Goal: Task Accomplishment & Management: Use online tool/utility

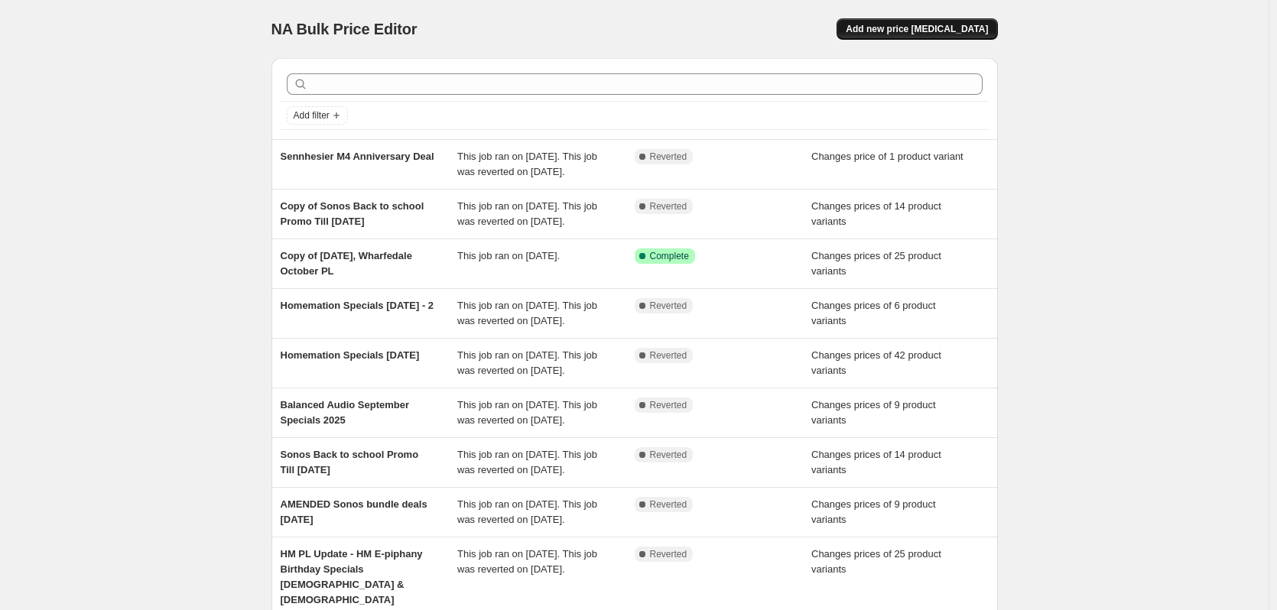
click at [943, 30] on span "Add new price [MEDICAL_DATA]" at bounding box center [917, 29] width 142 height 12
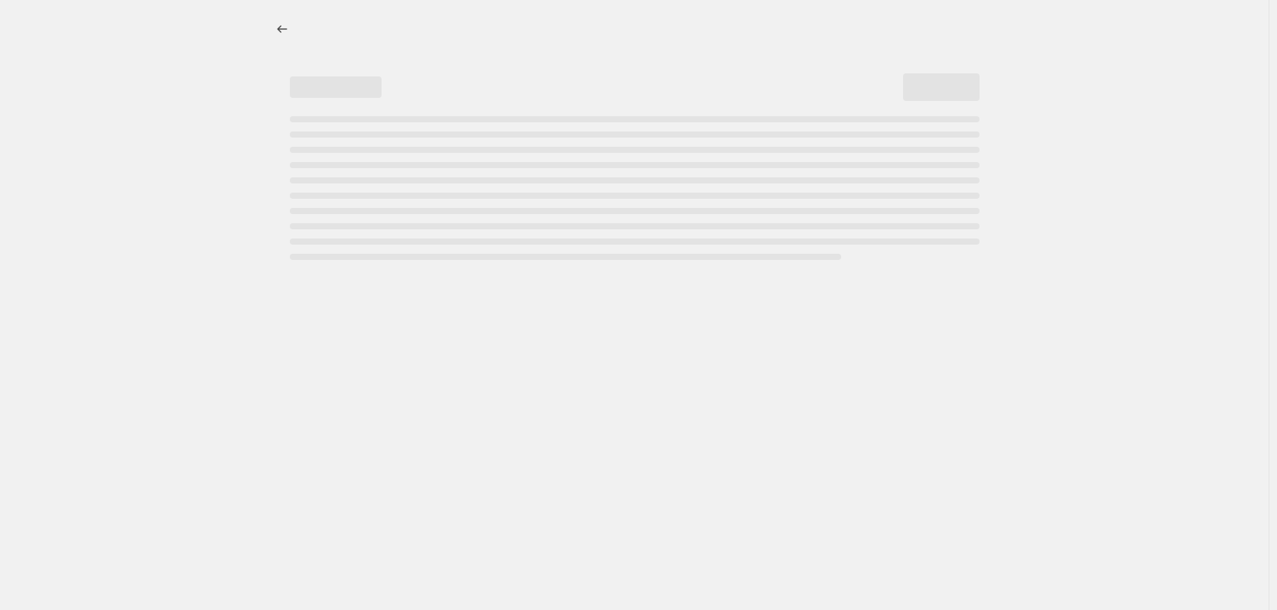
select select "percentage"
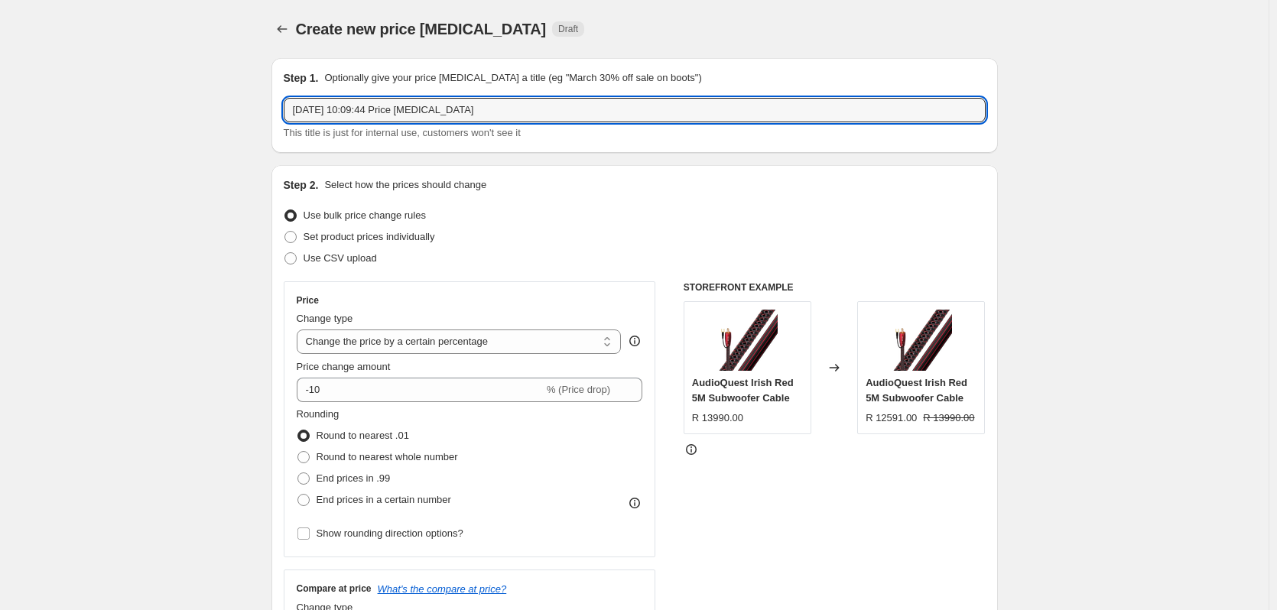
drag, startPoint x: 484, startPoint y: 105, endPoint x: 242, endPoint y: 106, distance: 241.6
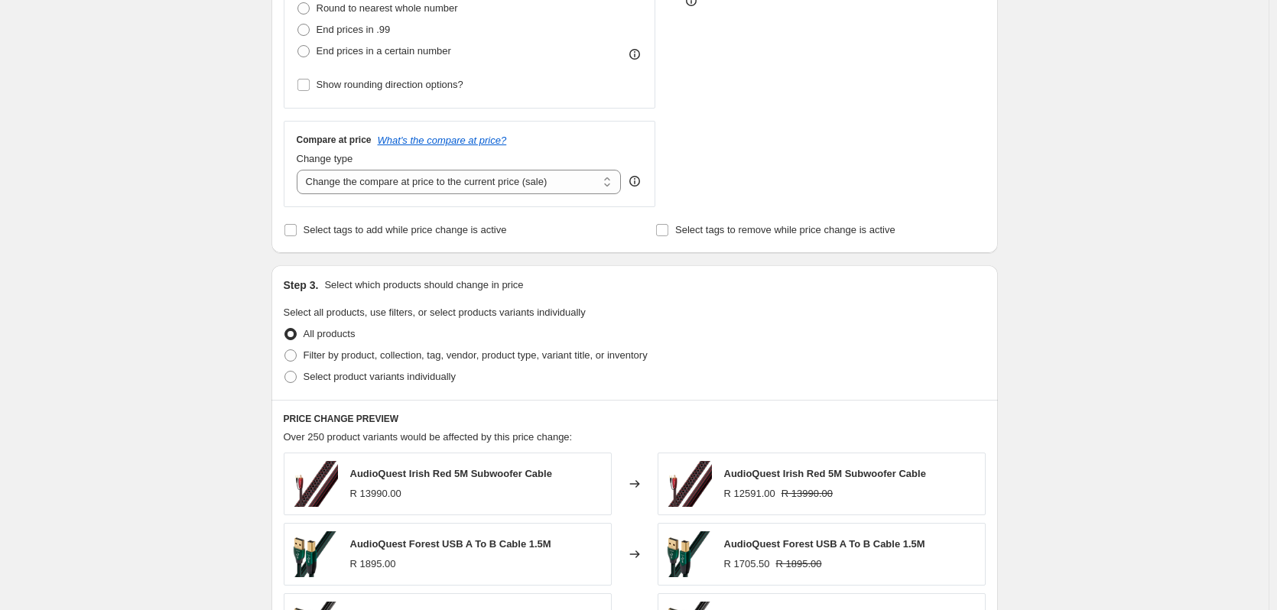
scroll to position [459, 0]
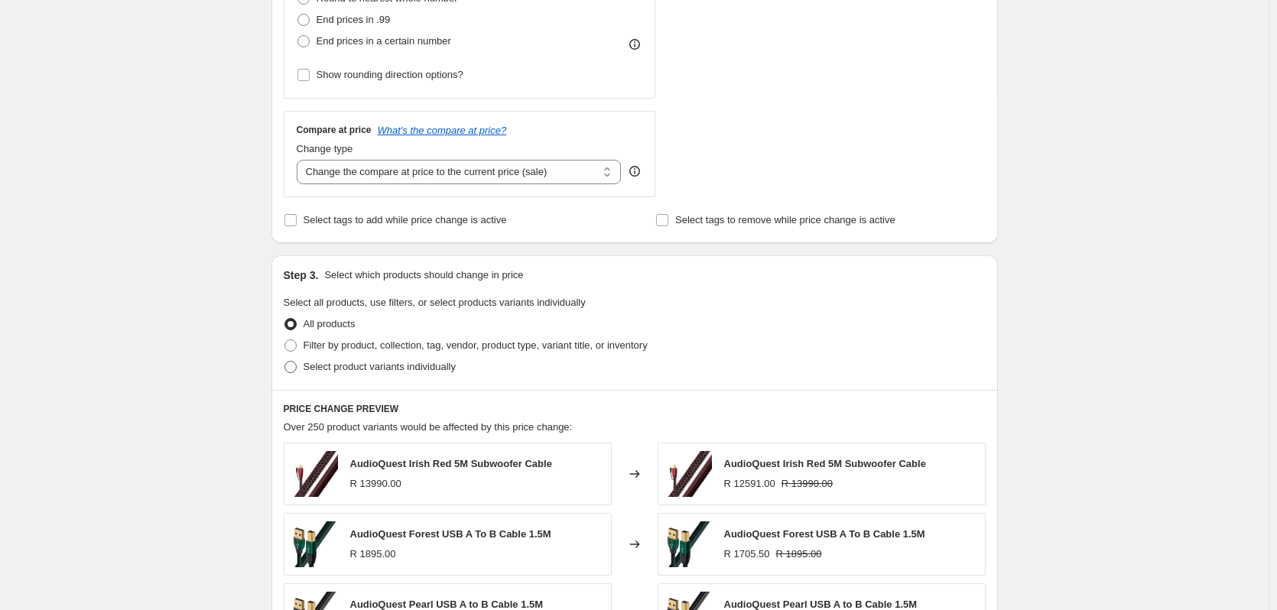
type input "Balanced Audio October Specials 2025"
click at [309, 368] on span "Select product variants individually" at bounding box center [380, 366] width 152 height 11
click at [285, 362] on input "Select product variants individually" at bounding box center [284, 361] width 1 height 1
radio input "true"
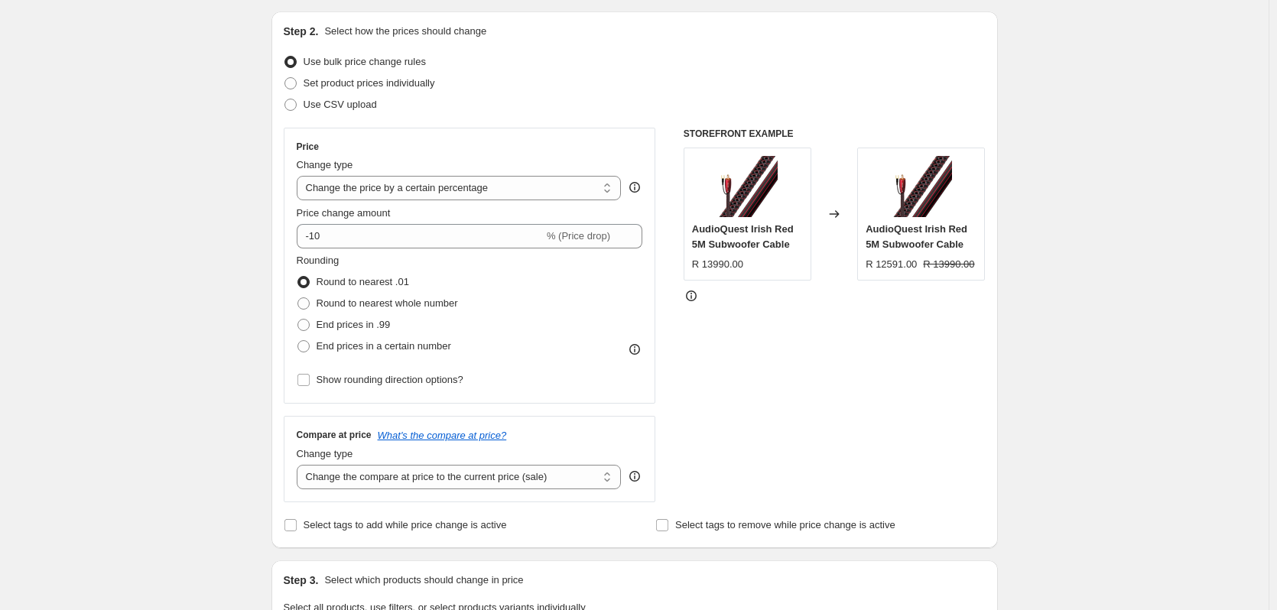
scroll to position [153, 0]
click at [295, 83] on span at bounding box center [290, 84] width 12 height 12
click at [285, 79] on input "Set product prices individually" at bounding box center [284, 78] width 1 height 1
radio input "true"
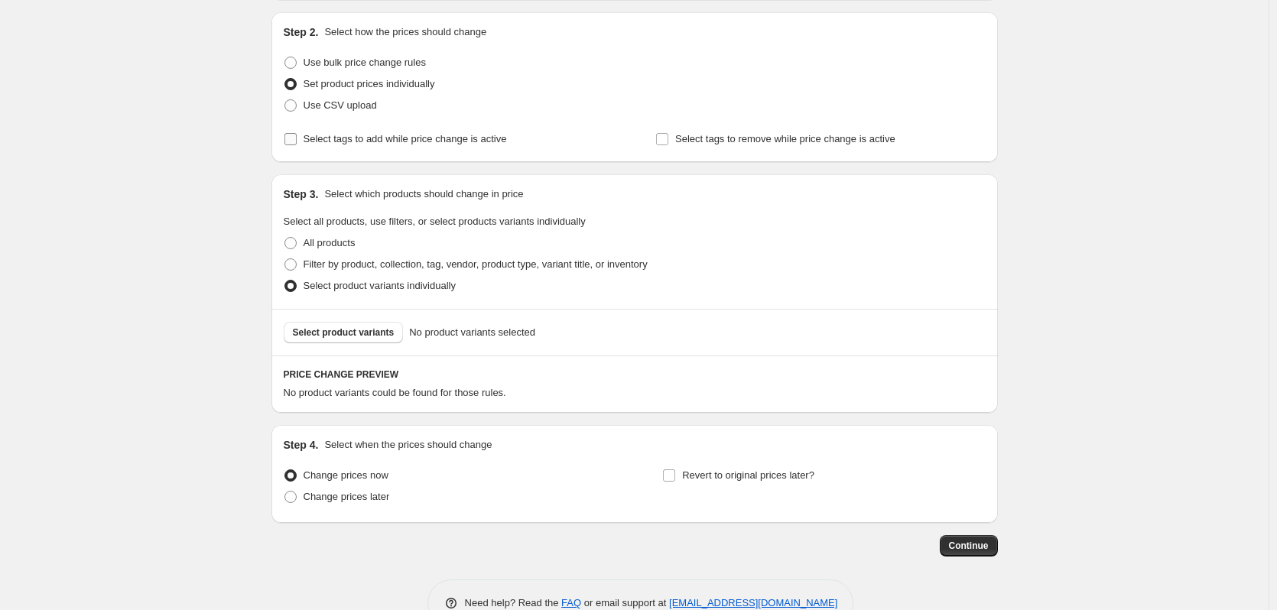
click at [297, 142] on span at bounding box center [291, 139] width 14 height 14
click at [297, 142] on input "Select tags to add while price change is active" at bounding box center [290, 139] width 12 height 12
checkbox input "true"
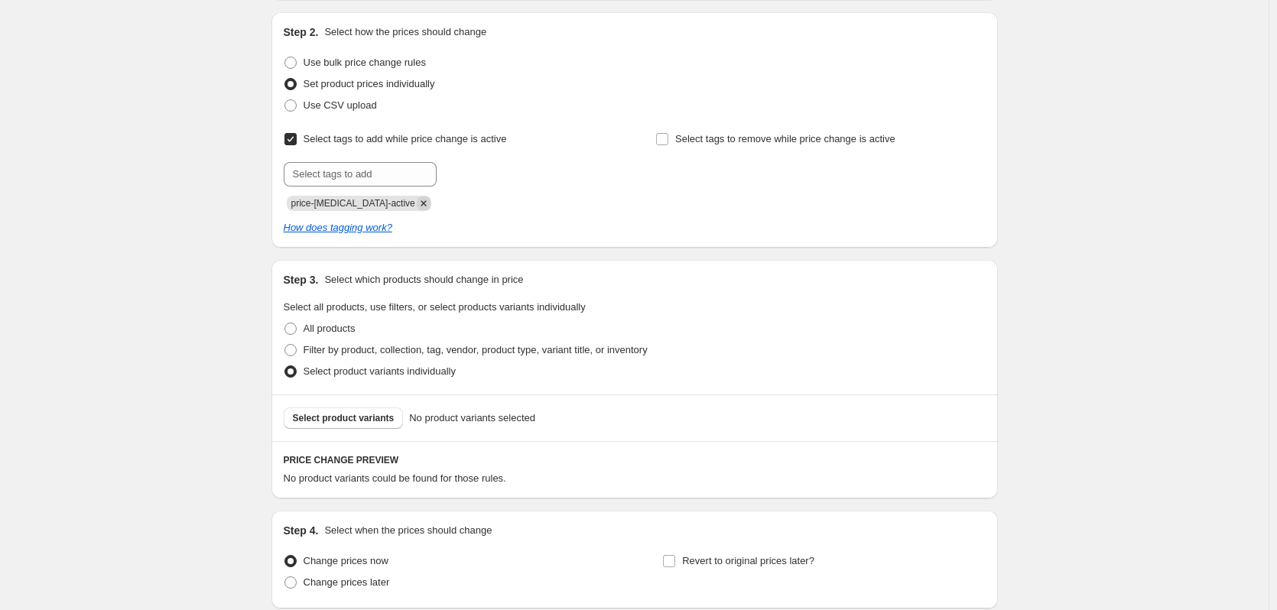
click at [421, 205] on icon "Remove price-change-job-active" at bounding box center [423, 202] width 5 height 5
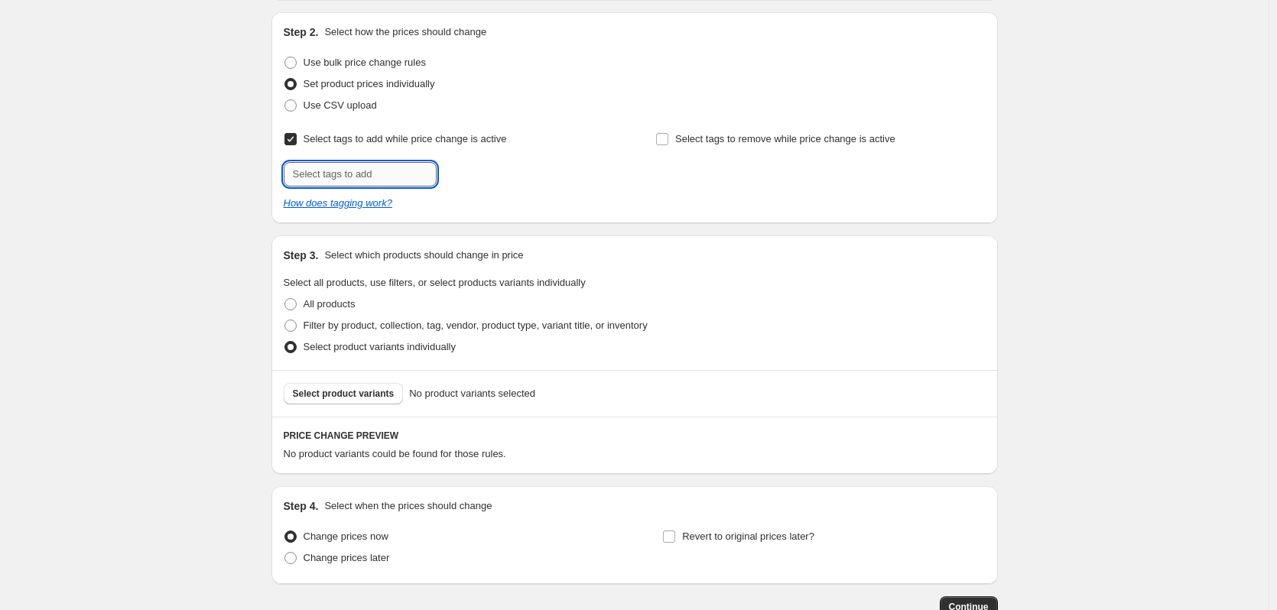
click at [379, 177] on input "text" at bounding box center [360, 174] width 153 height 24
type input "BA SP"
click at [485, 178] on span "BA SP" at bounding box center [483, 172] width 28 height 11
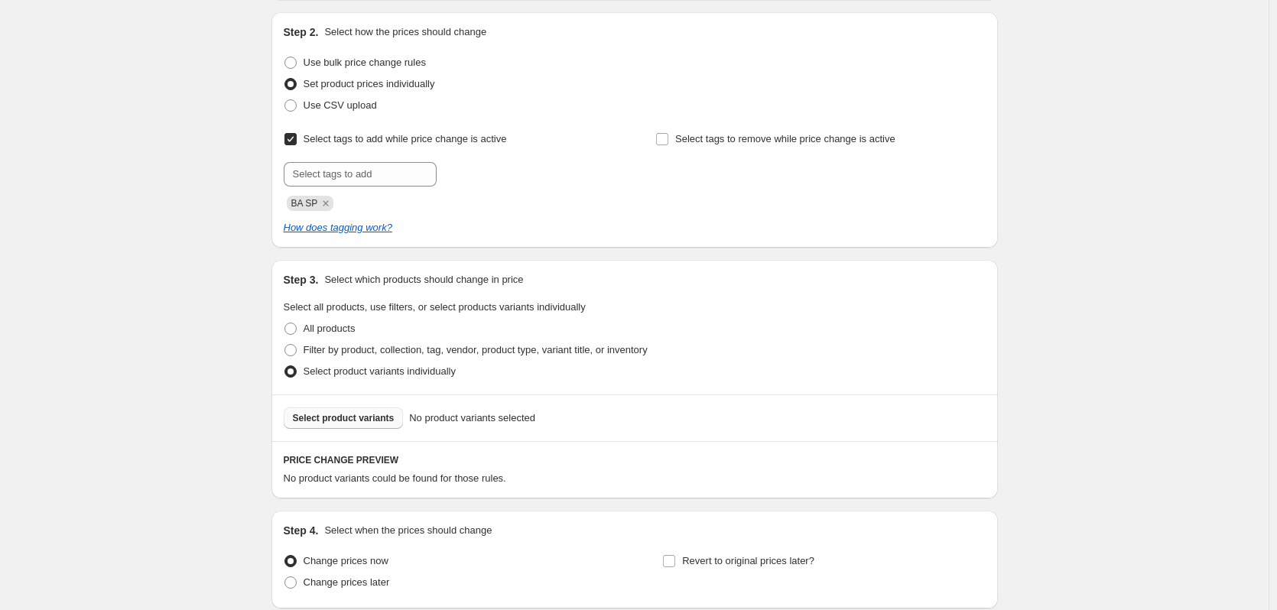
click at [307, 423] on span "Select product variants" at bounding box center [344, 418] width 102 height 12
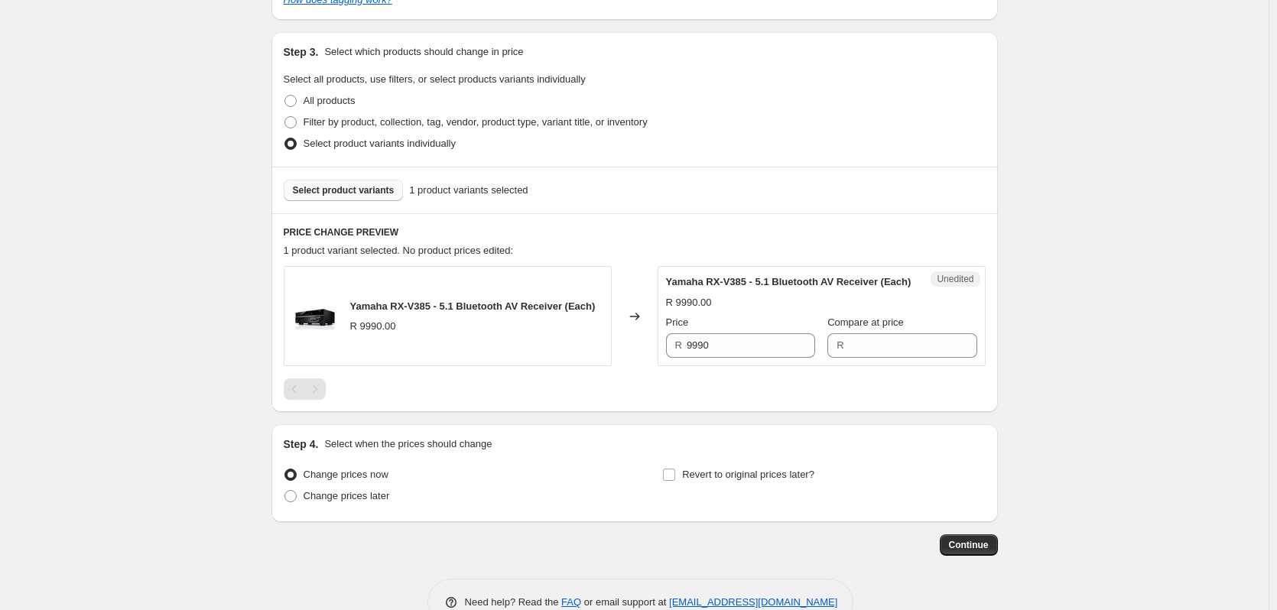
scroll to position [382, 0]
drag, startPoint x: 755, startPoint y: 355, endPoint x: 648, endPoint y: 342, distance: 107.8
click at [648, 342] on div "Yamaha RX-V385 - 5.1 Bluetooth AV Receiver (Each) R 9990.00 Changed to Unedited…" at bounding box center [635, 315] width 702 height 100
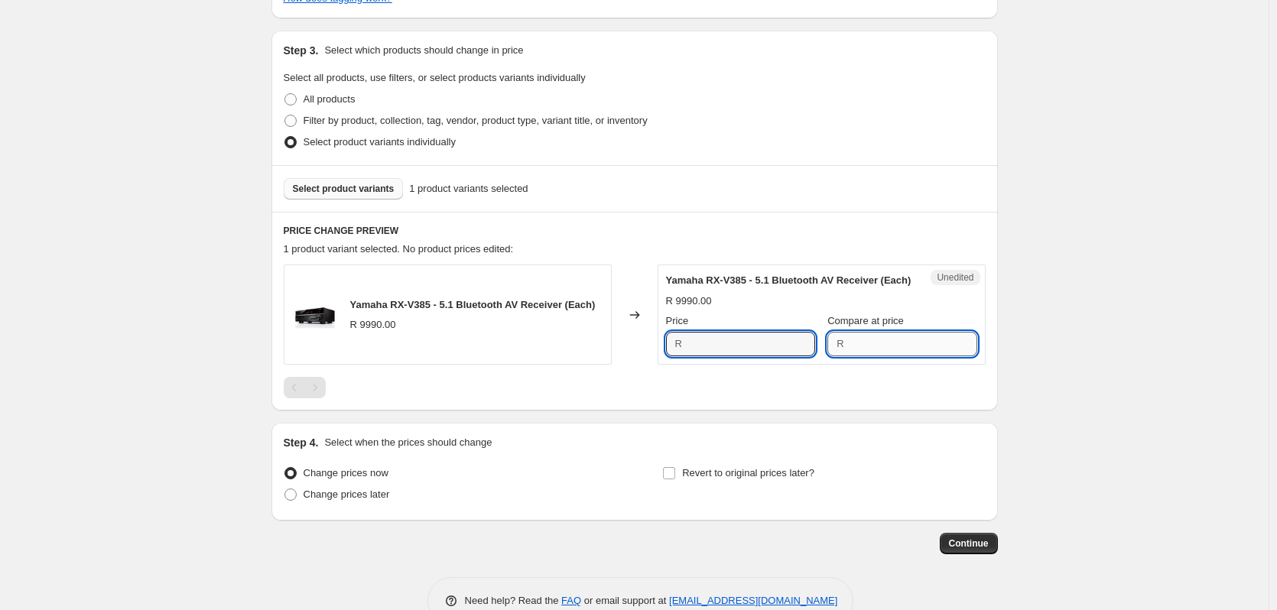
type input "9990"
click at [862, 354] on input "Compare at price" at bounding box center [913, 344] width 128 height 24
paste input "9990"
type input "9990"
drag, startPoint x: 727, startPoint y: 350, endPoint x: 660, endPoint y: 354, distance: 67.4
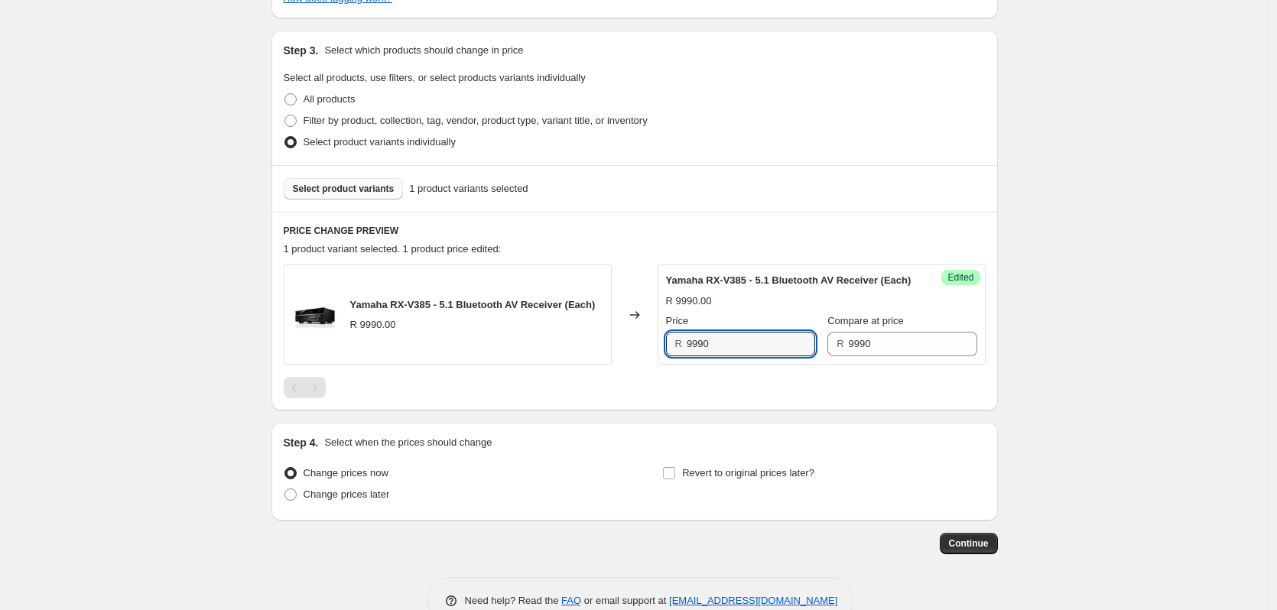
click at [660, 354] on div "Yamaha RX-V385 - 5.1 Bluetooth AV Receiver (Each) R 9990.00 Changed to Success …" at bounding box center [635, 315] width 702 height 100
type input "7990"
click at [363, 187] on span "Select product variants" at bounding box center [344, 189] width 102 height 12
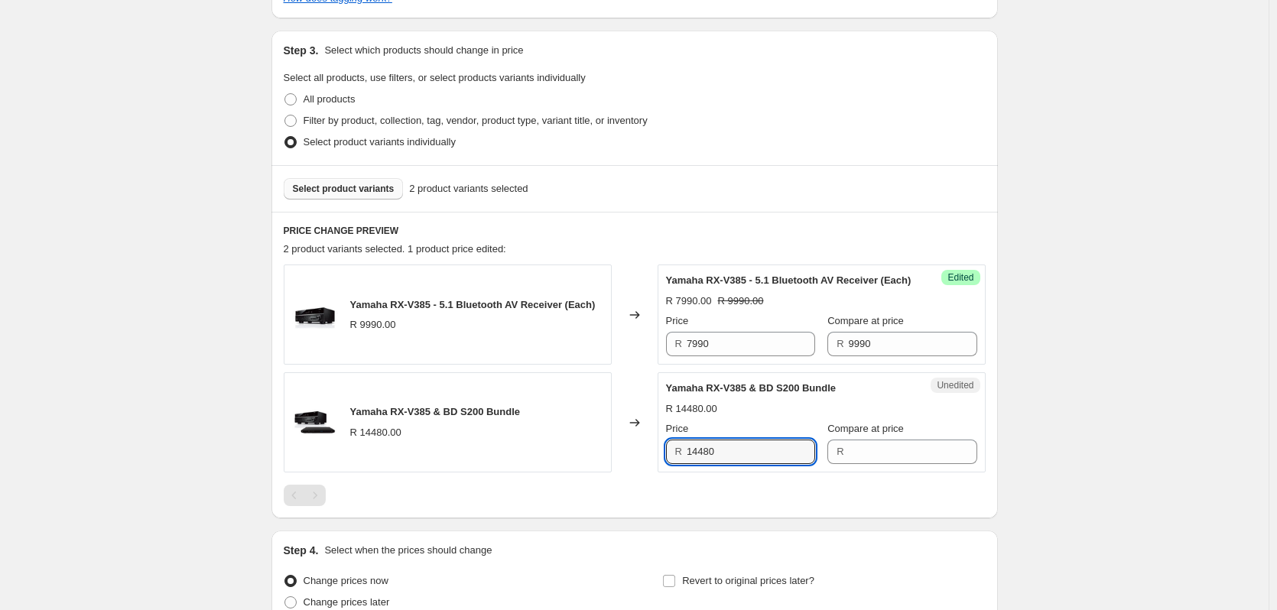
drag, startPoint x: 737, startPoint y: 472, endPoint x: 663, endPoint y: 469, distance: 74.2
click at [663, 469] on div "Unedited Yamaha RX-V385 & BD S200 Bundle R 14480.00 Price R 14480 Compare at pr…" at bounding box center [822, 422] width 328 height 100
type input "14480"
click at [866, 464] on input "Compare at price" at bounding box center [913, 452] width 128 height 24
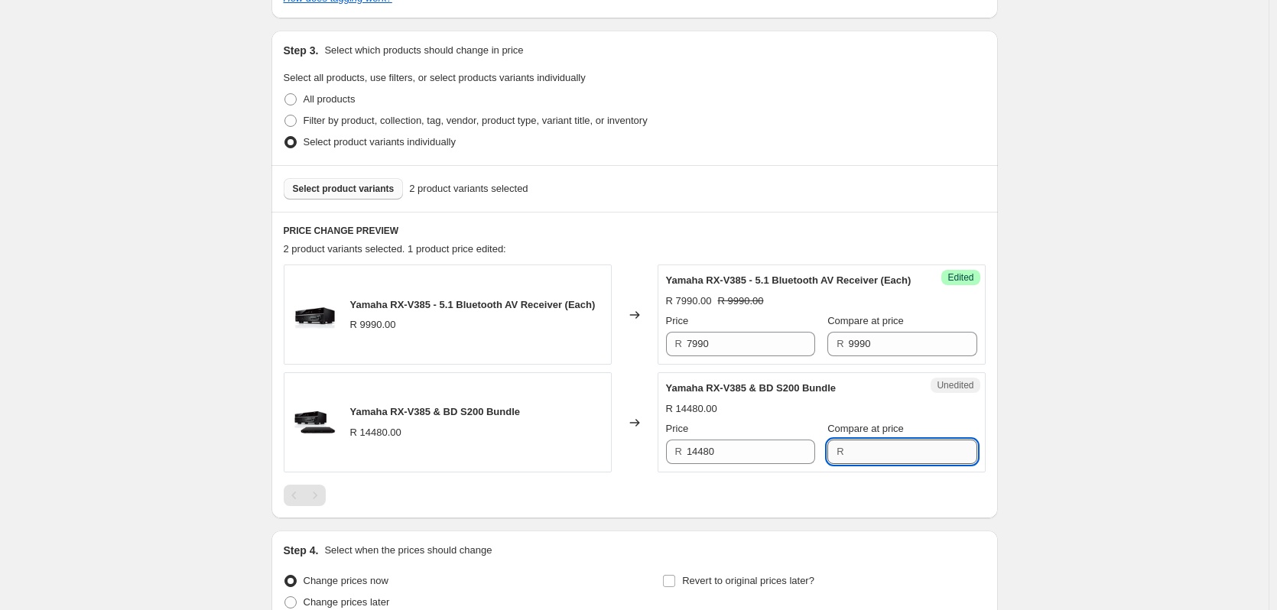
paste input "14480"
type input "14480"
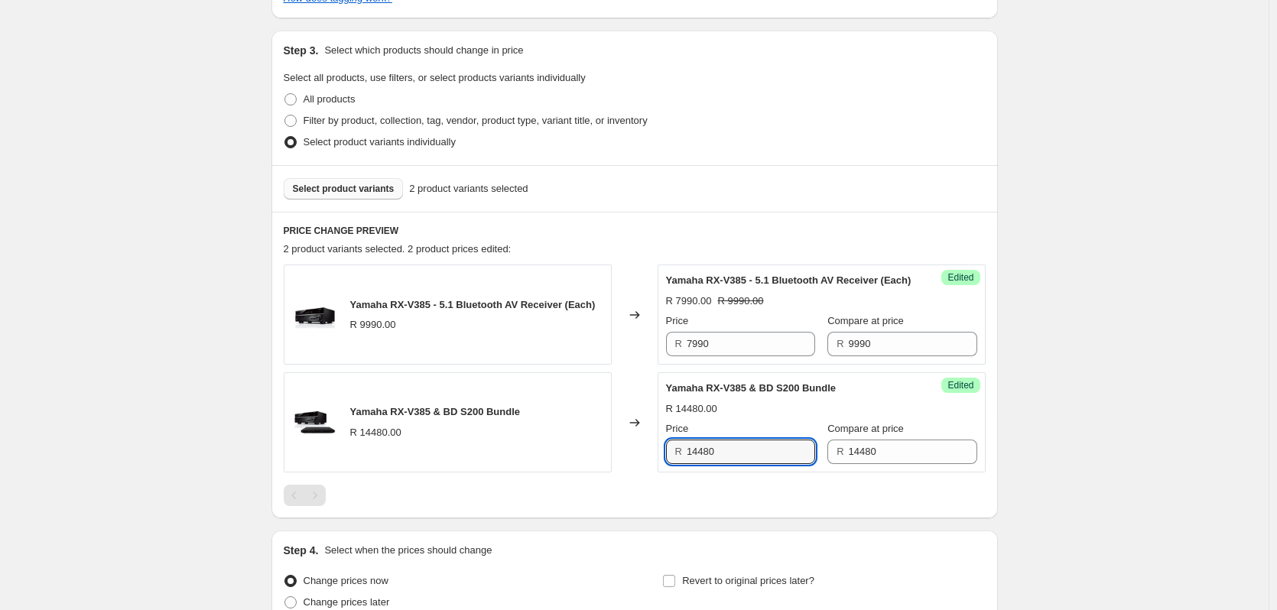
drag, startPoint x: 753, startPoint y: 473, endPoint x: 632, endPoint y: 469, distance: 120.9
click at [632, 469] on div "Yamaha RX-V385 & BD S200 Bundle R 14480.00 Changed to Success Edited Yamaha RX-…" at bounding box center [635, 422] width 702 height 100
type input "11490"
click at [367, 195] on button "Select product variants" at bounding box center [344, 188] width 120 height 21
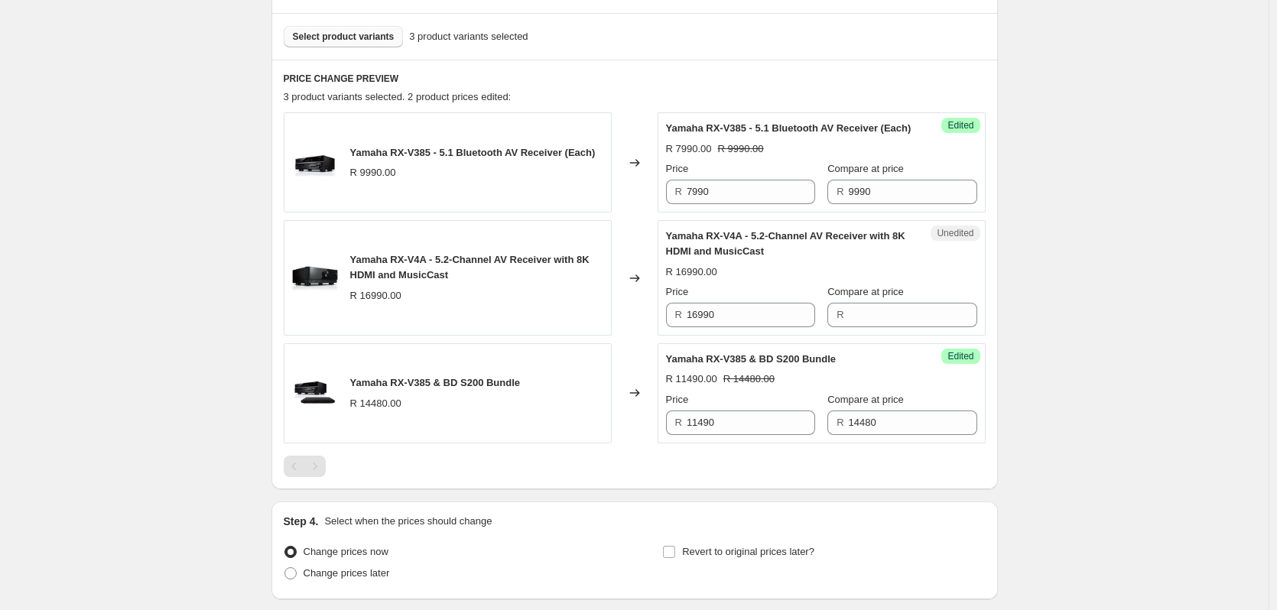
scroll to position [535, 0]
drag, startPoint x: 772, startPoint y: 332, endPoint x: 651, endPoint y: 323, distance: 121.9
click at [651, 323] on div "Yamaha RX-V4A - 5.2-Channel AV Receiver with 8K HDMI and MusicCast R 16990.00 C…" at bounding box center [635, 276] width 702 height 115
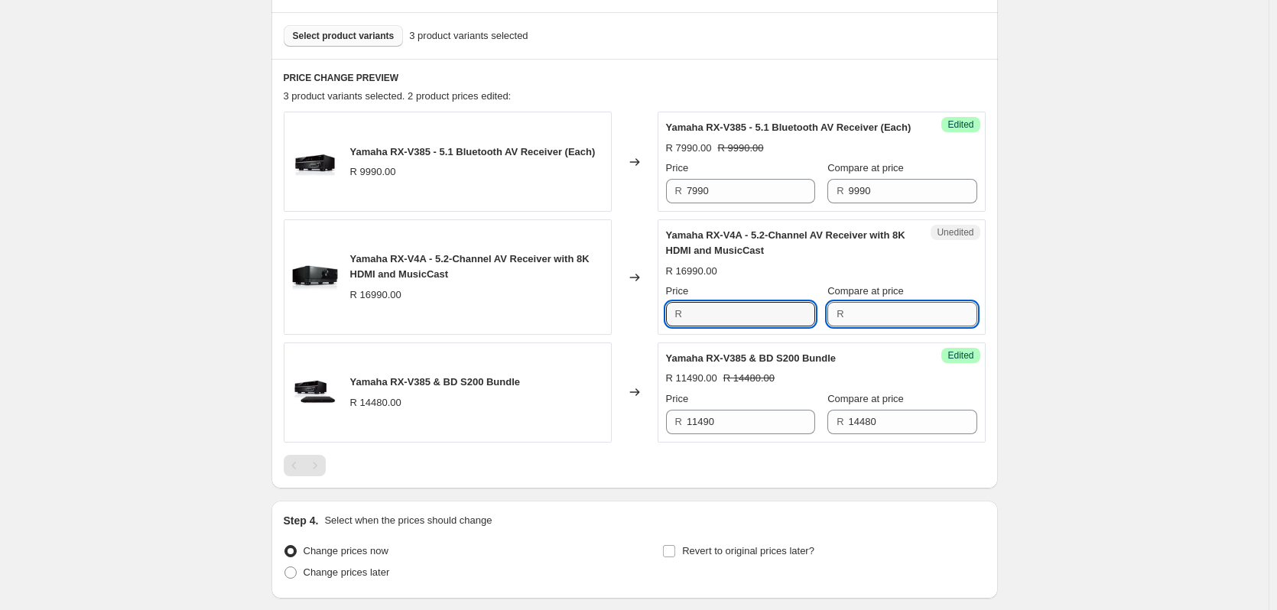
type input "16990"
click at [869, 326] on input "Compare at price" at bounding box center [913, 314] width 128 height 24
paste input "16990"
type input "16990"
drag, startPoint x: 774, startPoint y: 330, endPoint x: 643, endPoint y: 316, distance: 131.5
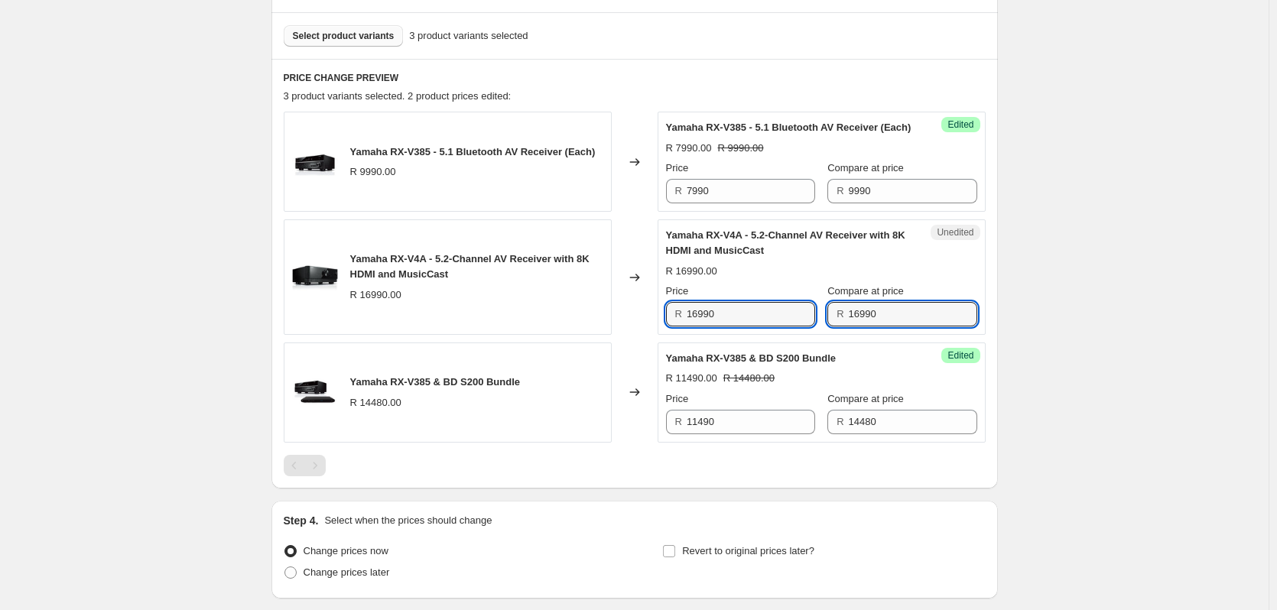
click at [644, 316] on div "Yamaha RX-V4A - 5.2-Channel AV Receiver with 8K HDMI and MusicCast R 16990.00 C…" at bounding box center [635, 276] width 702 height 115
type input "13990"
click at [1033, 267] on div "Create new price [MEDICAL_DATA]. This page is ready Create new price [MEDICAL_D…" at bounding box center [634, 95] width 1269 height 1261
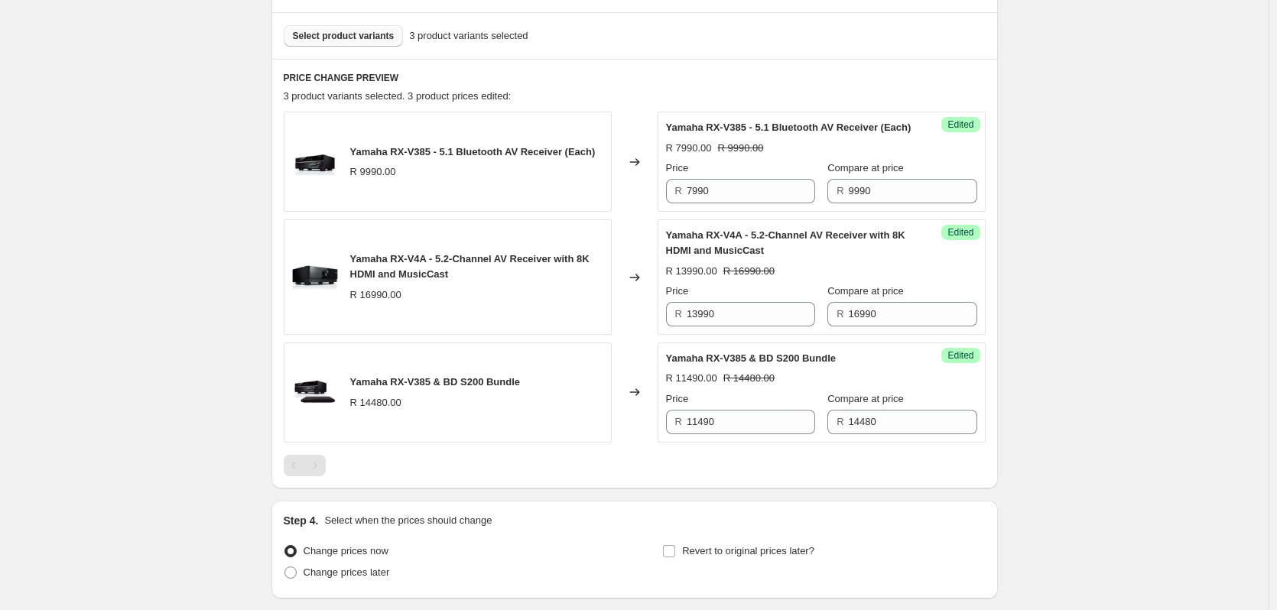
click at [391, 38] on button "Select product variants" at bounding box center [344, 35] width 120 height 21
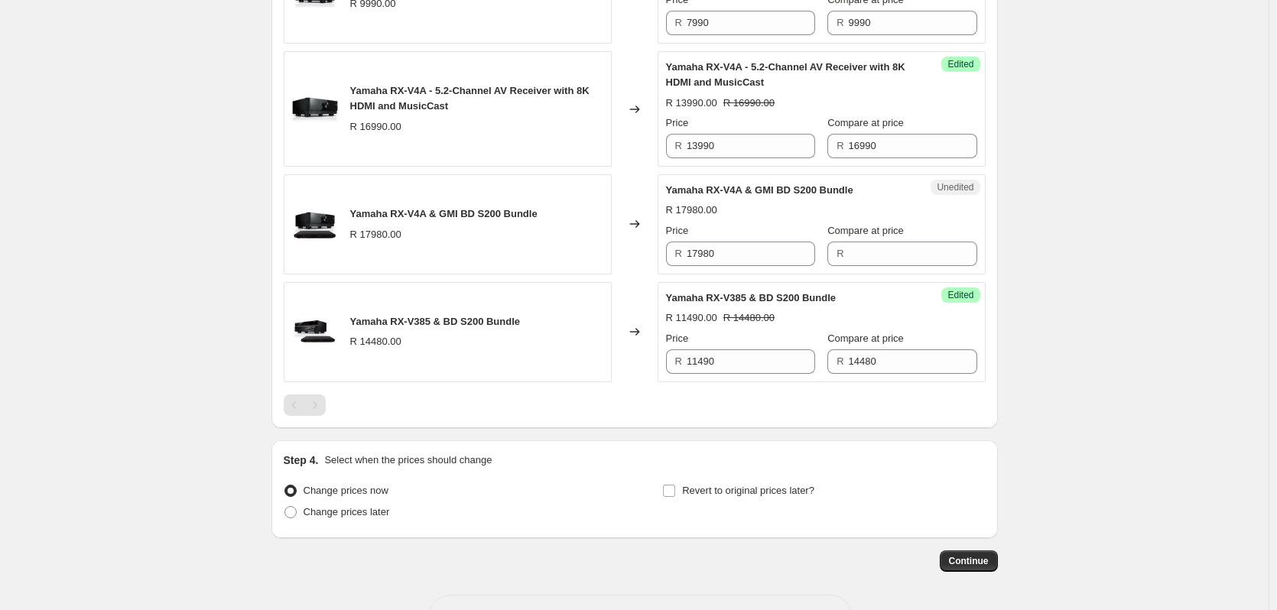
scroll to position [765, 0]
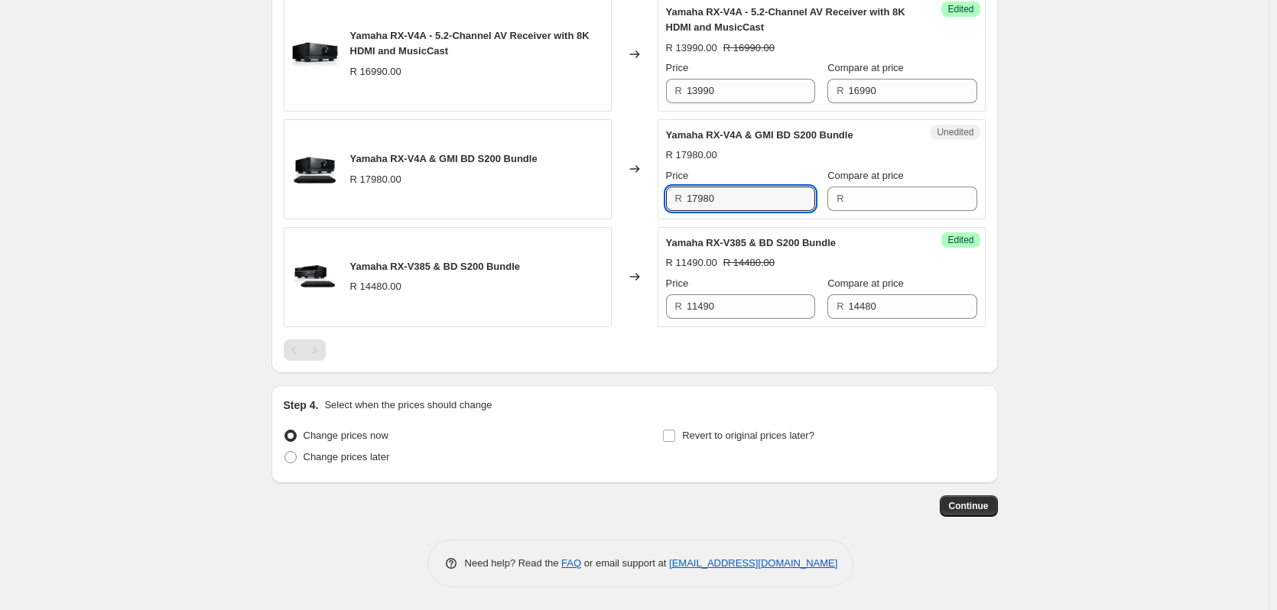
drag, startPoint x: 759, startPoint y: 213, endPoint x: 630, endPoint y: 209, distance: 129.3
click at [630, 209] on div "Yamaha RX-V4A & GMI BD S200 Bundle R 17980.00 Changed to Unedited Yamaha RX-V4A…" at bounding box center [635, 169] width 702 height 100
type input "17980"
click at [868, 204] on input "Compare at price" at bounding box center [913, 199] width 128 height 24
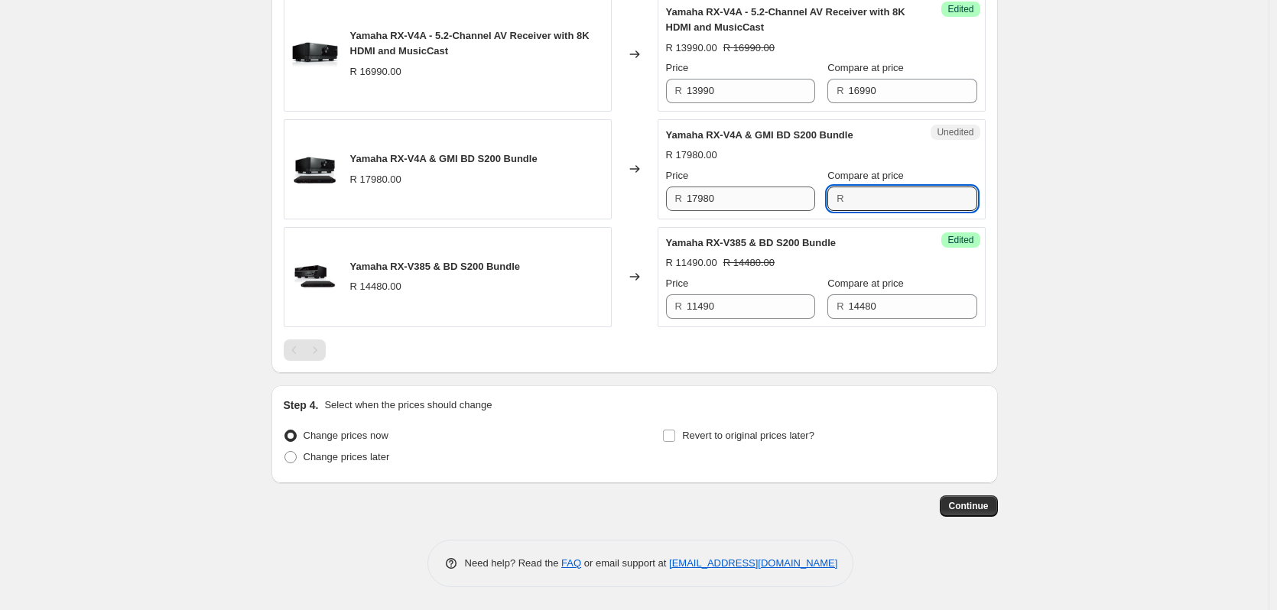
paste input "17980"
type input "17980"
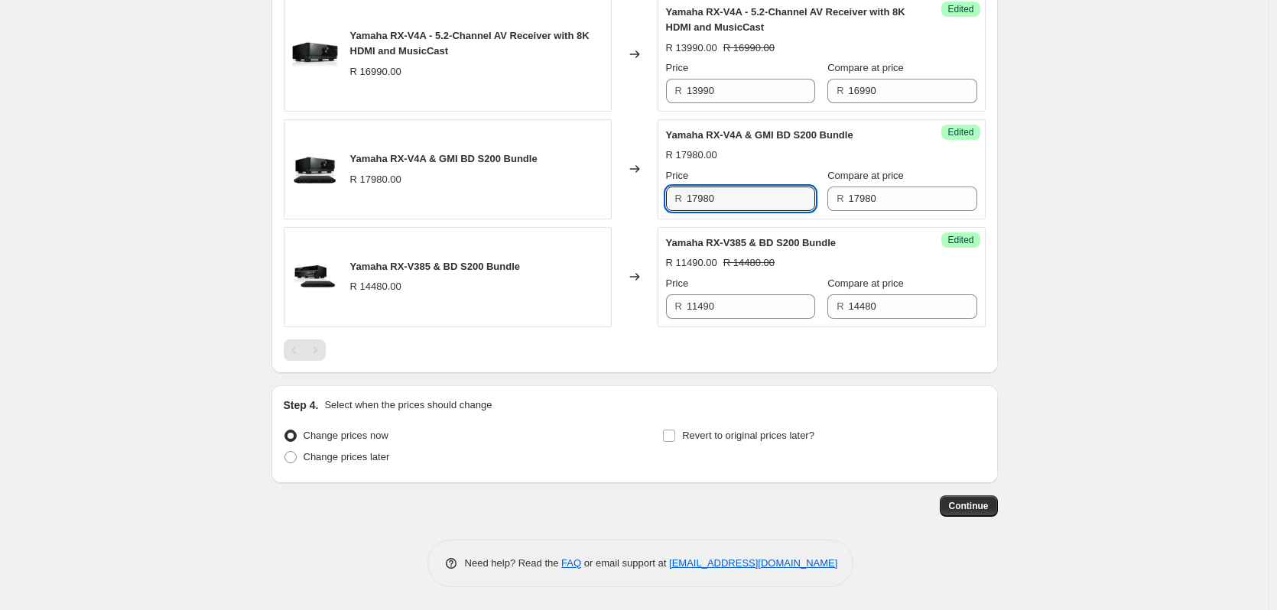
drag, startPoint x: 752, startPoint y: 215, endPoint x: 661, endPoint y: 213, distance: 90.2
click at [661, 213] on div "Success Edited Yamaha RX-V4A & GMI BD S200 Bundle R 17980.00 Price R 17980 Comp…" at bounding box center [822, 169] width 328 height 100
type input "17490"
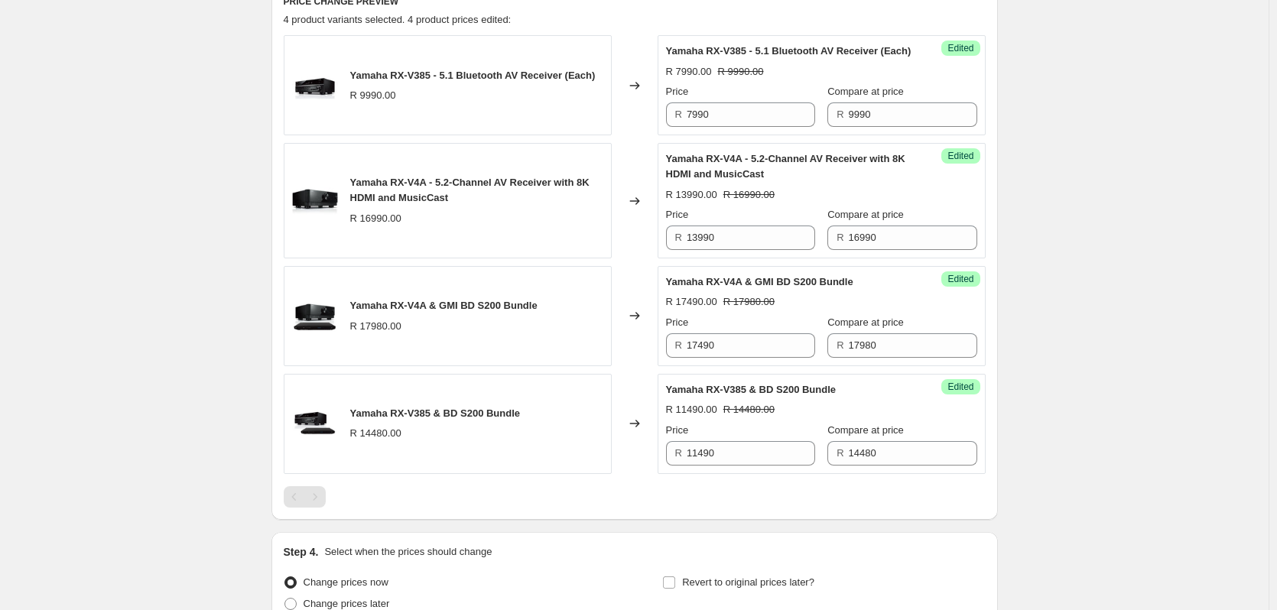
scroll to position [382, 0]
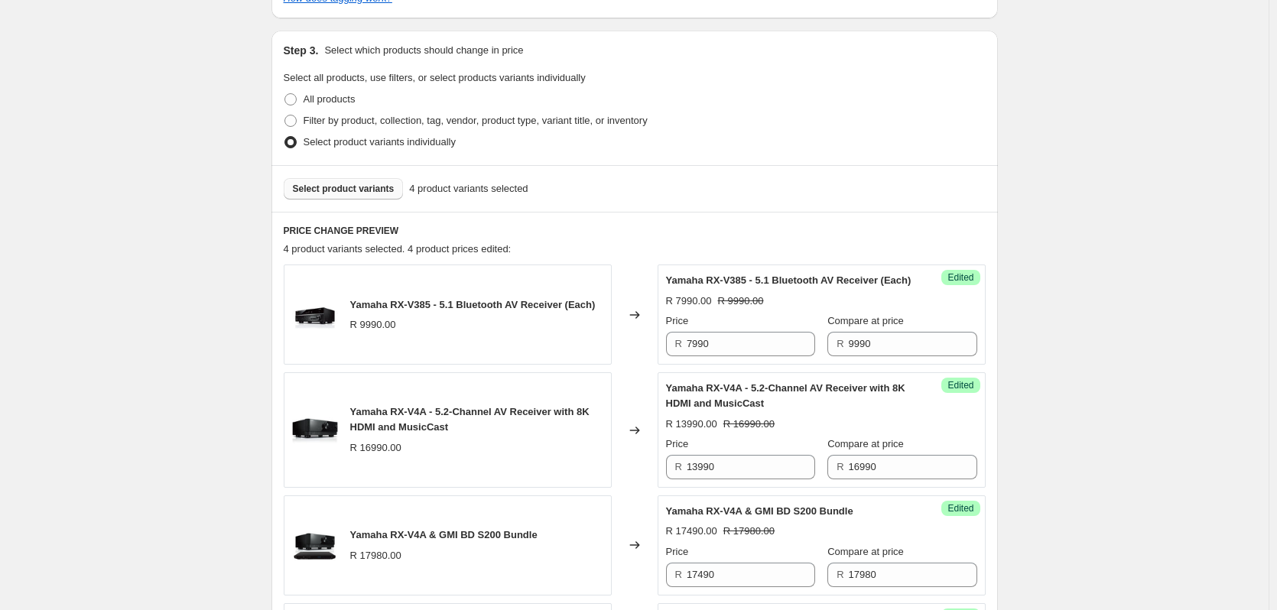
click at [349, 193] on span "Select product variants" at bounding box center [344, 189] width 102 height 12
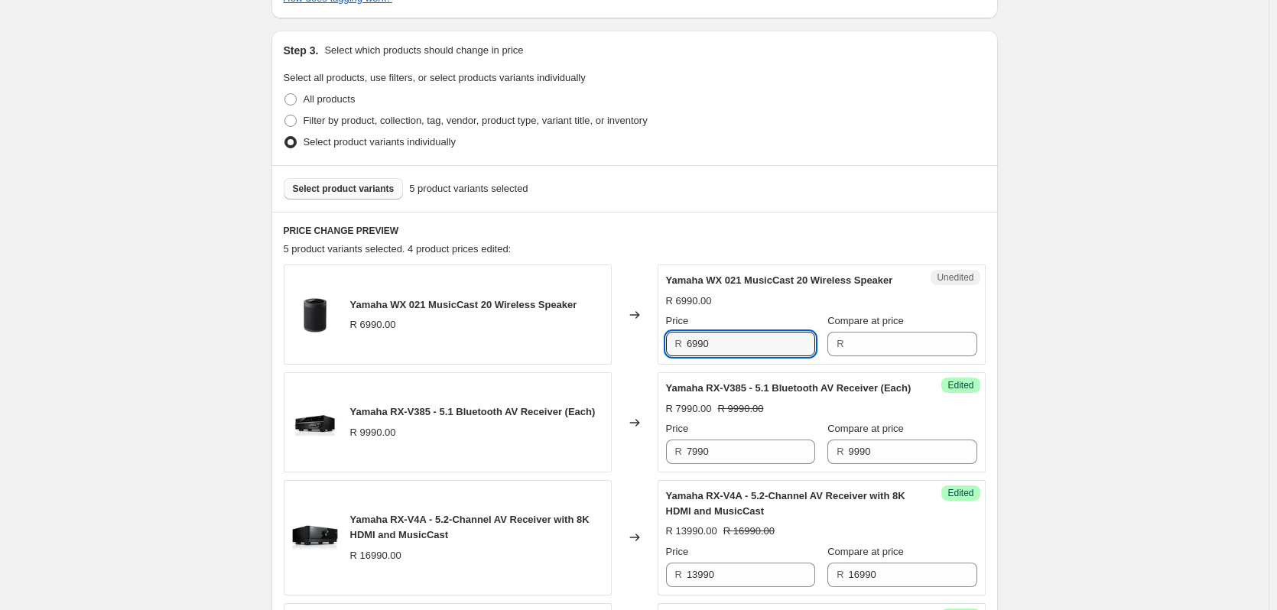
drag, startPoint x: 752, startPoint y: 337, endPoint x: 639, endPoint y: 342, distance: 112.5
click at [639, 342] on div "Yamaha WX 021 MusicCast 20 Wireless Speaker R 6990.00 Changed to Unedited Yamah…" at bounding box center [635, 315] width 702 height 100
type input "6990"
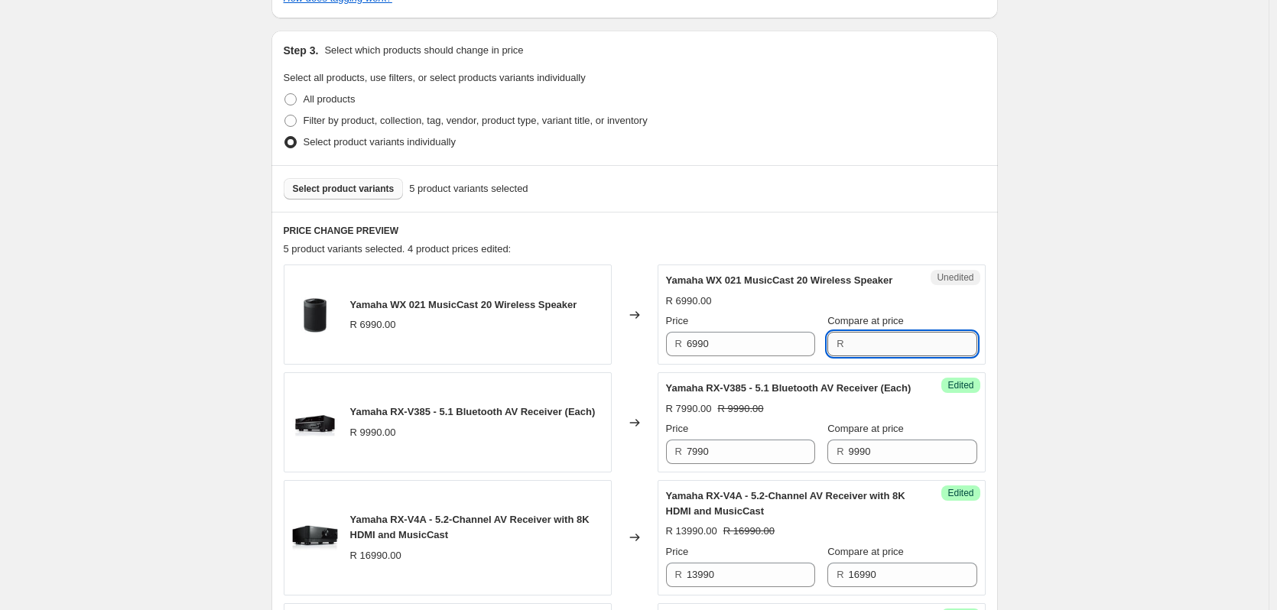
click at [849, 344] on input "Compare at price" at bounding box center [913, 344] width 128 height 24
paste input "6990"
type input "6990"
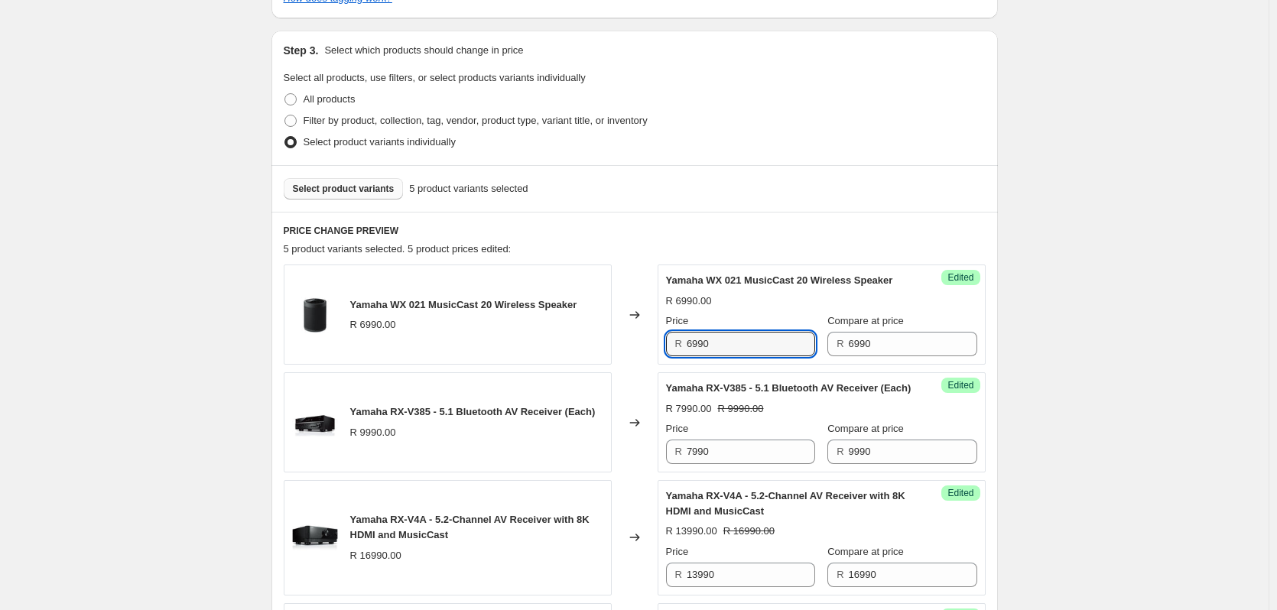
drag, startPoint x: 723, startPoint y: 342, endPoint x: 662, endPoint y: 330, distance: 61.5
click at [662, 330] on div "Success Edited Yamaha WX 021 MusicCast 20 Wireless Speaker R 6990.00 Price R 69…" at bounding box center [822, 315] width 328 height 100
type input "4990"
click at [1201, 328] on div "Create new price [MEDICAL_DATA]. This page is ready Create new price [MEDICAL_D…" at bounding box center [634, 356] width 1269 height 1476
click at [358, 184] on span "Select product variants" at bounding box center [344, 189] width 102 height 12
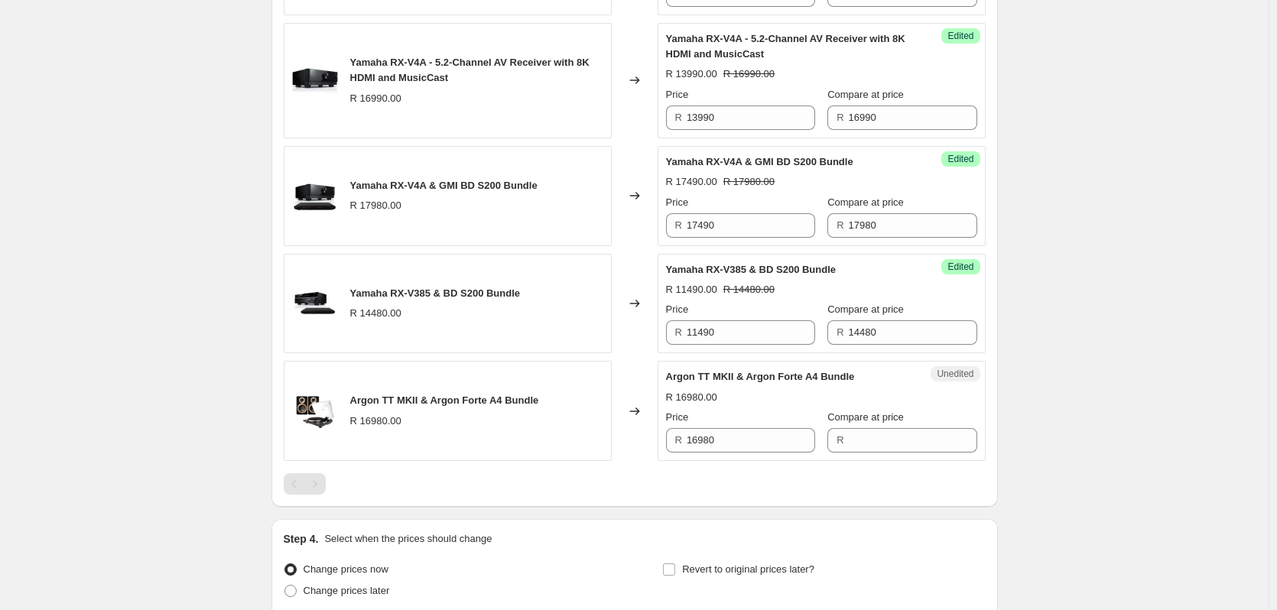
scroll to position [841, 0]
drag, startPoint x: 547, startPoint y: 414, endPoint x: 356, endPoint y: 413, distance: 191.2
click at [356, 413] on div "Argon TT MKII & Argon Forte A4 Bundle R 16980.00" at bounding box center [448, 409] width 328 height 100
copy span "Argon TT MKII & Argon Forte A4 Bundle"
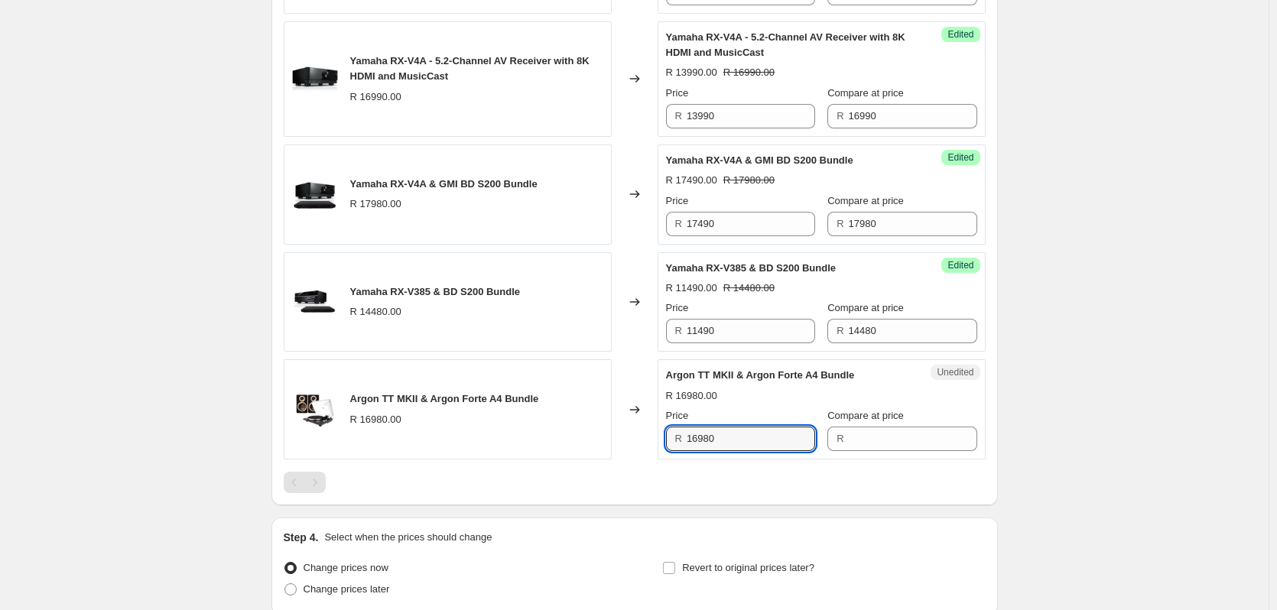
drag, startPoint x: 750, startPoint y: 453, endPoint x: 647, endPoint y: 450, distance: 103.3
click at [650, 450] on div "Argon TT MKII & Argon Forte A4 Bundle R 16980.00 Changed to Unedited Argon TT M…" at bounding box center [635, 409] width 702 height 100
click at [892, 451] on input "Compare at price" at bounding box center [913, 439] width 128 height 24
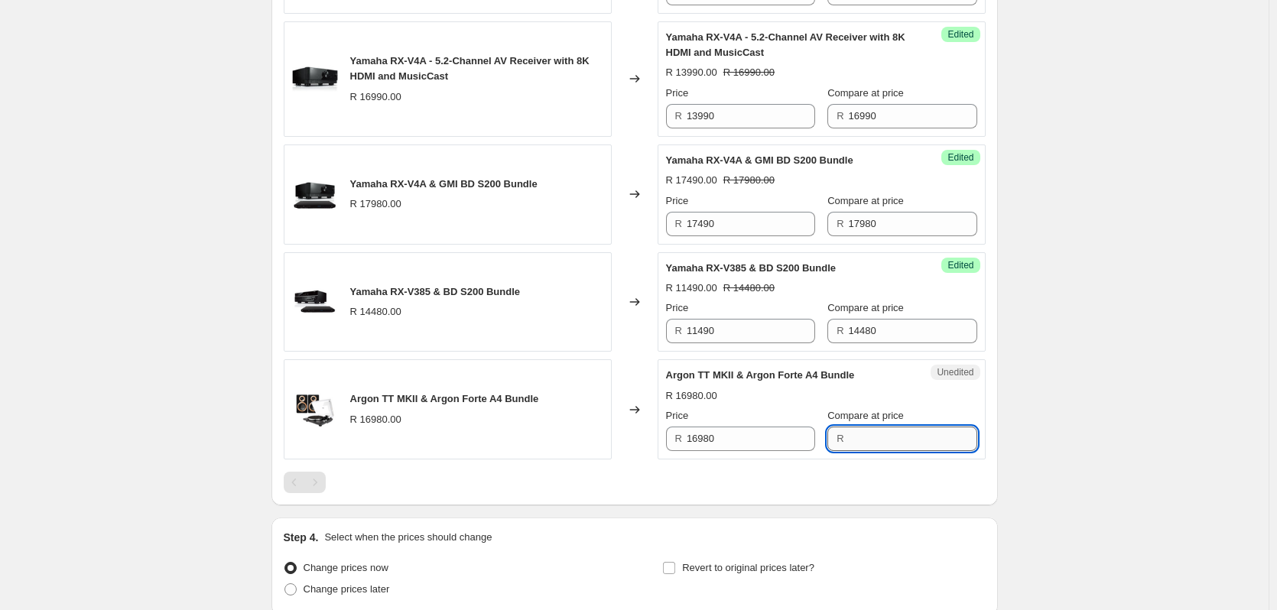
paste input "16980"
type input "16980"
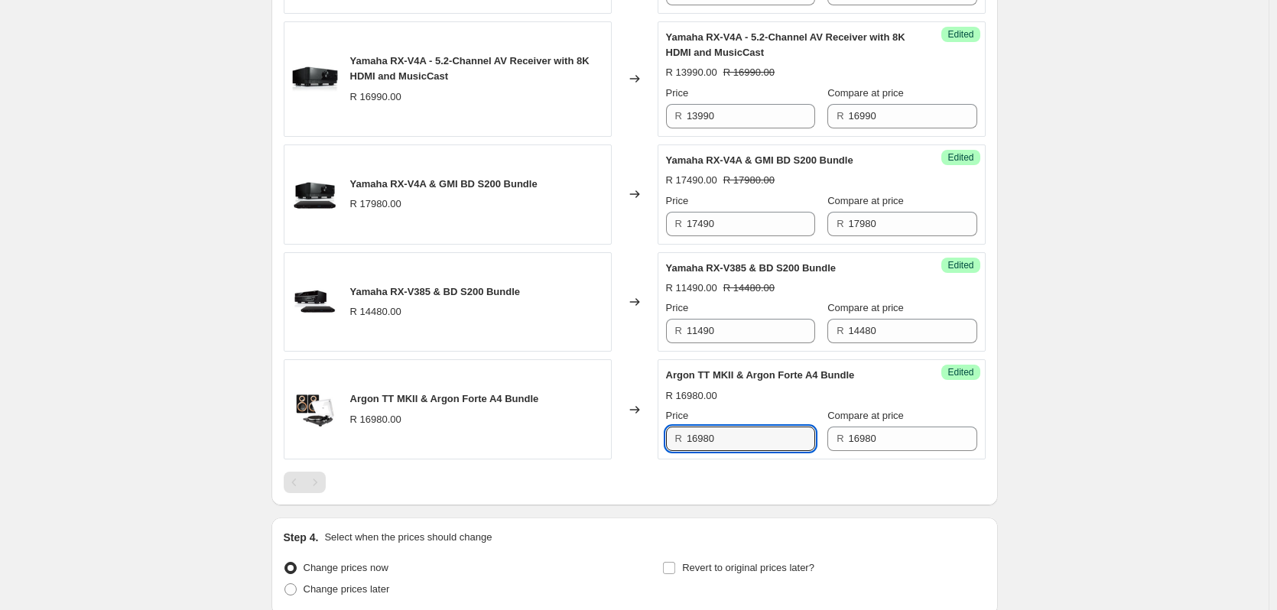
drag, startPoint x: 747, startPoint y: 450, endPoint x: 648, endPoint y: 445, distance: 99.5
click at [648, 445] on div "Argon TT MKII & Argon Forte A4 Bundle R 16980.00 Changed to Success Edited Argo…" at bounding box center [635, 409] width 702 height 100
type input "12990"
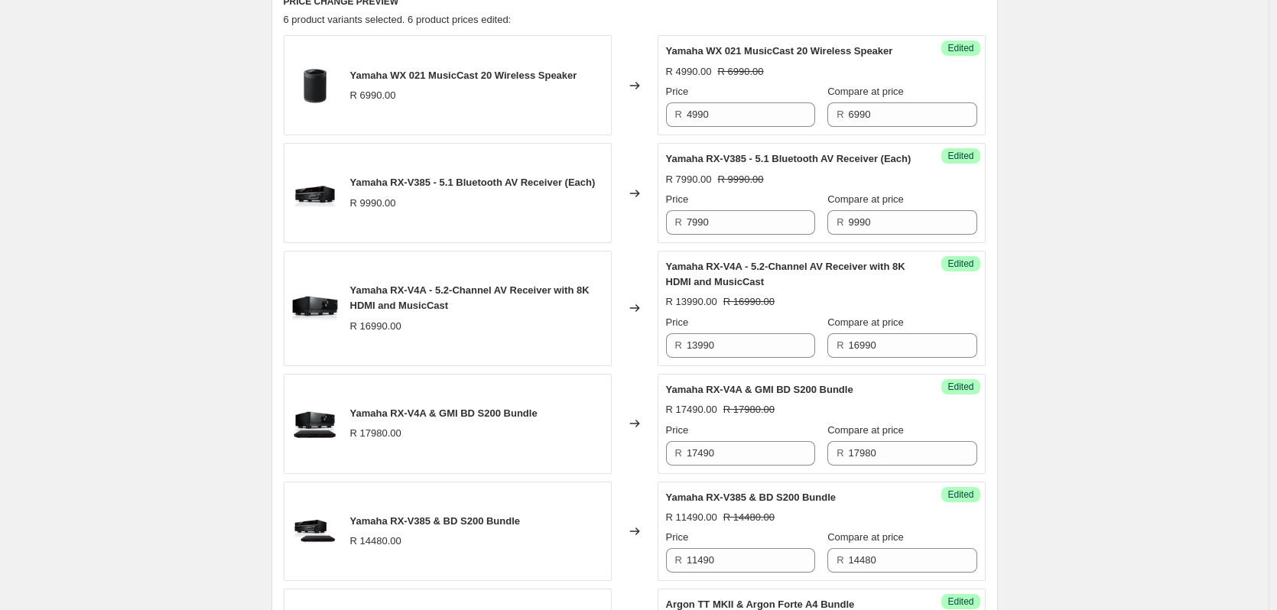
scroll to position [459, 0]
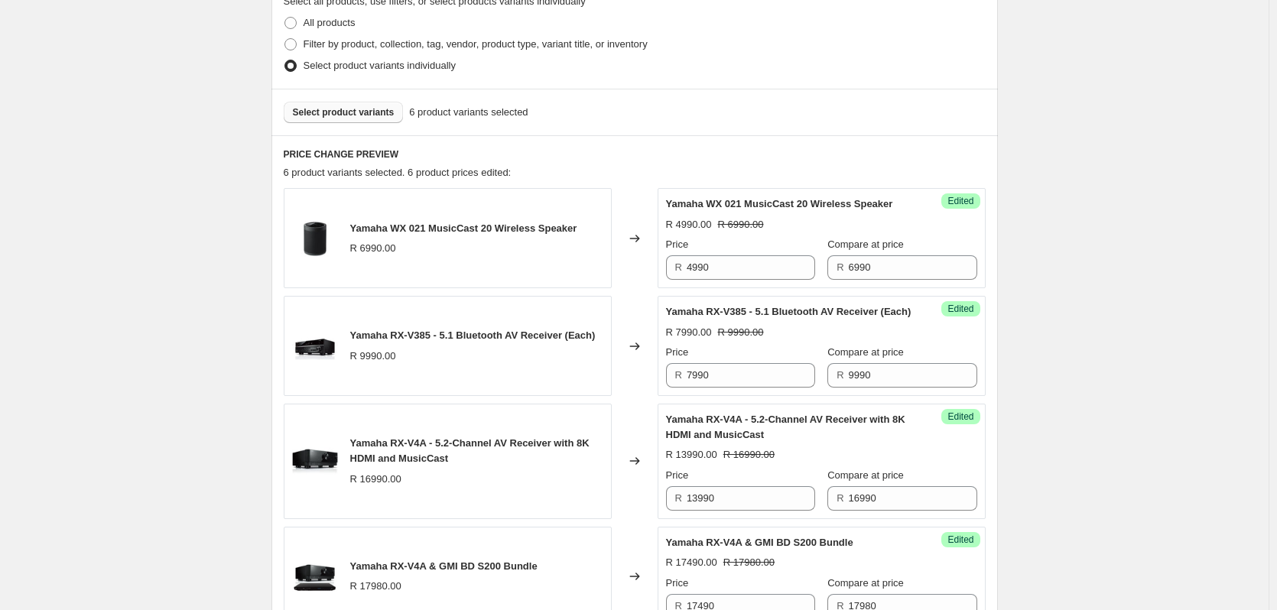
click at [342, 106] on button "Select product variants" at bounding box center [344, 112] width 120 height 21
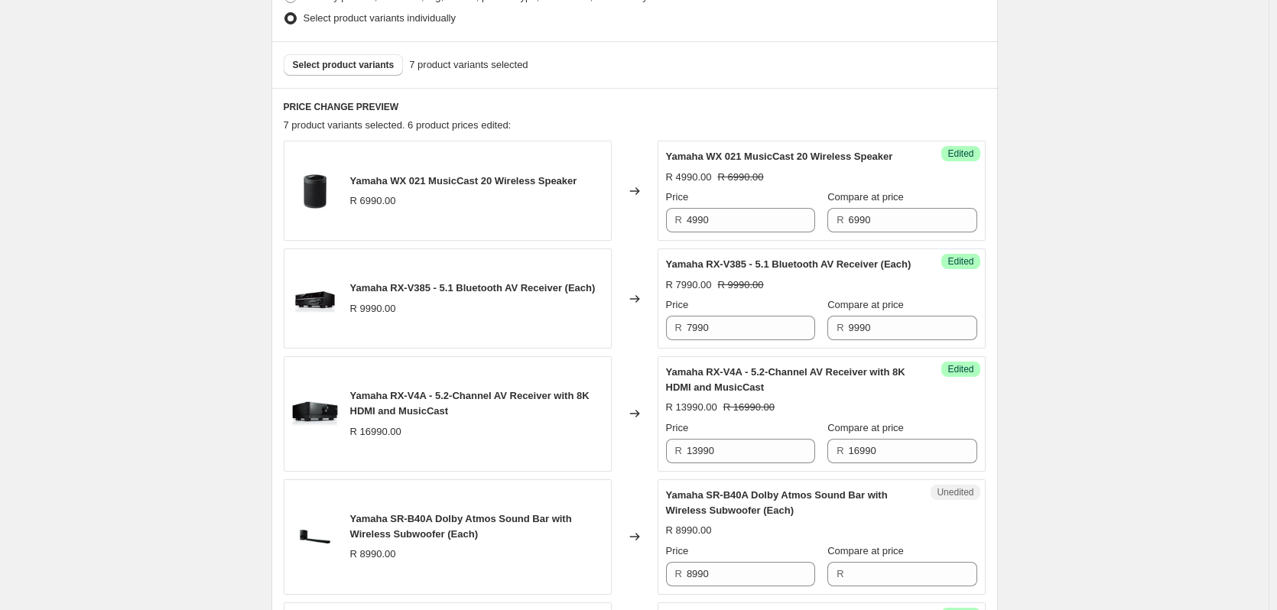
scroll to position [688, 0]
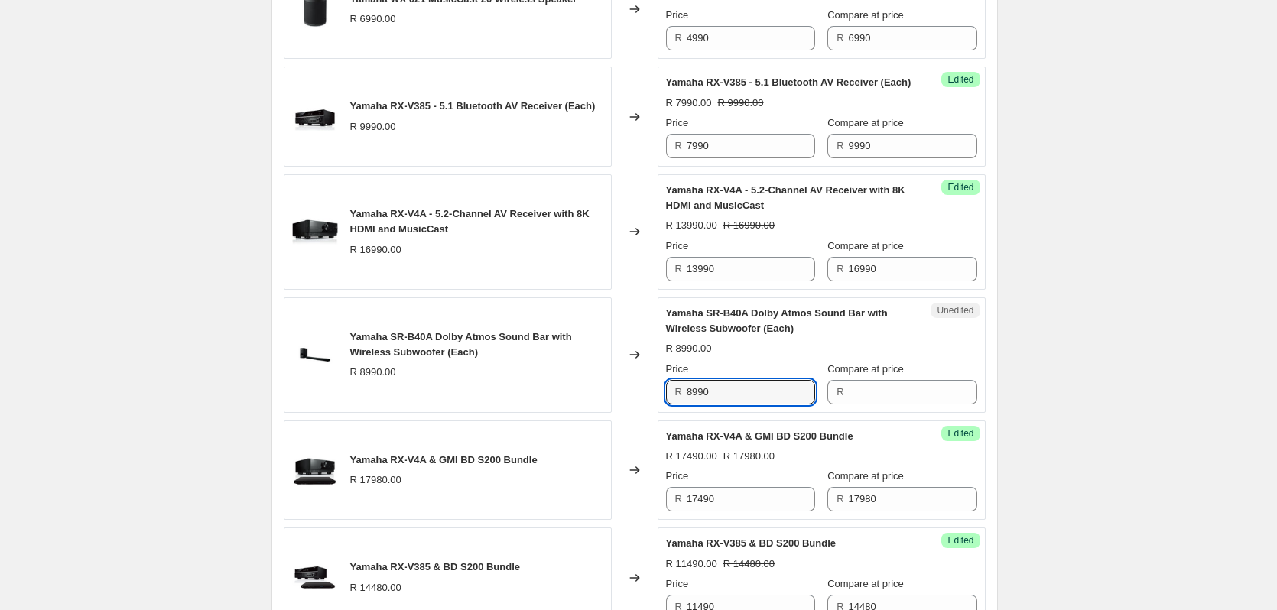
drag, startPoint x: 739, startPoint y: 413, endPoint x: 659, endPoint y: 407, distance: 79.8
click at [659, 407] on div "Yamaha SR-B40A Dolby Atmos Sound Bar with Wireless Subwoofer (Each) R 8990.00 C…" at bounding box center [635, 354] width 702 height 115
type input "8990"
click at [903, 398] on input "Compare at price" at bounding box center [913, 392] width 128 height 24
paste input "8990"
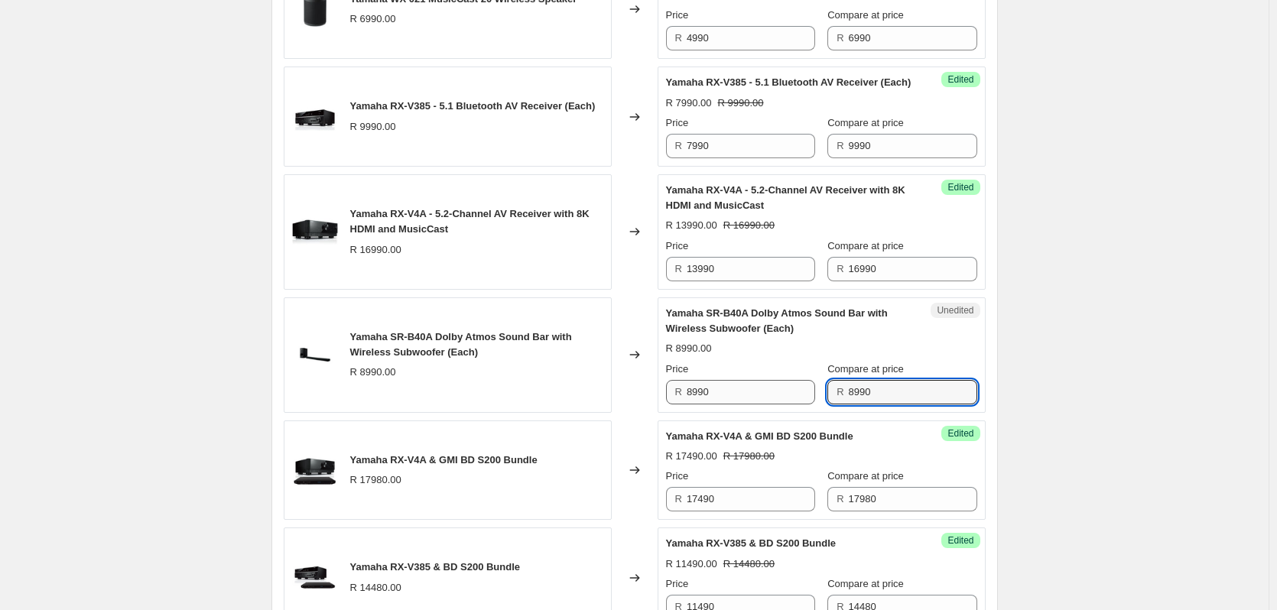
type input "8990"
drag, startPoint x: 727, startPoint y: 406, endPoint x: 676, endPoint y: 403, distance: 51.3
click at [676, 403] on div "R 8990" at bounding box center [740, 392] width 149 height 24
type input "7990"
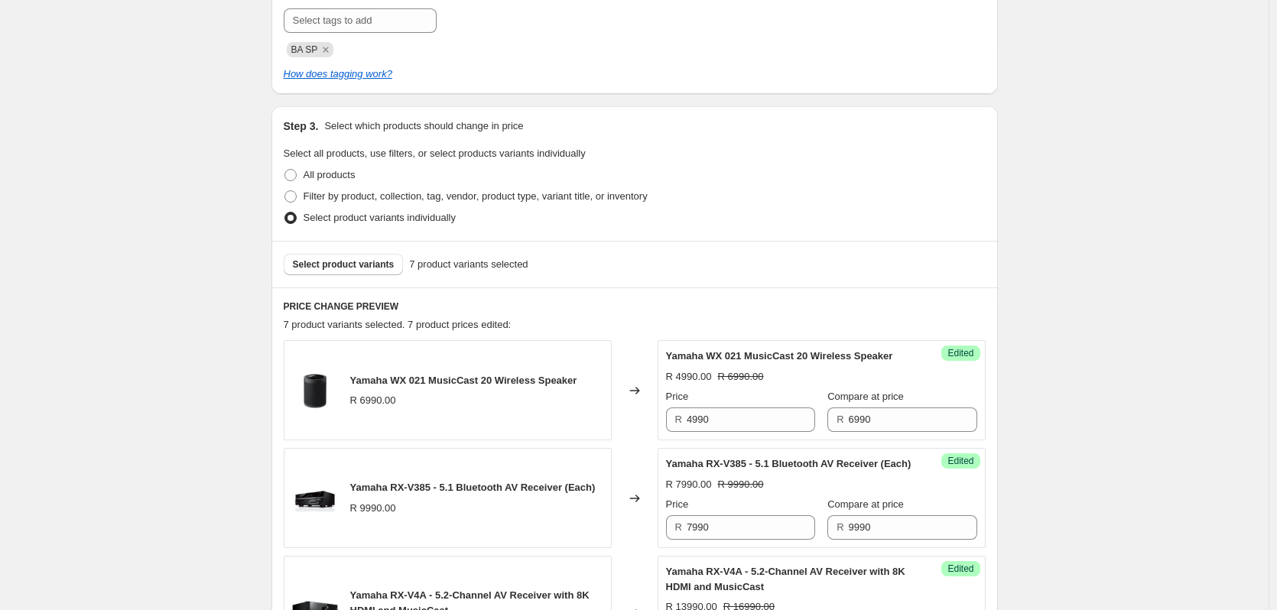
scroll to position [306, 0]
click at [359, 274] on button "Select product variants" at bounding box center [344, 265] width 120 height 21
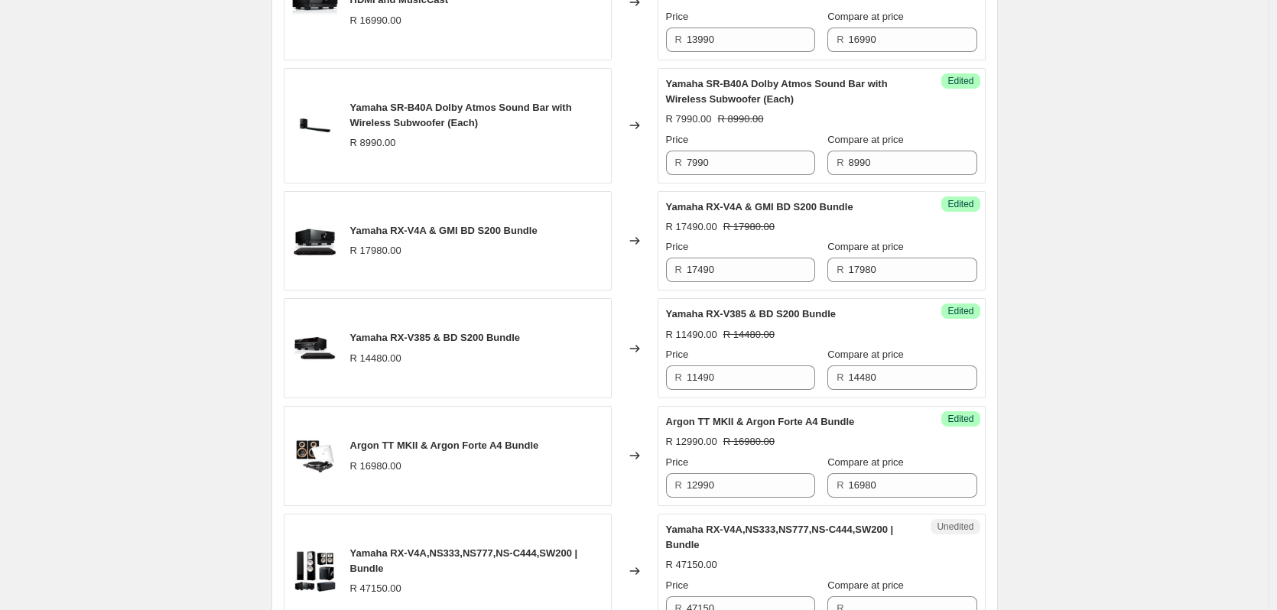
scroll to position [1070, 0]
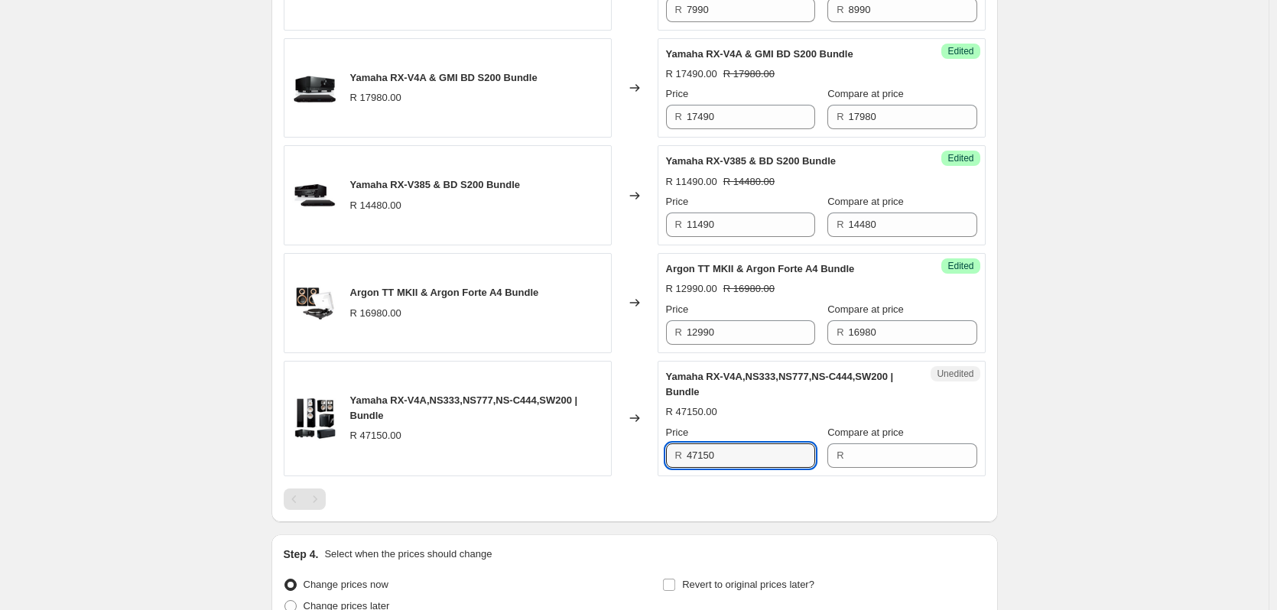
drag, startPoint x: 731, startPoint y: 478, endPoint x: 635, endPoint y: 476, distance: 96.4
click at [635, 476] on div "Yamaha RX-V4A,NS333,NS777,NS-C444,SW200 | Bundle R 47150.00 Changed to Unedited…" at bounding box center [635, 418] width 702 height 115
type input "47150"
click at [870, 468] on input "Compare at price" at bounding box center [913, 455] width 128 height 24
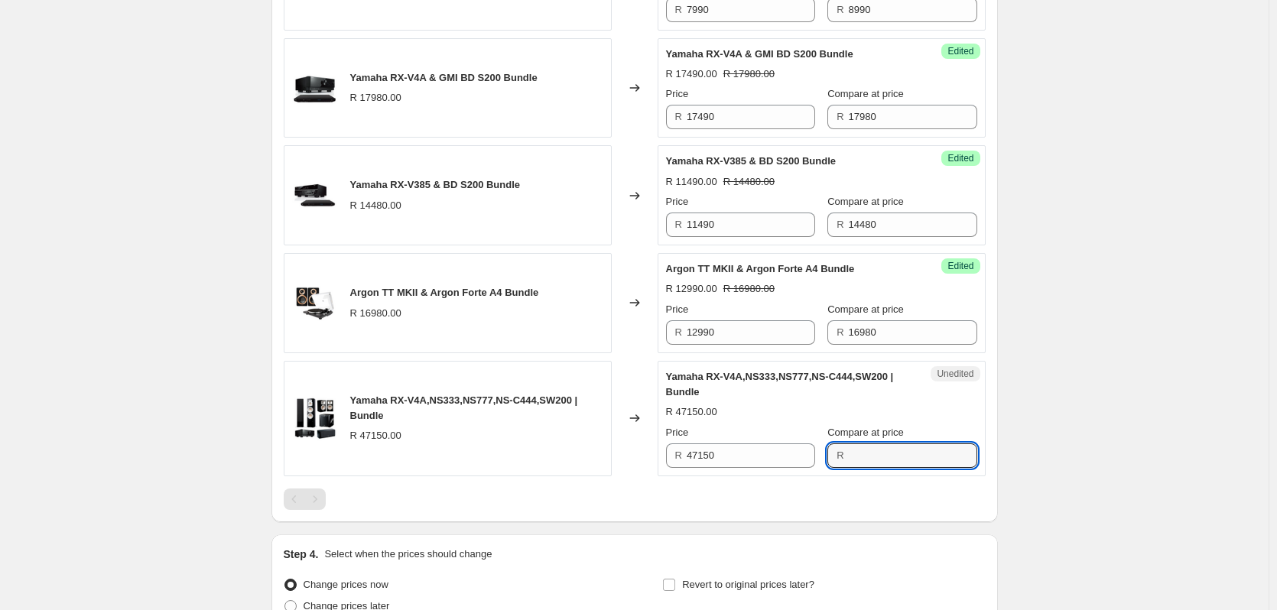
paste input "47150"
type input "47150"
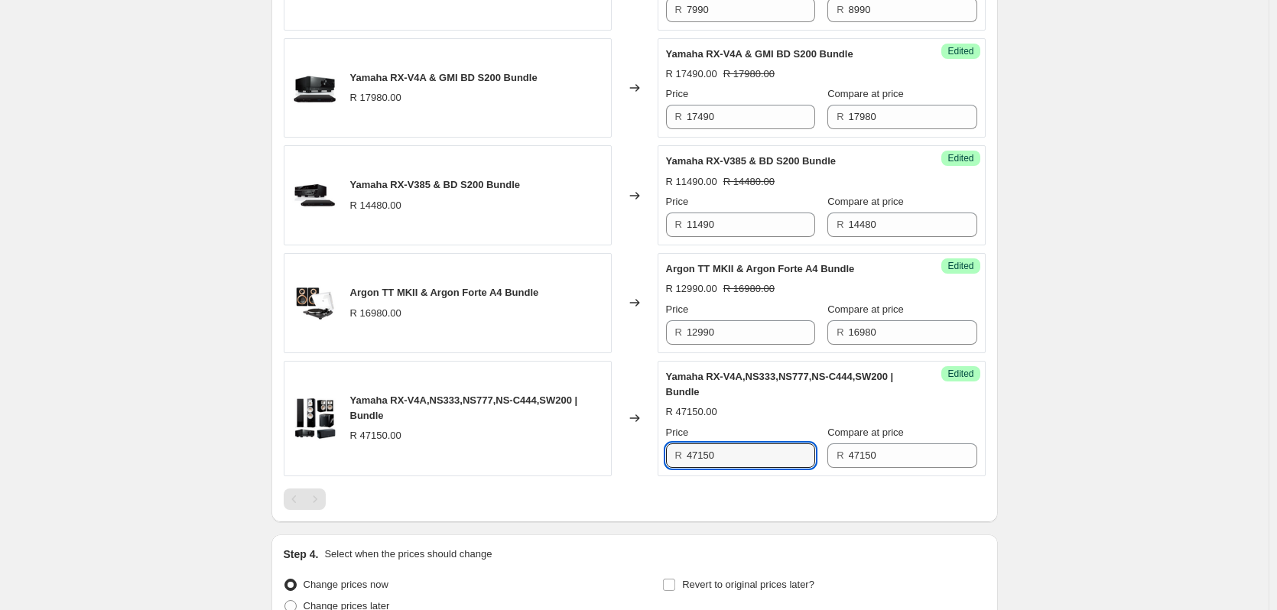
drag, startPoint x: 759, startPoint y: 470, endPoint x: 656, endPoint y: 470, distance: 103.2
click at [658, 470] on div "Yamaha RX-V4A,NS333,NS777,NS-C444,SW200 | Bundle R 47150.00 Changed to Success …" at bounding box center [635, 418] width 702 height 115
type input "38990"
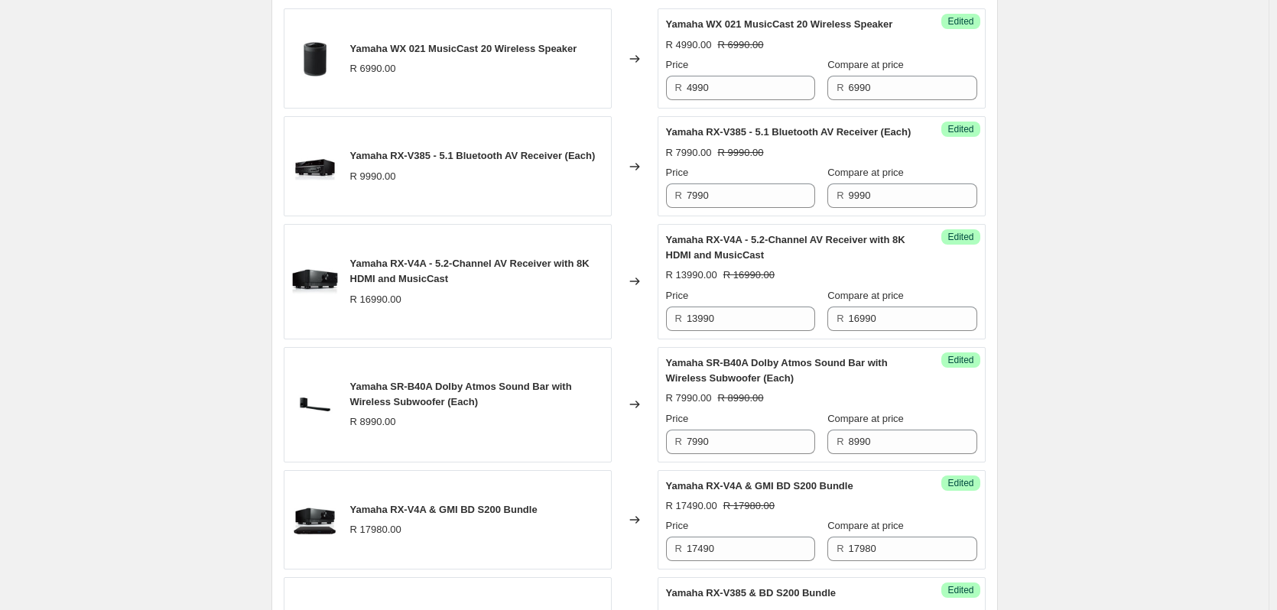
scroll to position [306, 0]
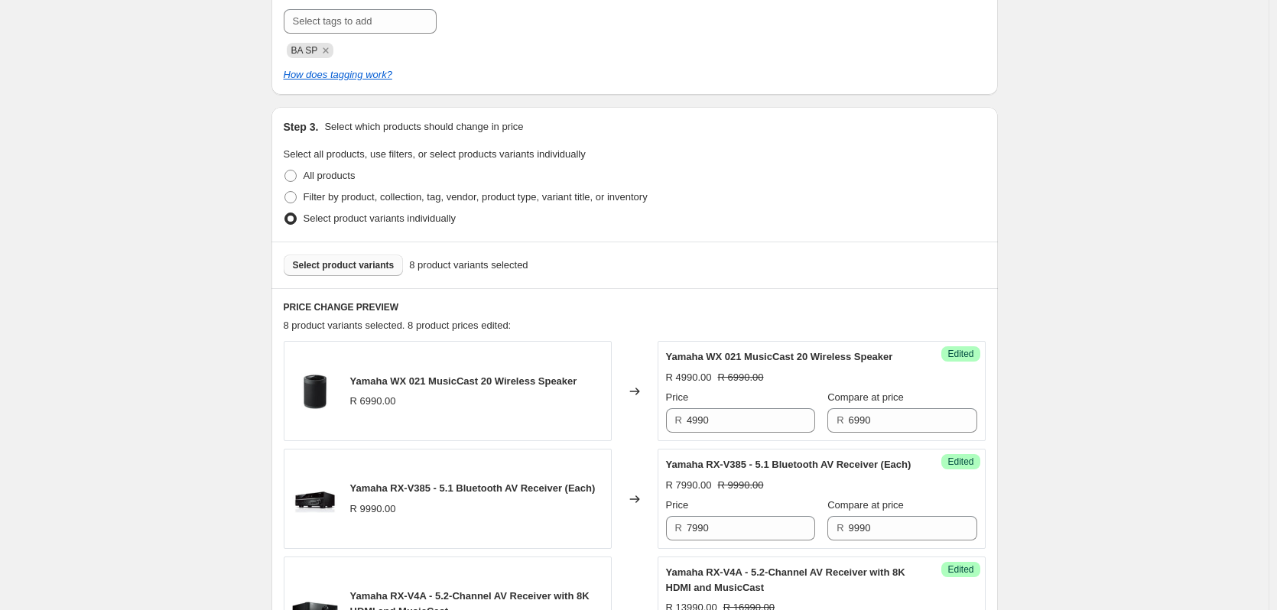
click at [378, 267] on span "Select product variants" at bounding box center [344, 265] width 102 height 12
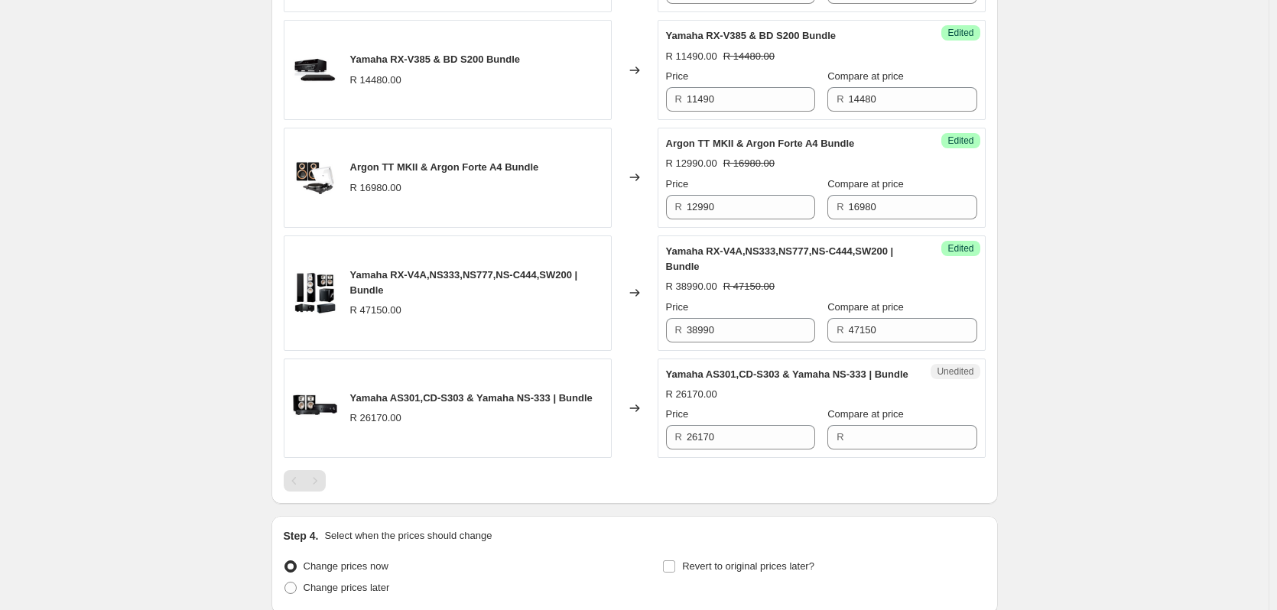
scroll to position [1223, 0]
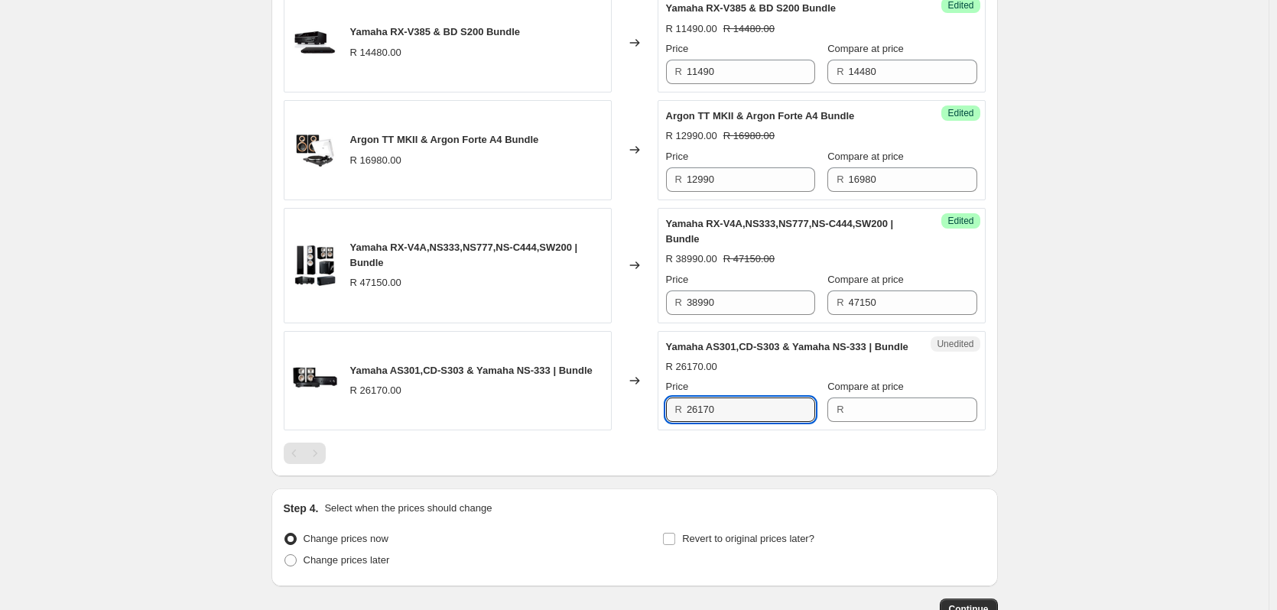
drag, startPoint x: 759, startPoint y: 441, endPoint x: 660, endPoint y: 433, distance: 99.8
click at [660, 431] on div "Yamaha AS301,CD-S303 & Yamaha NS-333 | Bundle R 26170.00 Changed to Unedited Ya…" at bounding box center [635, 381] width 702 height 100
type input "26170"
click at [871, 422] on input "Compare at price" at bounding box center [913, 410] width 128 height 24
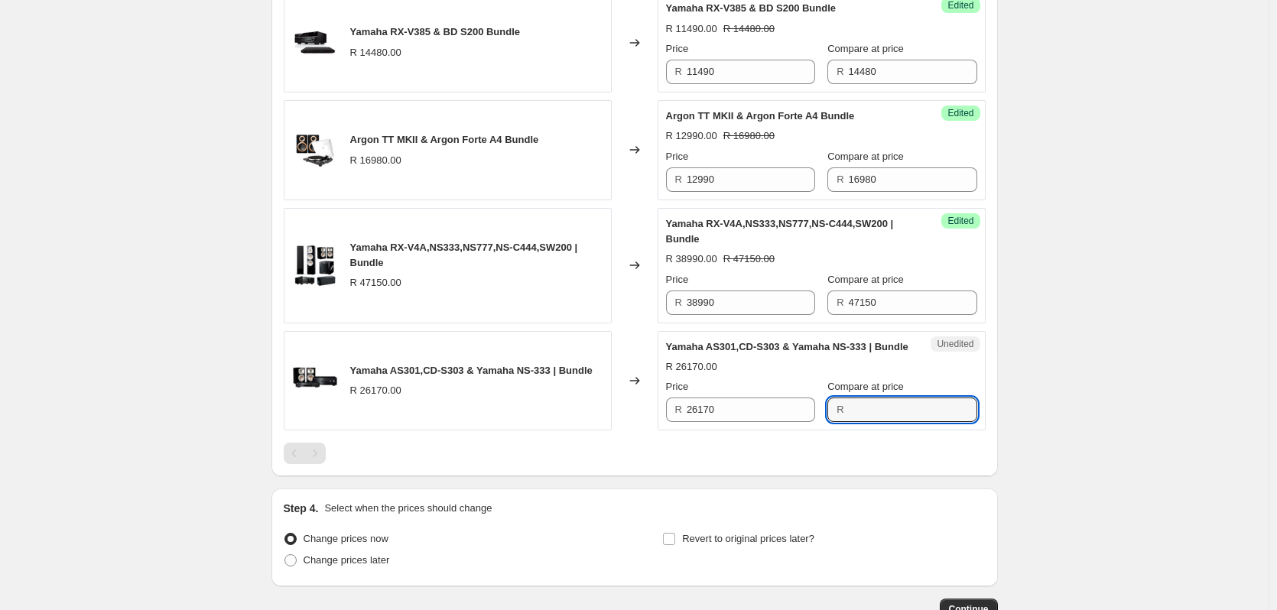
paste input "26170"
type input "26170"
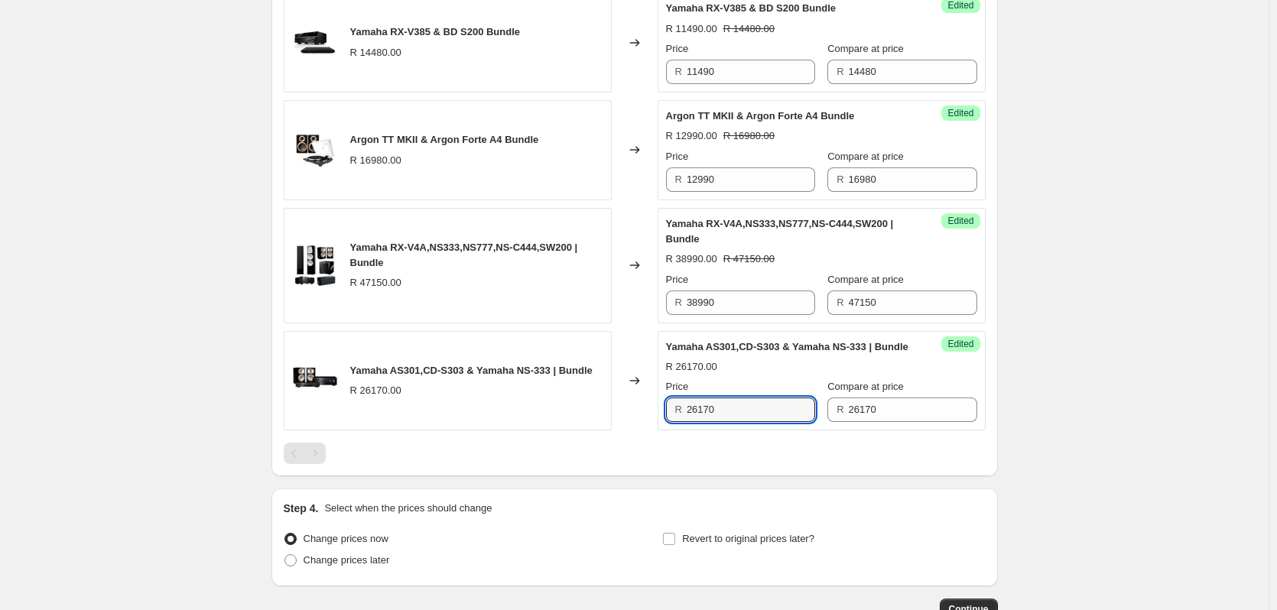
drag, startPoint x: 768, startPoint y: 442, endPoint x: 660, endPoint y: 445, distance: 108.6
click at [660, 431] on div "Yamaha AS301,CD-S303 & Yamaha NS-333 | Bundle R 26170.00 Changed to Success Edi…" at bounding box center [635, 381] width 702 height 100
type input "19990"
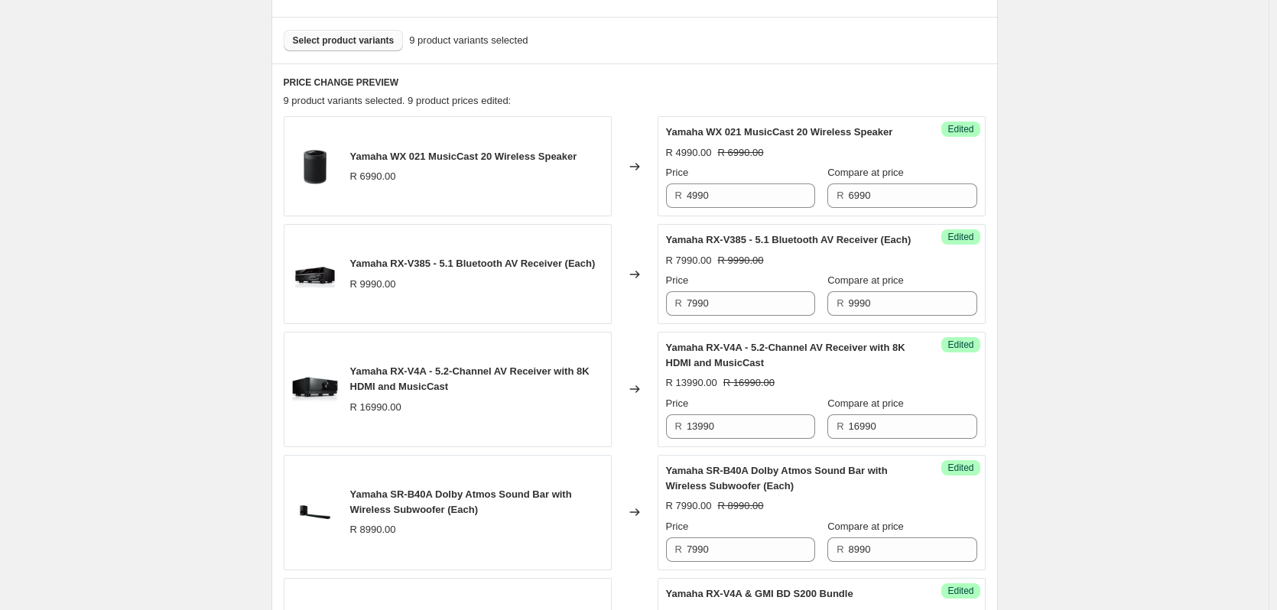
scroll to position [382, 0]
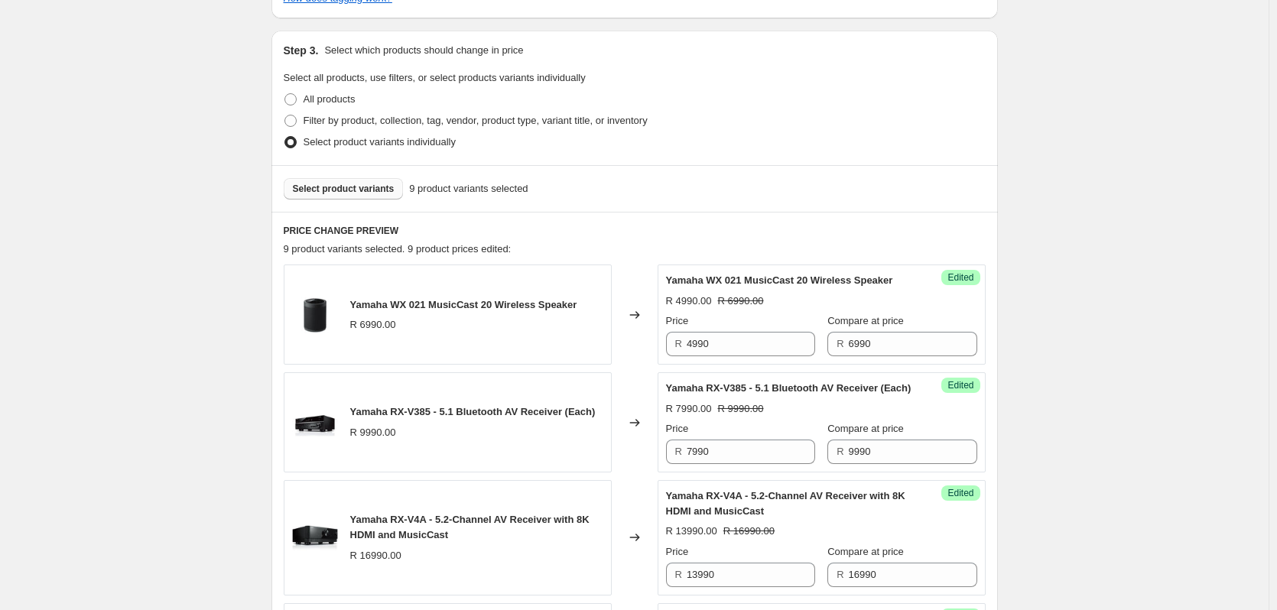
click at [346, 184] on span "Select product variants" at bounding box center [344, 189] width 102 height 12
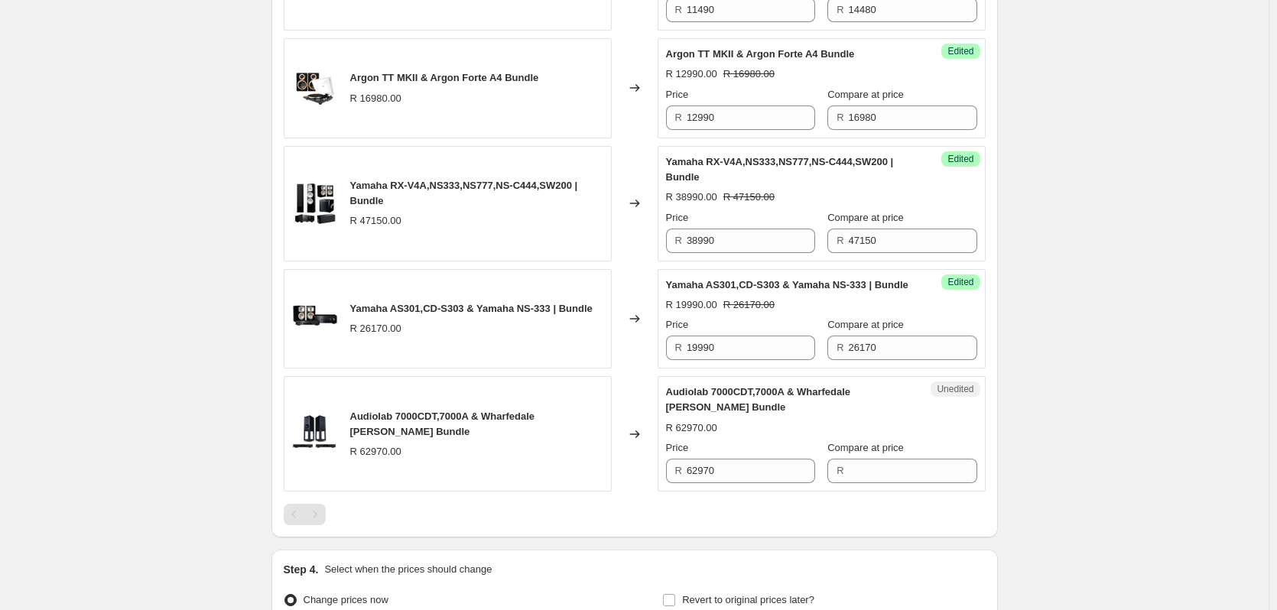
scroll to position [1300, 0]
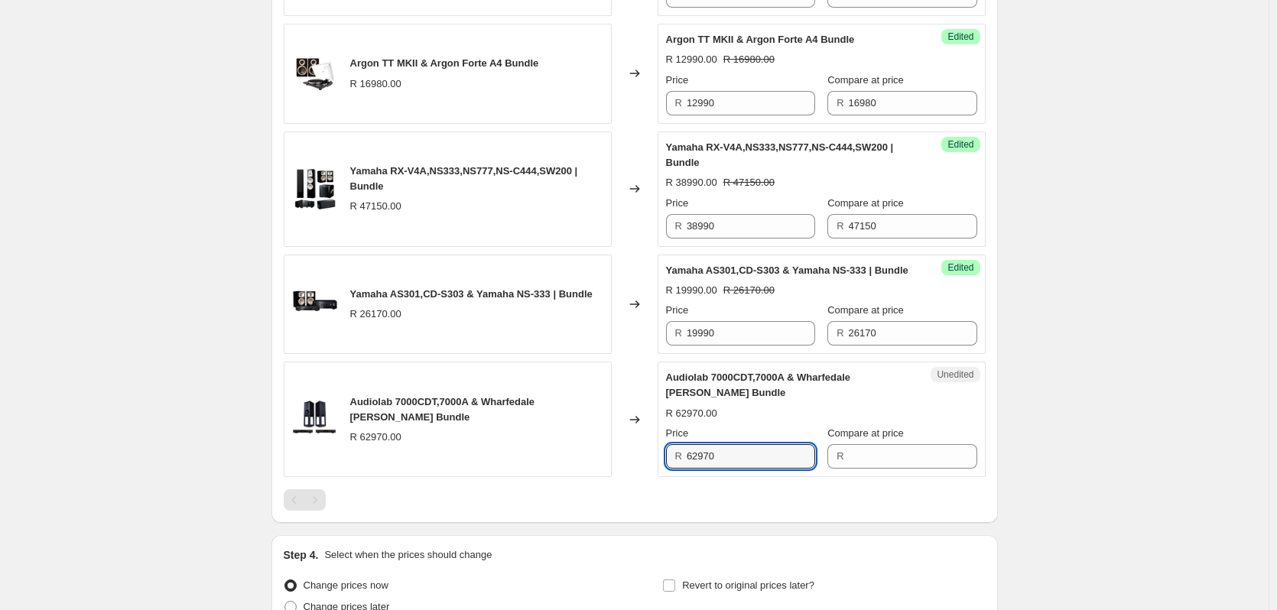
drag, startPoint x: 759, startPoint y: 489, endPoint x: 651, endPoint y: 492, distance: 107.9
click at [651, 477] on div "Audiolab 7000CDT,7000A & Wharfedale [PERSON_NAME] Bundle R 62970.00 Changed to …" at bounding box center [635, 419] width 702 height 115
type input "62970"
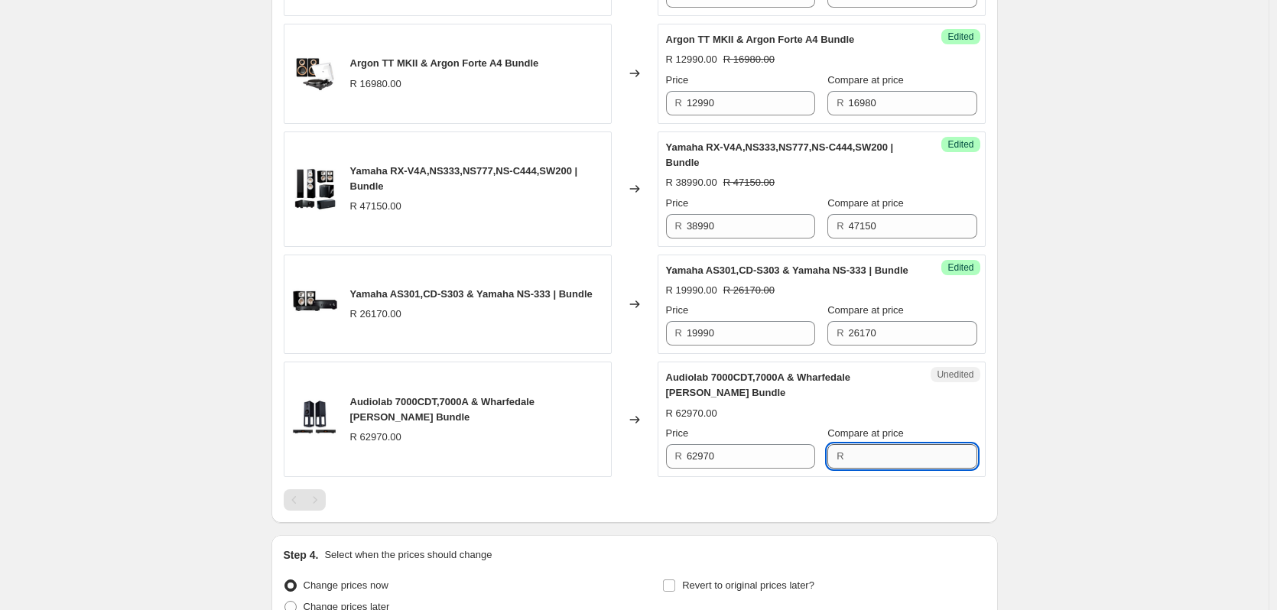
click at [857, 469] on input "Compare at price" at bounding box center [913, 456] width 128 height 24
paste input "62970"
type input "62970"
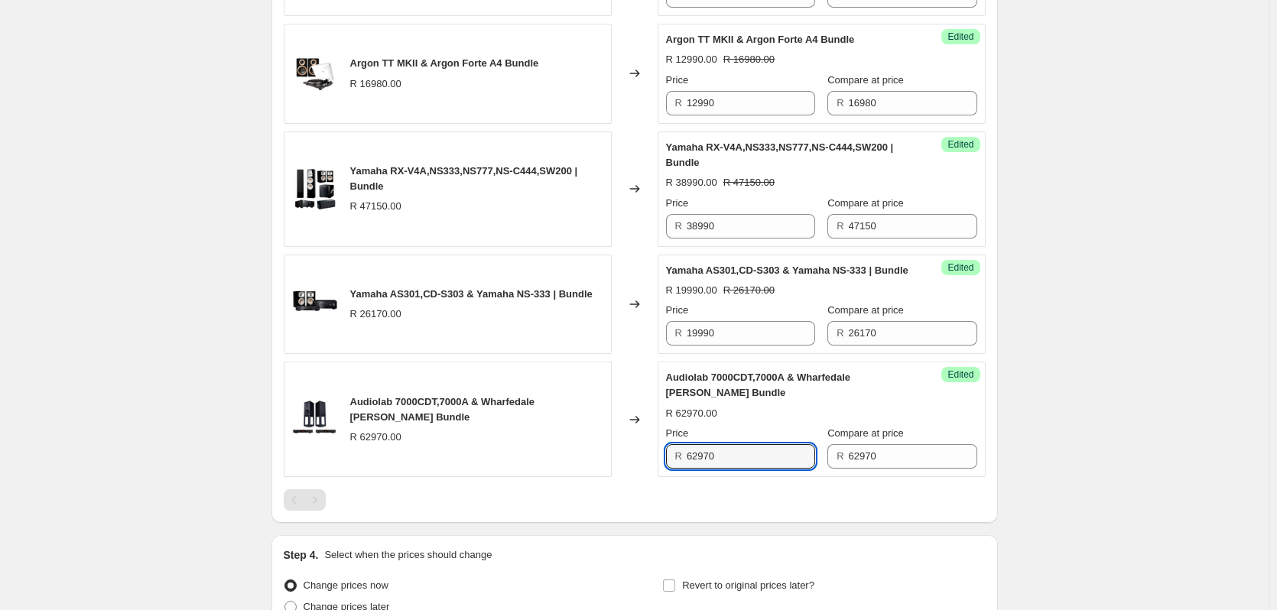
drag, startPoint x: 710, startPoint y: 492, endPoint x: 677, endPoint y: 489, distance: 32.2
click at [677, 469] on div "R 62970" at bounding box center [740, 456] width 149 height 24
drag, startPoint x: 753, startPoint y: 489, endPoint x: 638, endPoint y: 489, distance: 114.7
click at [639, 477] on div "Audiolab 7000CDT,7000A & Wharfedale [PERSON_NAME] Bundle R 62970.00 Changed to …" at bounding box center [635, 419] width 702 height 115
type input "44490"
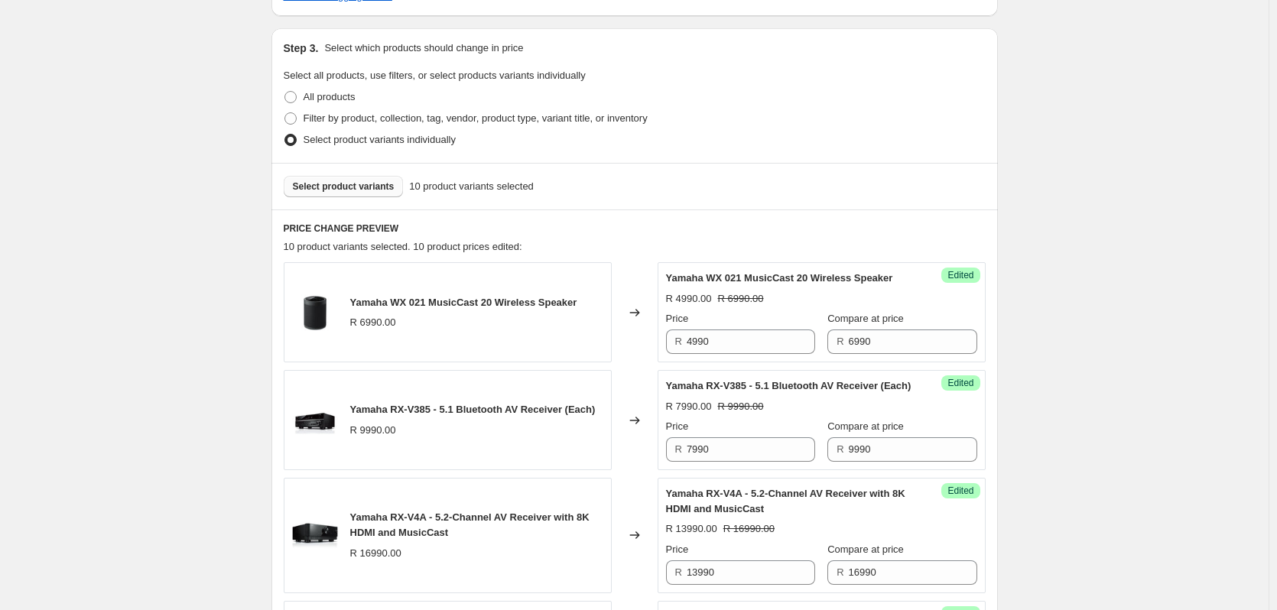
scroll to position [306, 0]
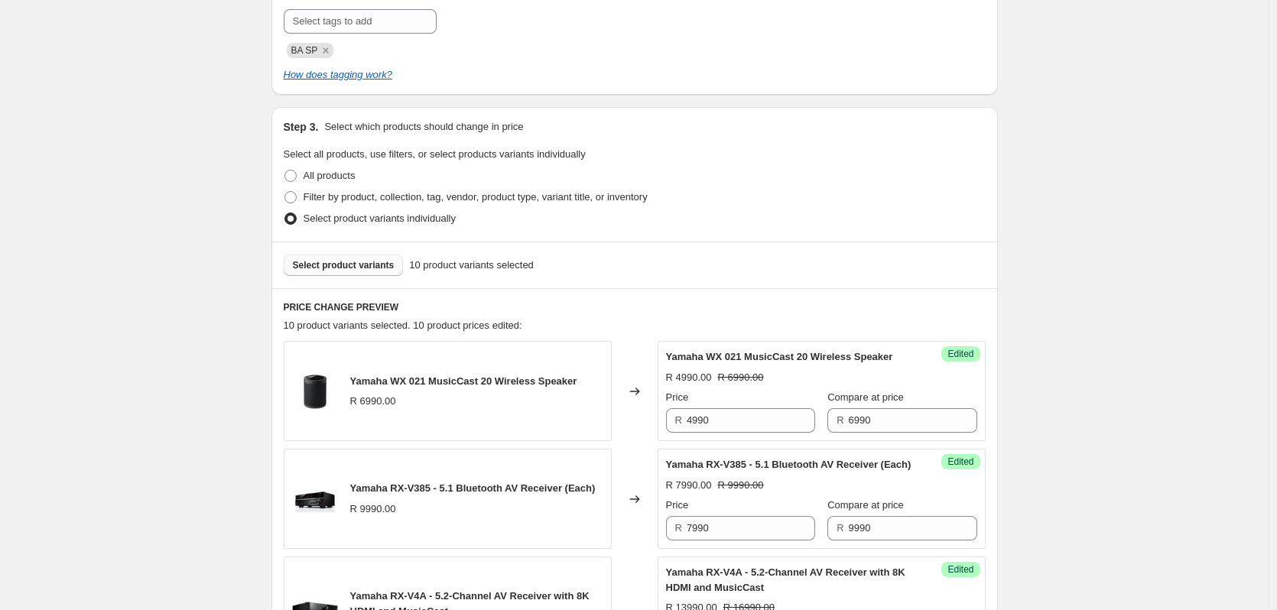
click at [343, 273] on button "Select product variants" at bounding box center [344, 265] width 120 height 21
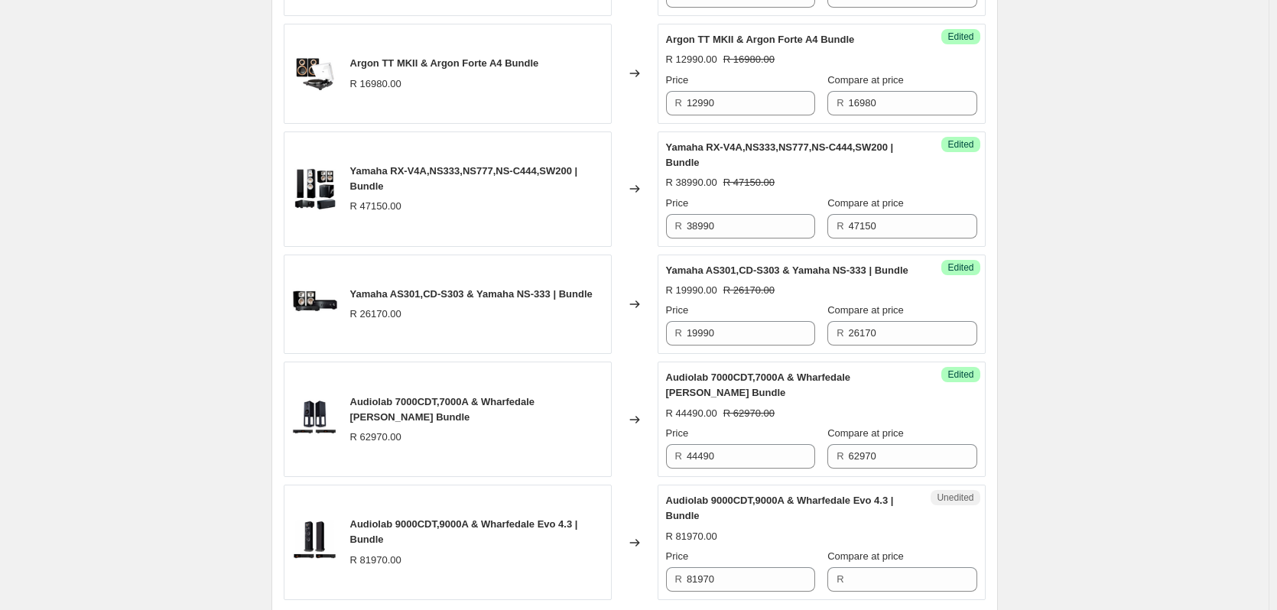
scroll to position [1529, 0]
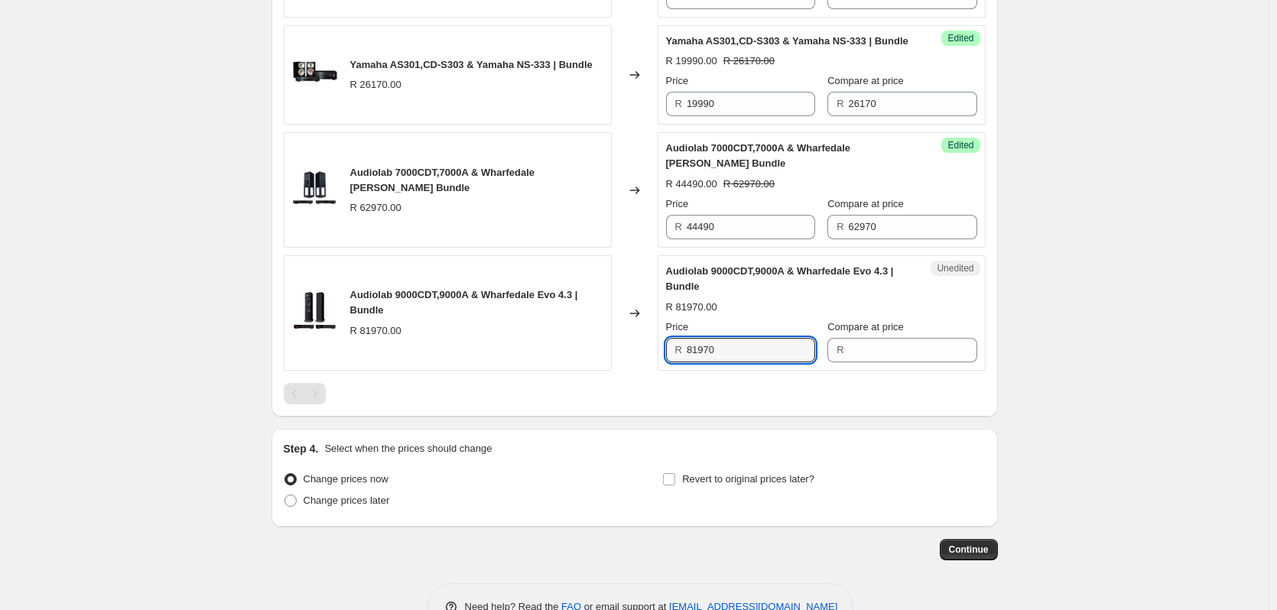
drag, startPoint x: 732, startPoint y: 381, endPoint x: 651, endPoint y: 382, distance: 80.3
click at [651, 371] on div "Audiolab 9000CDT,9000A & Wharfedale Evo 4.3 | Bundle R 81970.00 Changed to Uned…" at bounding box center [635, 312] width 702 height 115
type input "81970"
click at [862, 362] on input "Compare at price" at bounding box center [913, 350] width 128 height 24
paste input "81970"
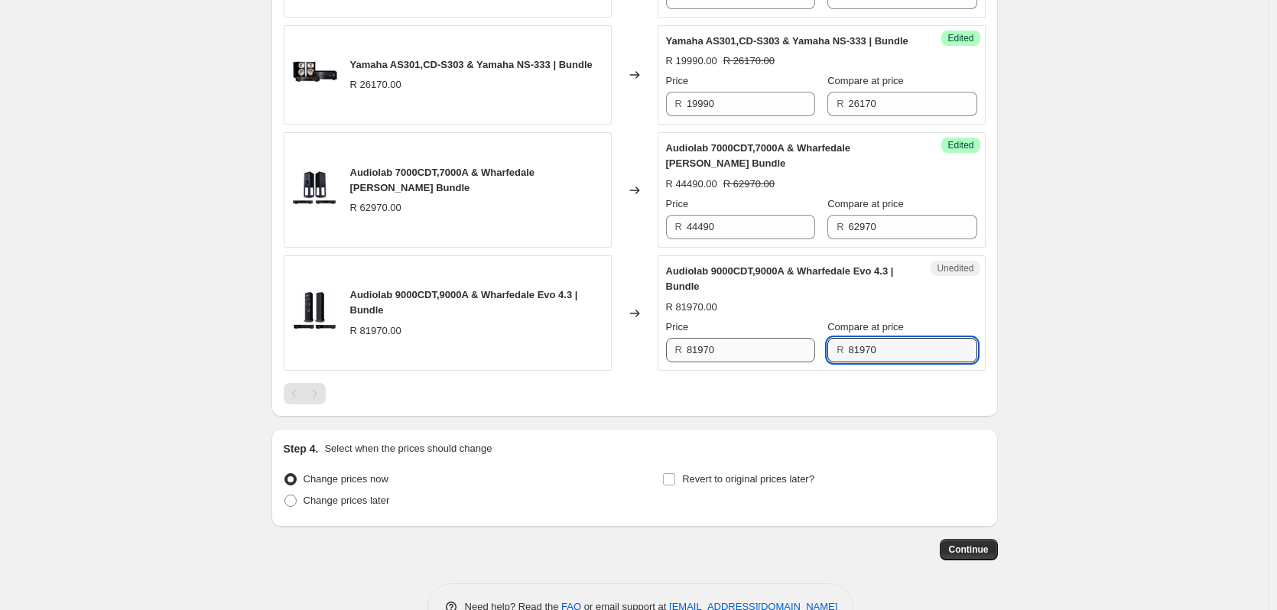
type input "81970"
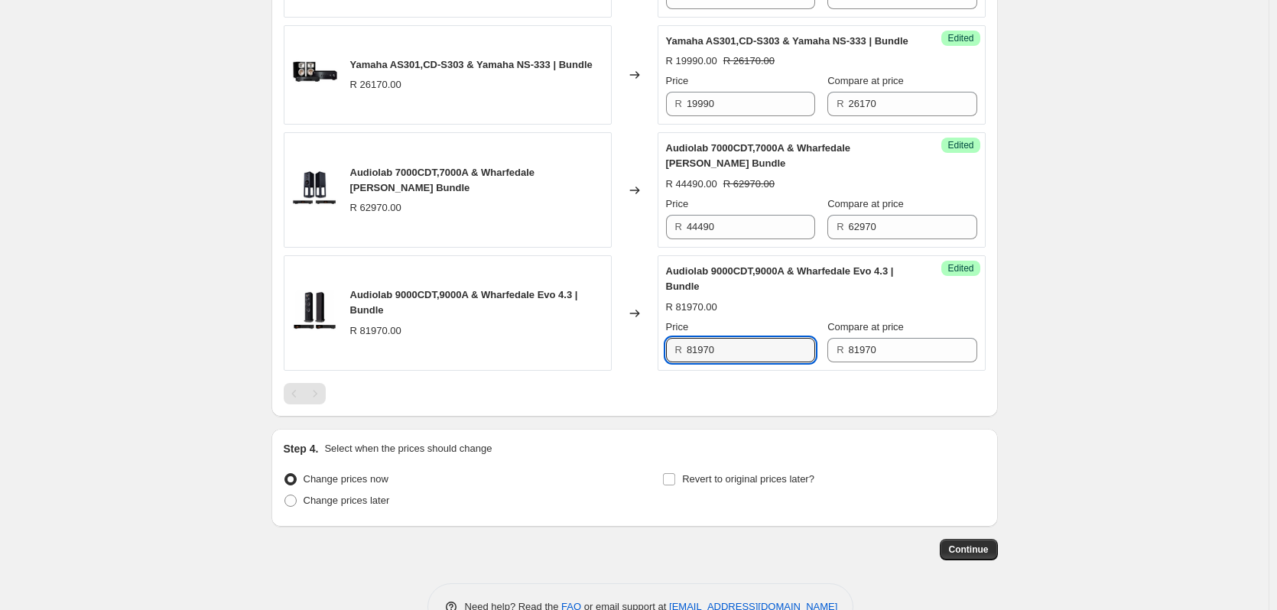
drag, startPoint x: 746, startPoint y: 377, endPoint x: 645, endPoint y: 365, distance: 101.7
click at [645, 365] on div "Audiolab 9000CDT,9000A & Wharfedale Evo 4.3 | Bundle R 81970.00 Changed to Succ…" at bounding box center [635, 312] width 702 height 115
type input "56990"
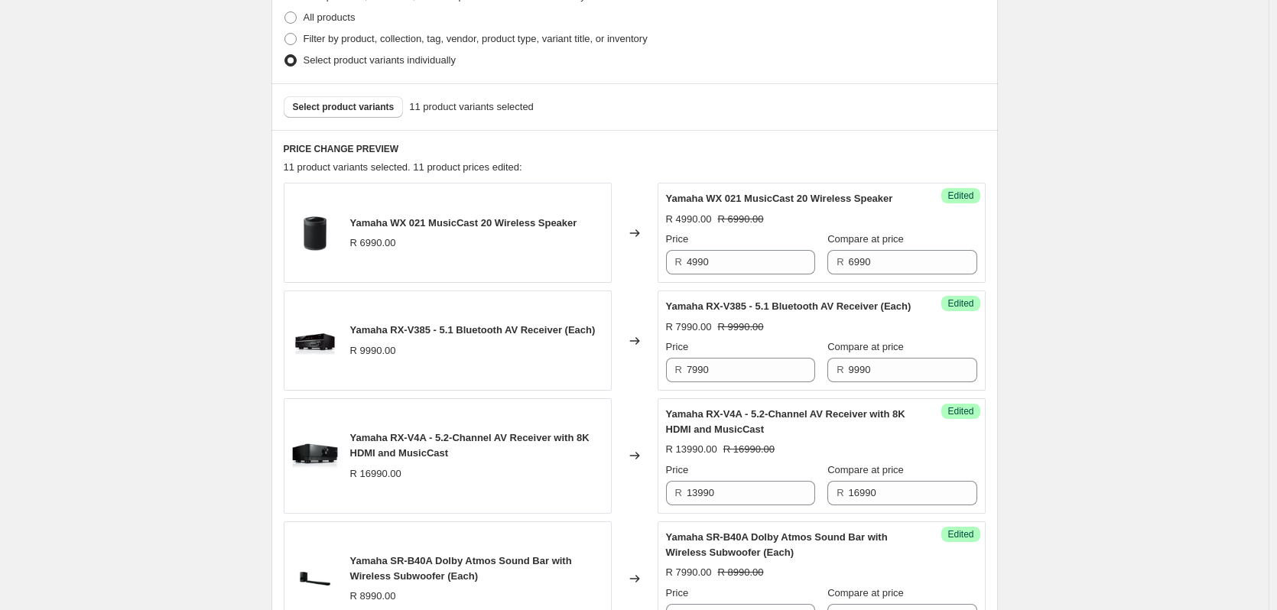
scroll to position [459, 0]
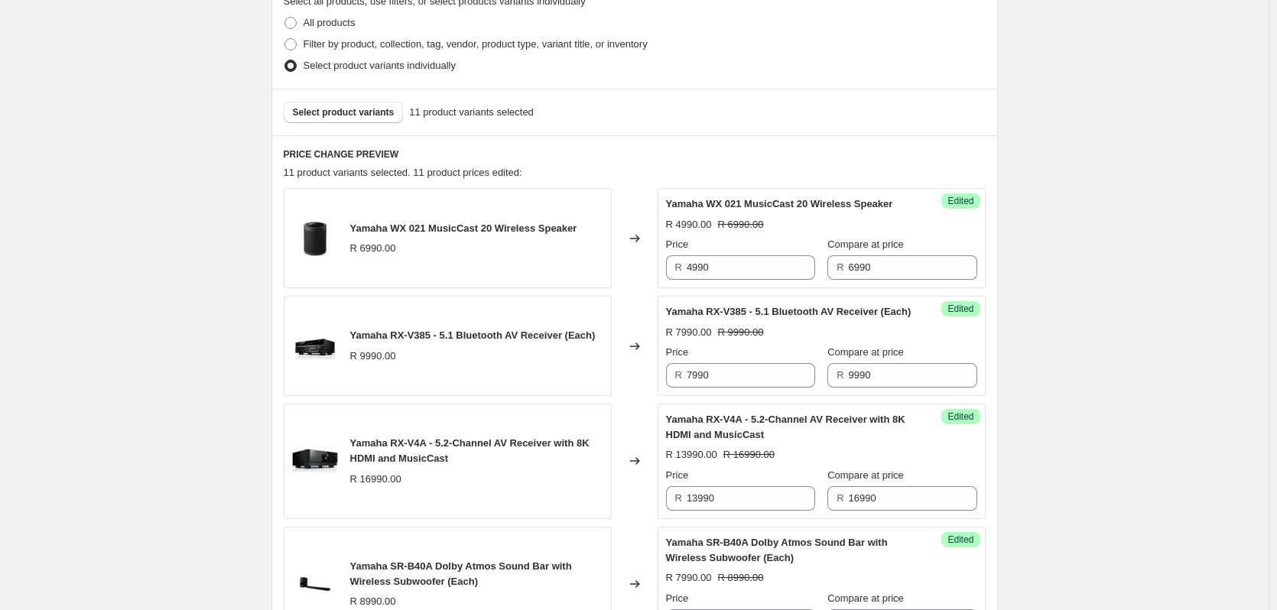
click at [371, 128] on div "Select product variants 11 product variants selected" at bounding box center [634, 112] width 726 height 47
click at [374, 122] on button "Select product variants" at bounding box center [344, 112] width 120 height 21
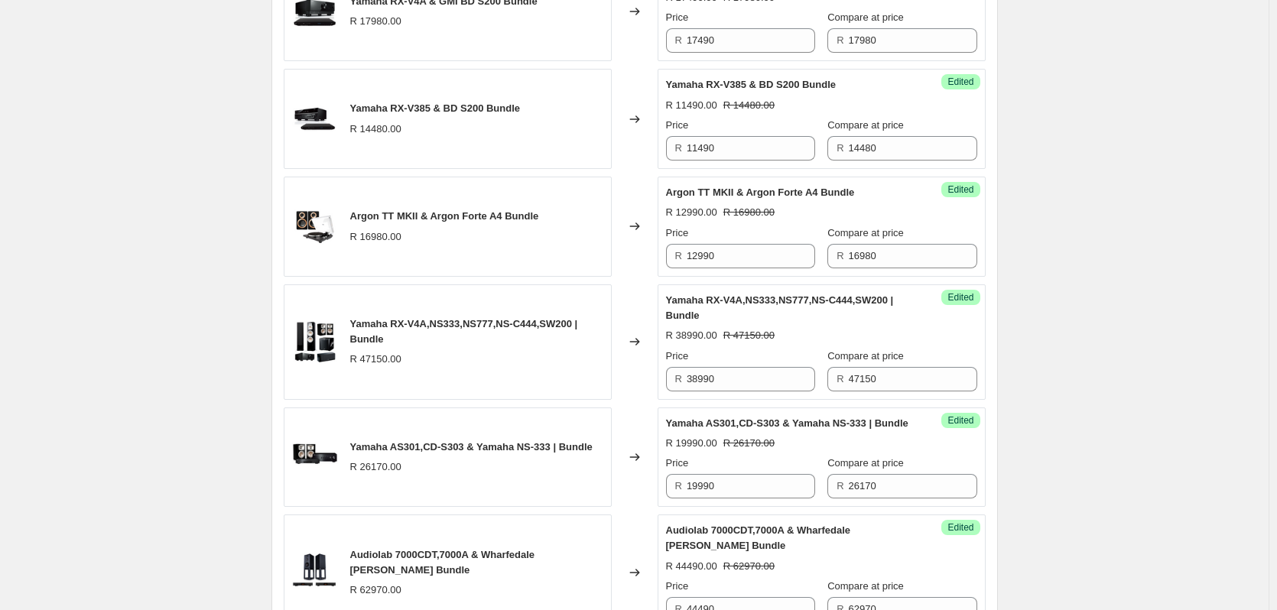
scroll to position [1529, 0]
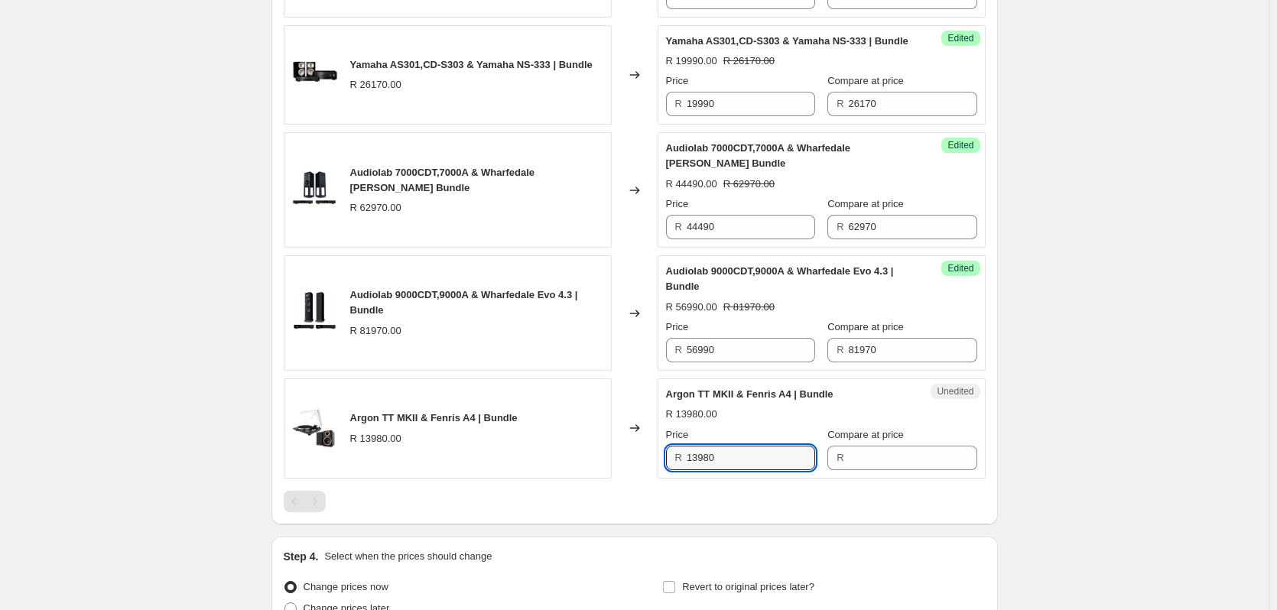
drag, startPoint x: 729, startPoint y: 493, endPoint x: 648, endPoint y: 492, distance: 81.1
click at [648, 479] on div "Argon TT MKII & Fenris A4 | Bundle R 13980.00 Changed to Unedited Argon TT MKII…" at bounding box center [635, 428] width 702 height 100
type input "13980"
click at [882, 470] on input "Compare at price" at bounding box center [913, 458] width 128 height 24
paste input "13980"
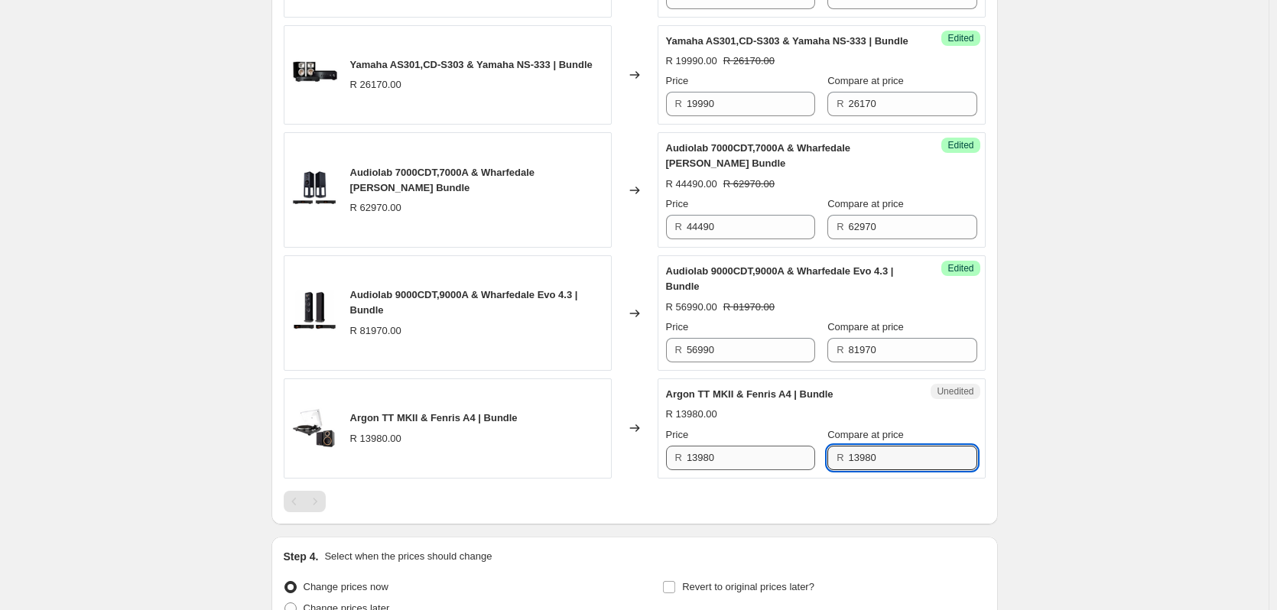
type input "13980"
drag, startPoint x: 746, startPoint y: 483, endPoint x: 642, endPoint y: 472, distance: 103.9
click at [643, 472] on div "Argon TT MKII & Fenris A4 | Bundle R 13980.00 Changed to Unedited Argon TT MKII…" at bounding box center [635, 428] width 702 height 100
type input "10990"
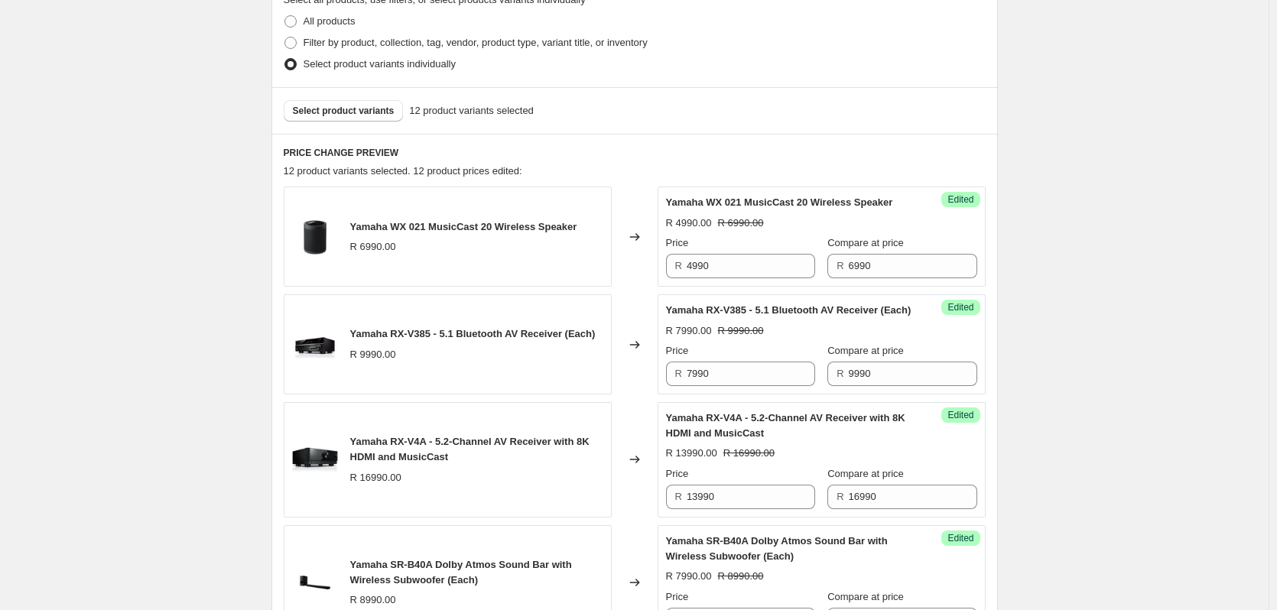
scroll to position [459, 0]
click at [388, 104] on button "Select product variants" at bounding box center [344, 112] width 120 height 21
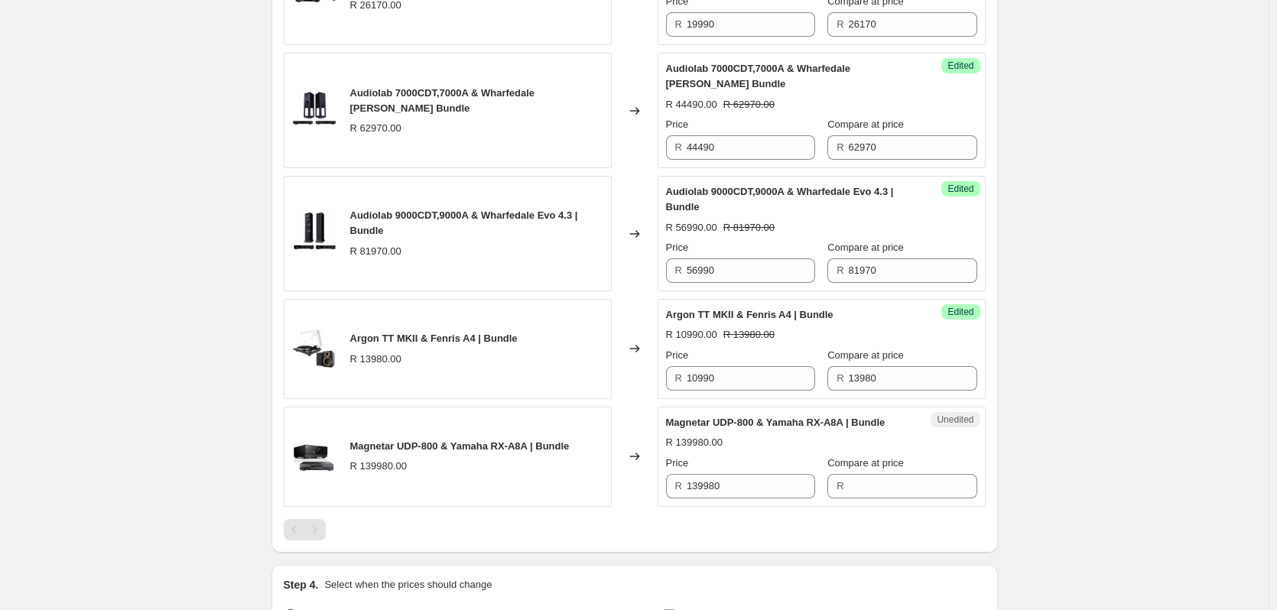
scroll to position [1819, 0]
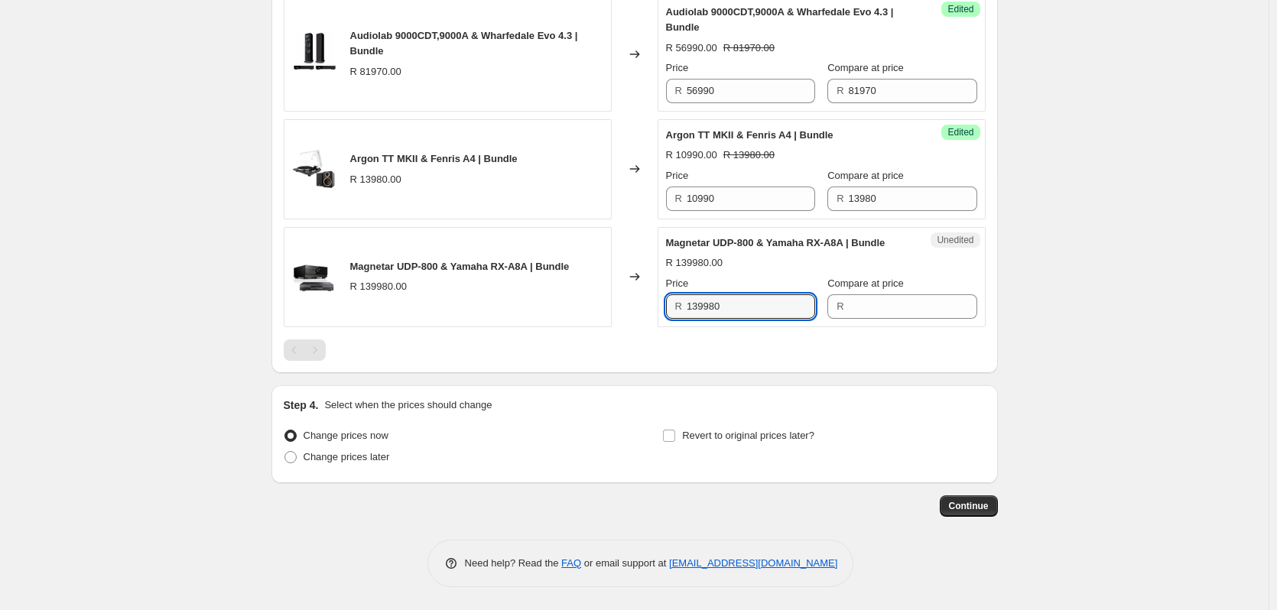
drag, startPoint x: 758, startPoint y: 313, endPoint x: 622, endPoint y: 322, distance: 135.6
click at [622, 322] on div "Magnetar UDP-800 & Yamaha RX-A8A | Bundle R 139980.00 Changed to Unedited Magne…" at bounding box center [635, 277] width 702 height 100
type input "139980"
click at [863, 309] on input "Compare at price" at bounding box center [913, 306] width 128 height 24
paste input "139980"
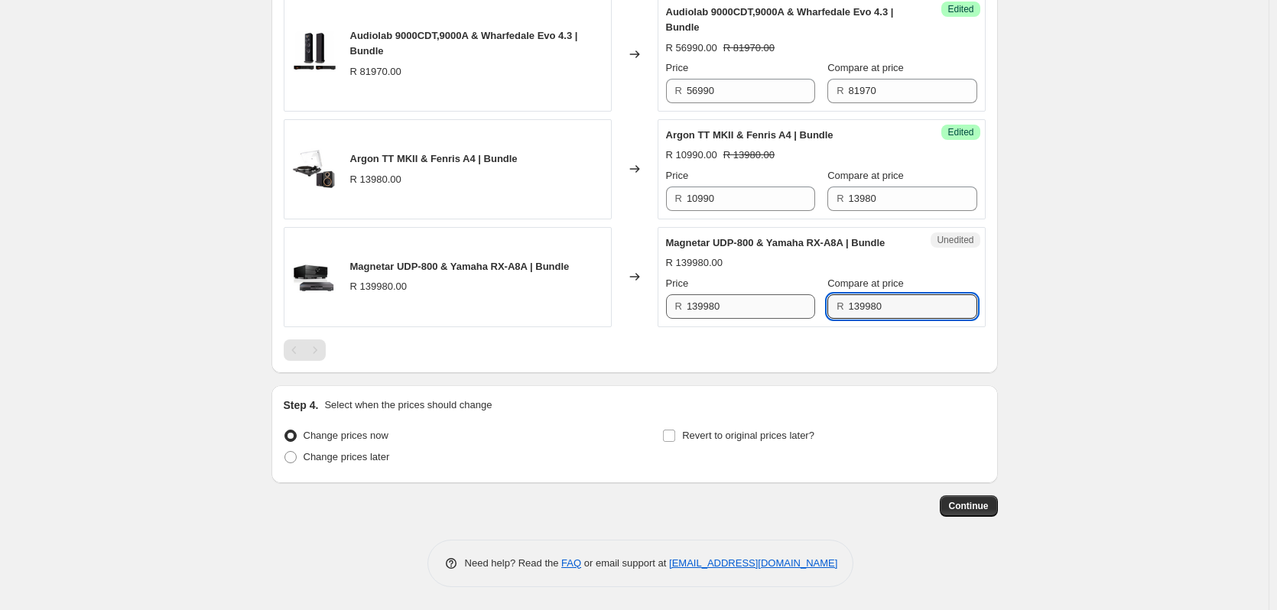
type input "139980"
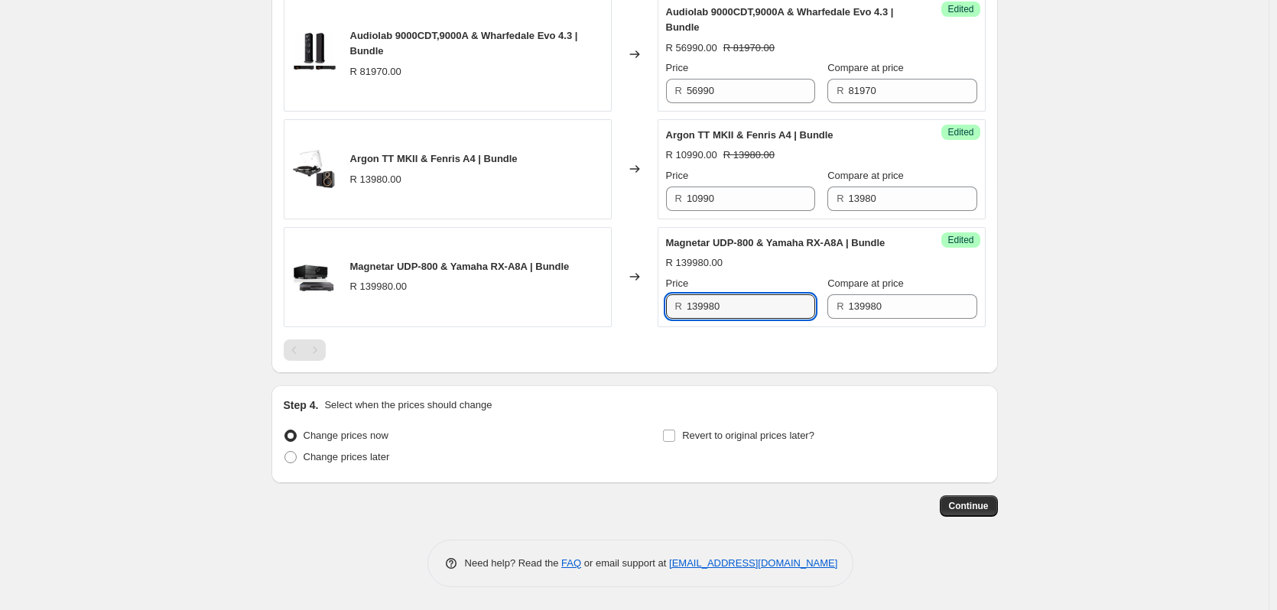
drag, startPoint x: 720, startPoint y: 302, endPoint x: 650, endPoint y: 304, distance: 69.6
click at [650, 304] on div "Magnetar UDP-800 & Yamaha RX-A8A | Bundle R 139980.00 Changed to Success Edited…" at bounding box center [635, 277] width 702 height 100
type input "119990"
click at [675, 435] on input "Revert to original prices later?" at bounding box center [669, 436] width 12 height 12
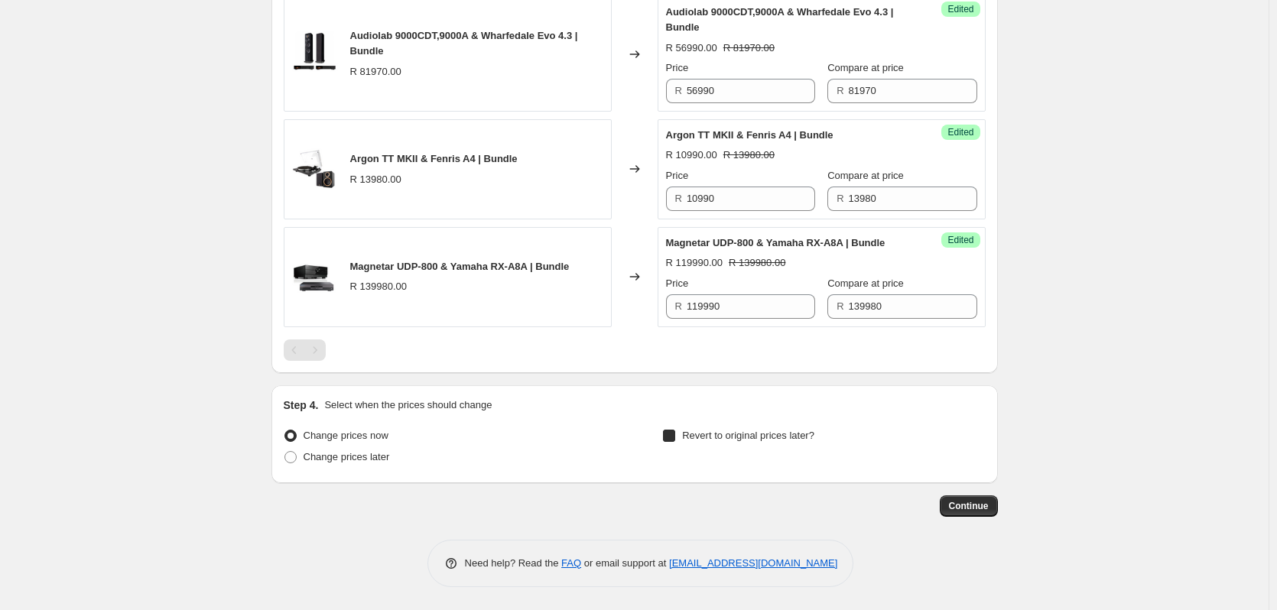
checkbox input "true"
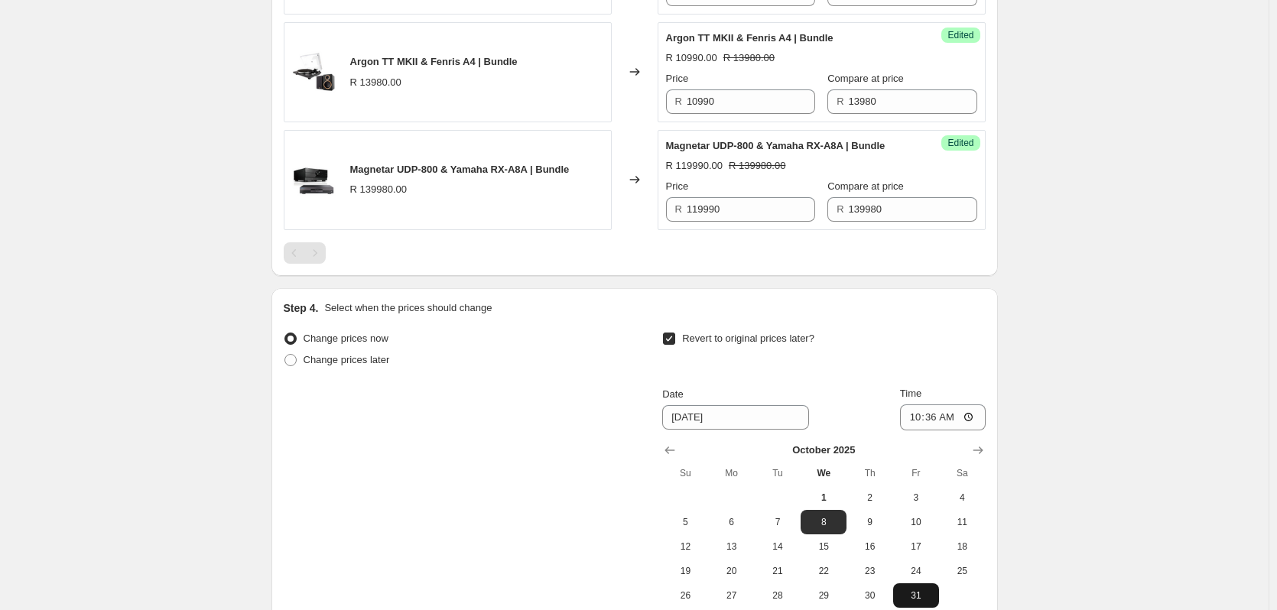
scroll to position [2048, 0]
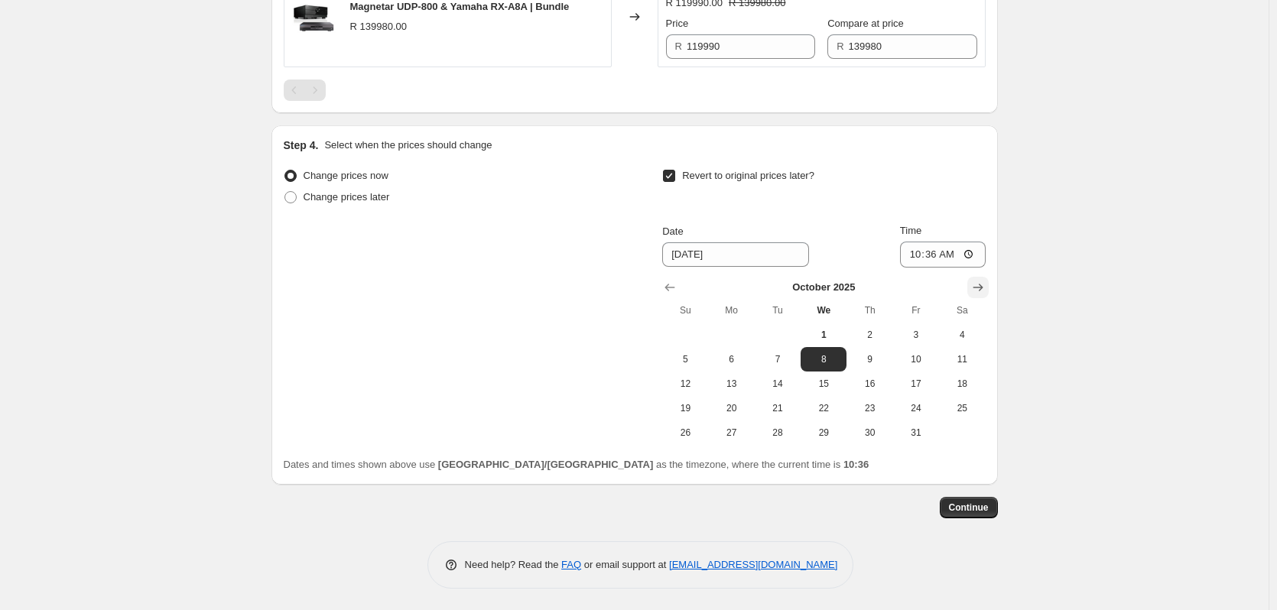
click at [986, 295] on icon "Show next month, November 2025" at bounding box center [977, 287] width 15 height 15
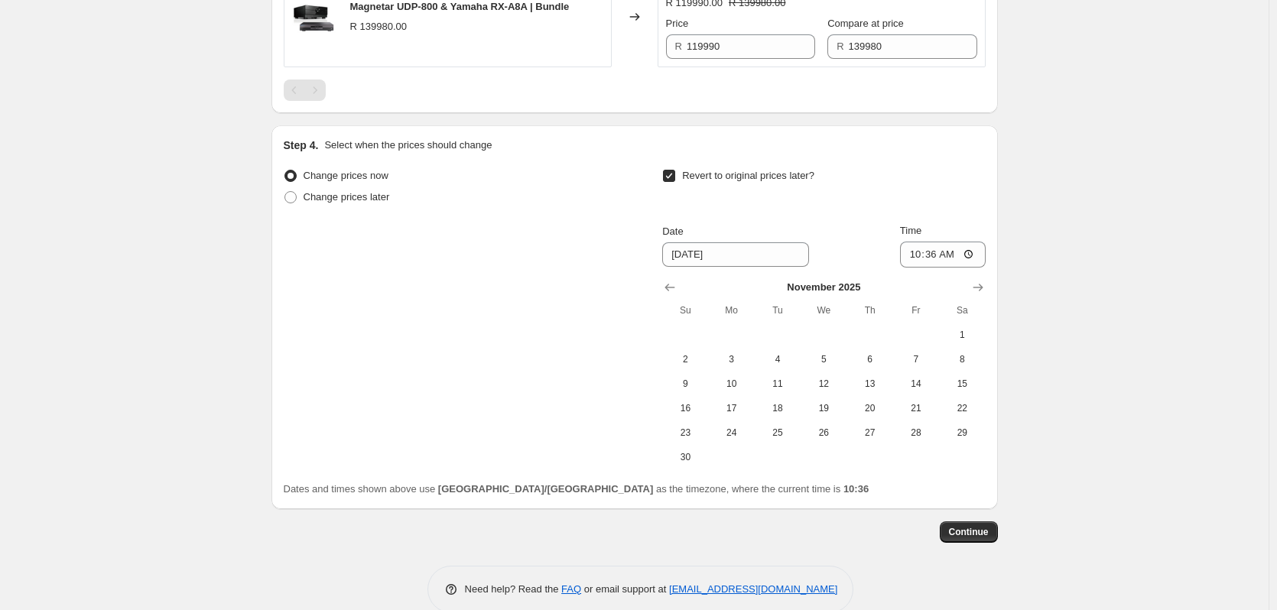
click at [952, 323] on th "Sa" at bounding box center [962, 310] width 46 height 24
click at [960, 353] on table "[DATE] Su Mo Tu We Th Fr Sa 1 2 3 4 5 6 7 8 9 10 11 12 13 14 15 16 17 18 19 20 …" at bounding box center [823, 375] width 323 height 190
click at [964, 341] on span "1" at bounding box center [962, 335] width 34 height 12
type input "[DATE]"
click at [934, 268] on input "10:36" at bounding box center [943, 255] width 86 height 26
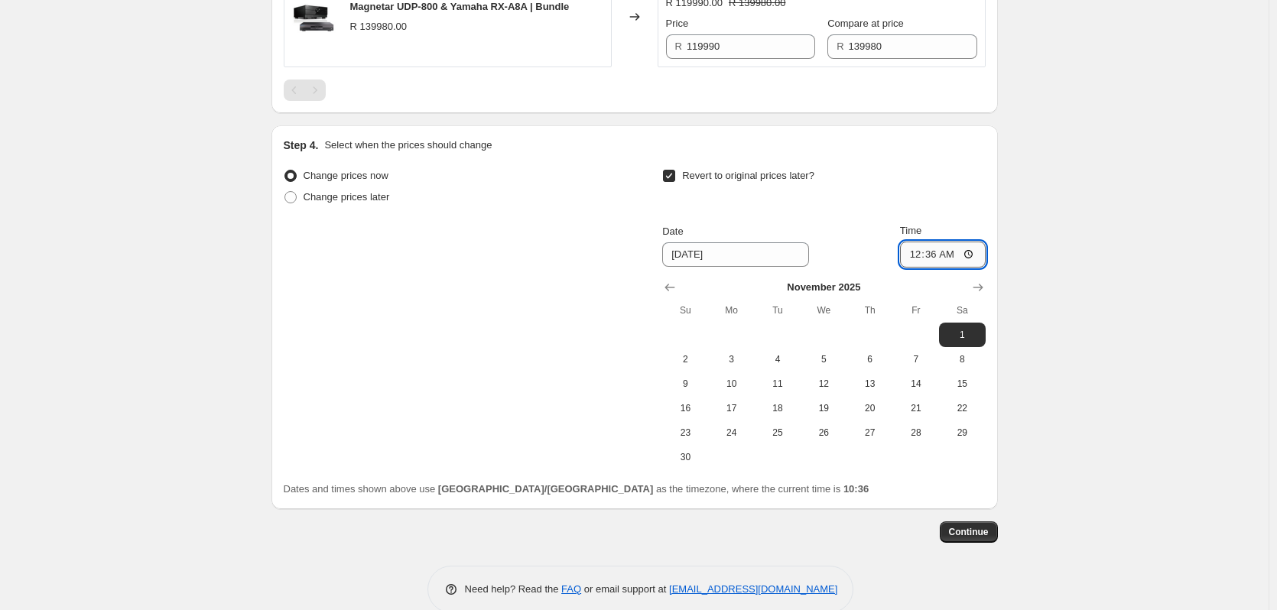
type input "00:00"
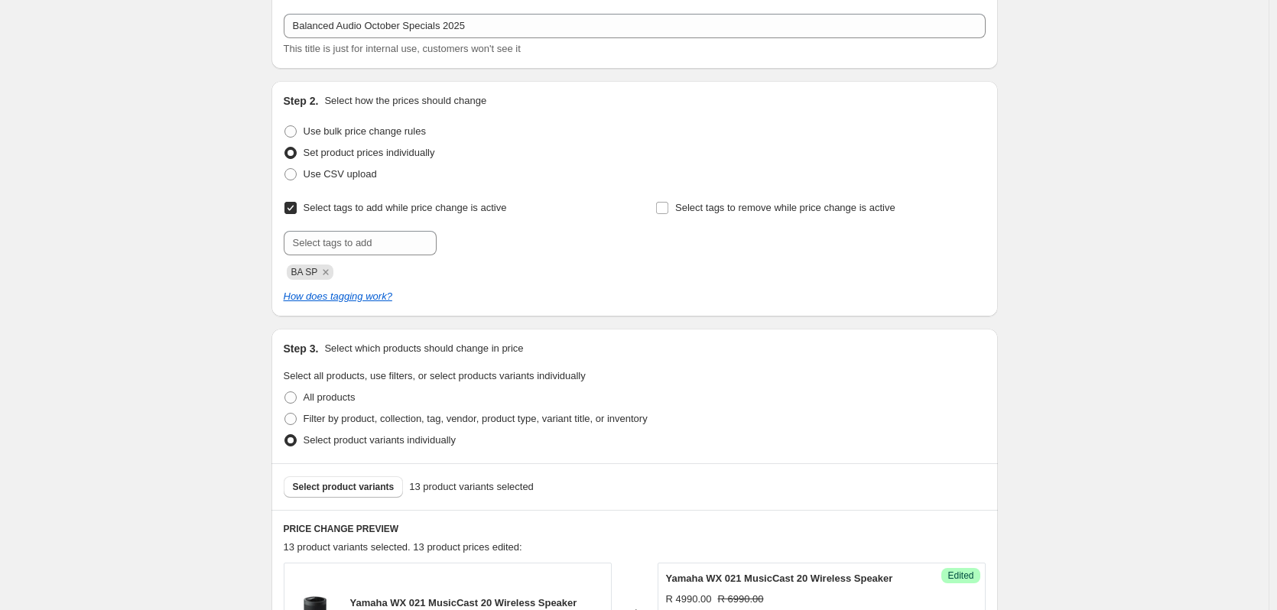
scroll to position [0, 0]
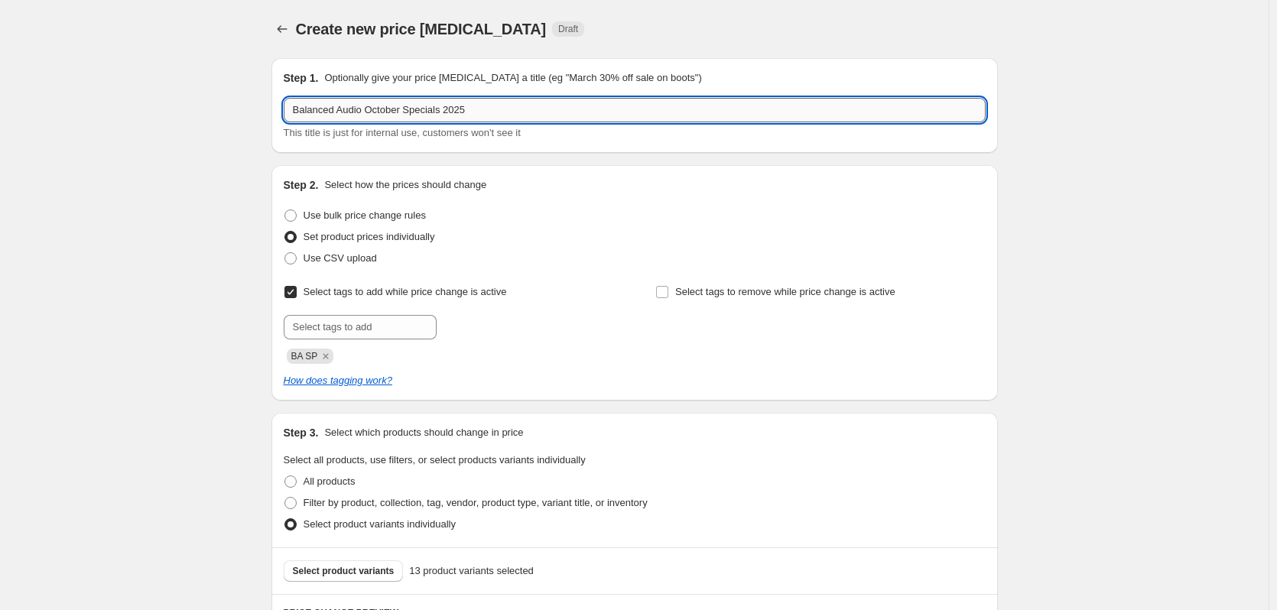
click at [442, 111] on input "Balanced Audio October Specials 2025" at bounding box center [635, 110] width 702 height 24
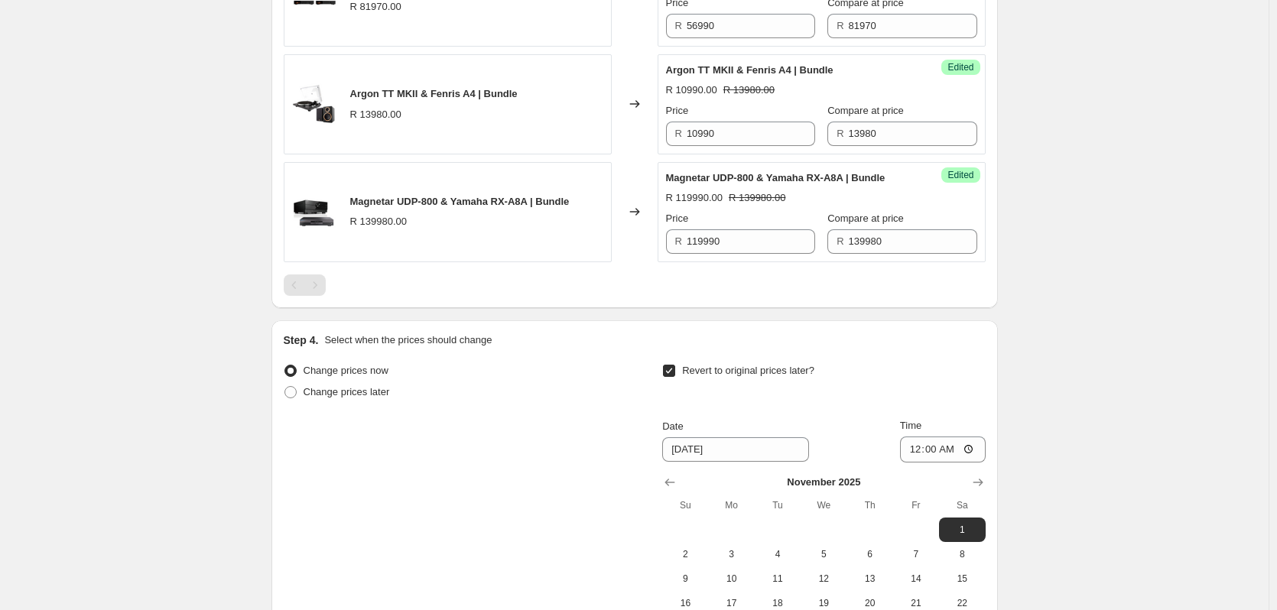
scroll to position [2105, 0]
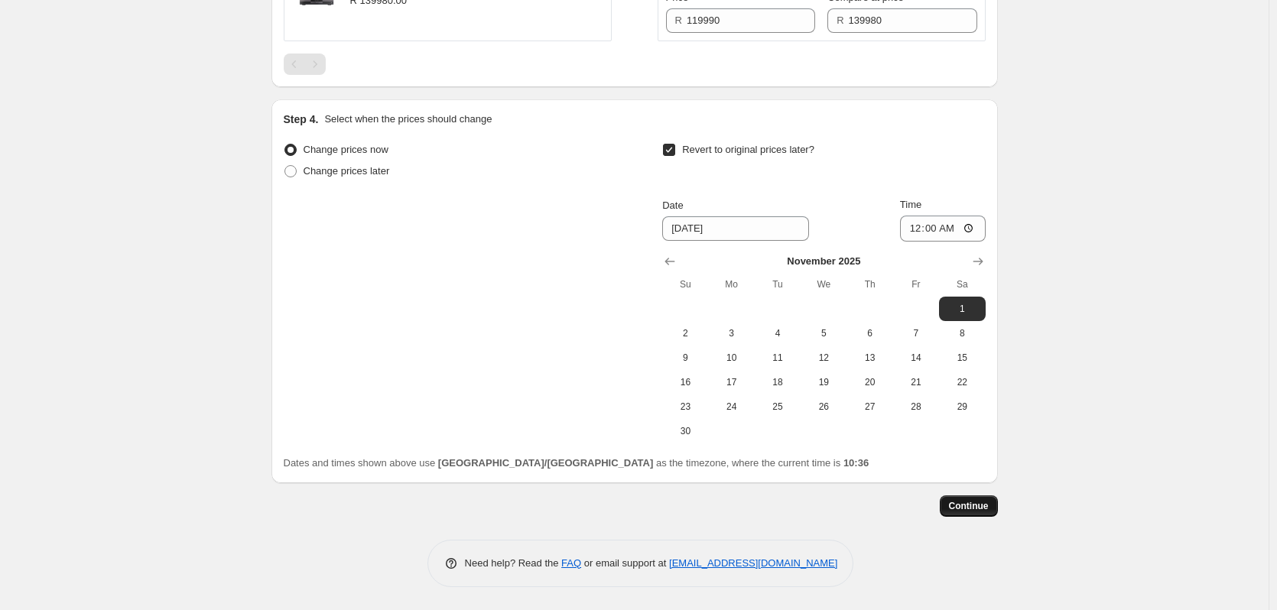
type input "Balanced Audio October Specials [DATE]"
click at [967, 509] on span "Continue" at bounding box center [969, 506] width 40 height 12
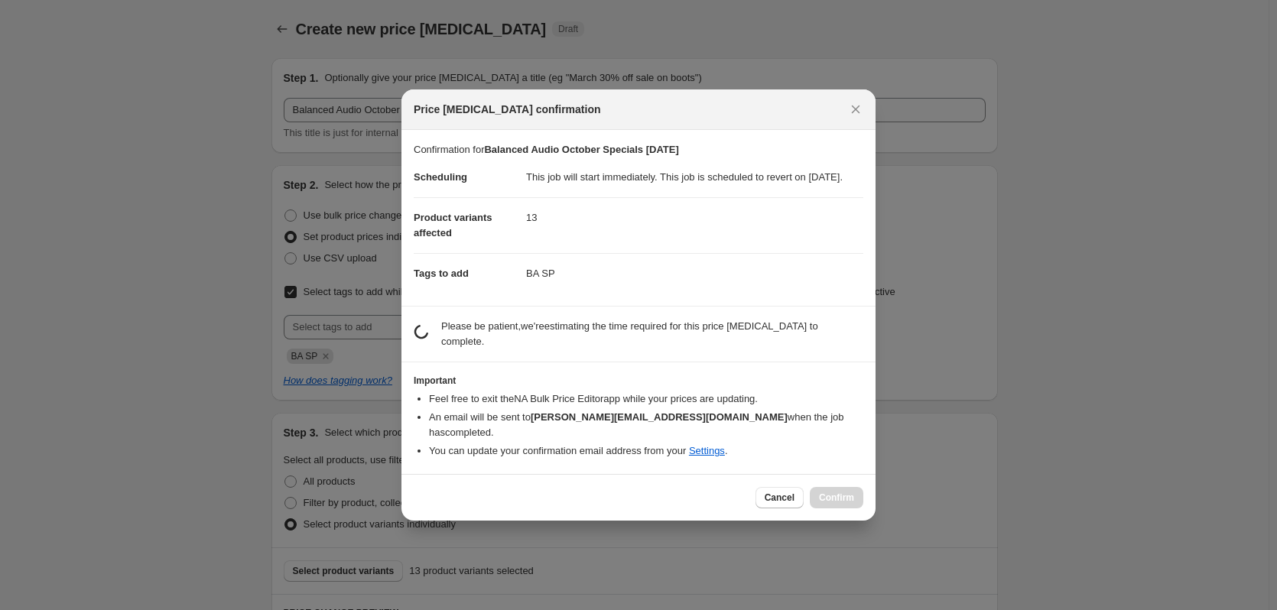
scroll to position [0, 0]
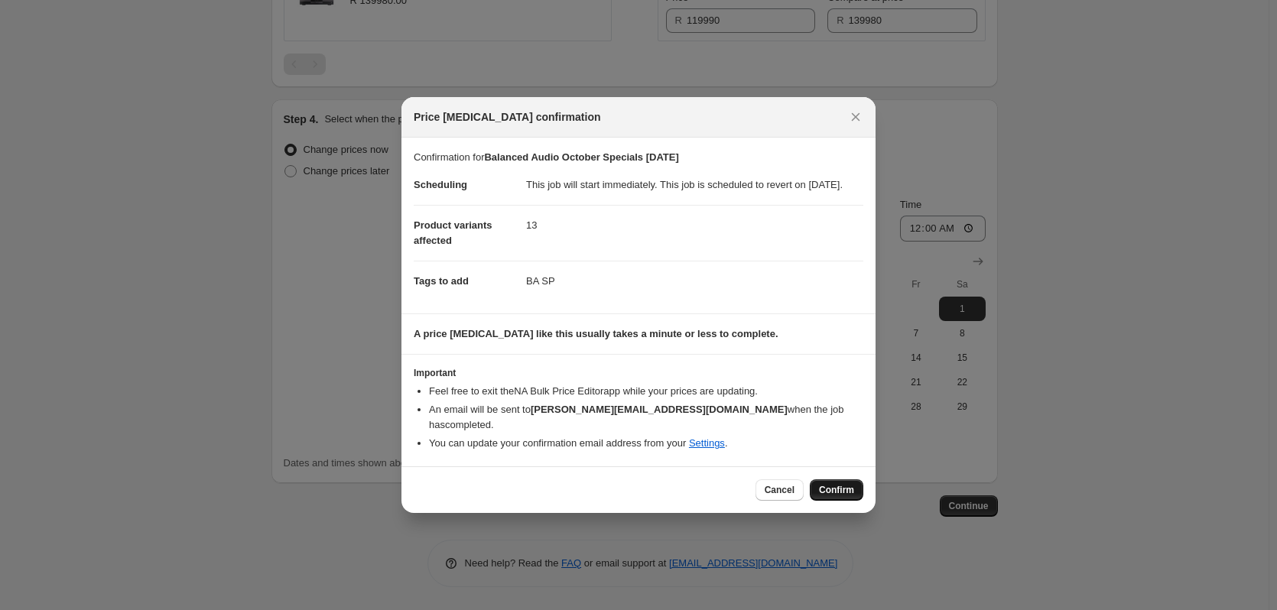
click at [858, 492] on button "Confirm" at bounding box center [837, 489] width 54 height 21
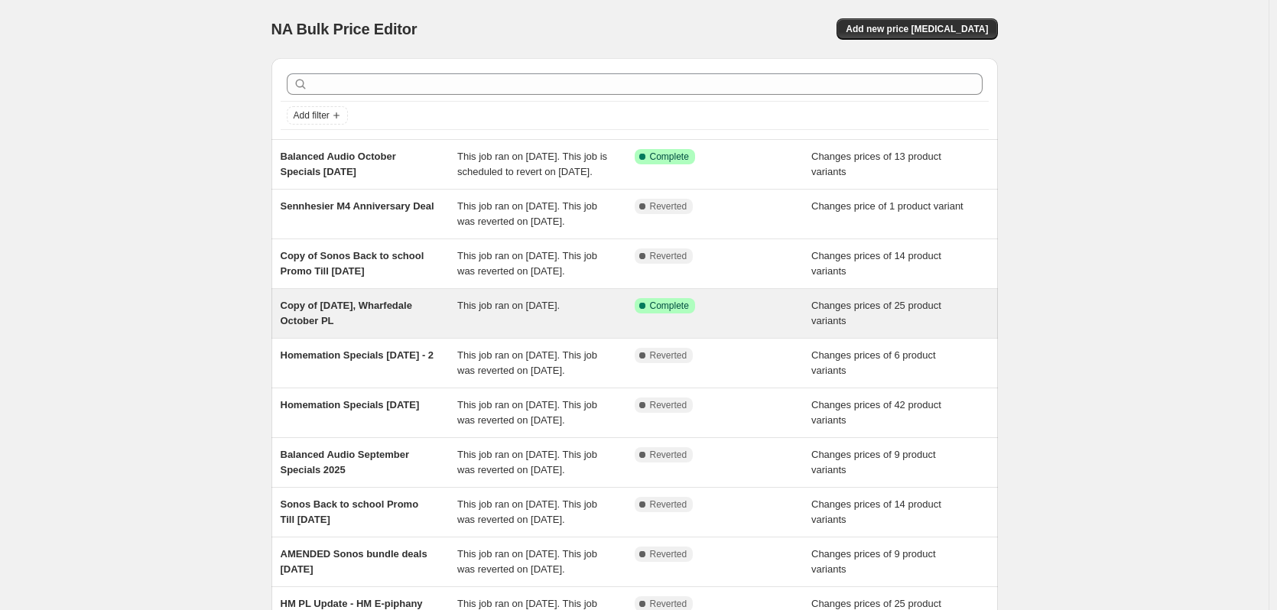
drag, startPoint x: 341, startPoint y: 363, endPoint x: 298, endPoint y: 372, distance: 43.6
click at [298, 326] on span "Copy of [DATE], Wharfedale October PL" at bounding box center [347, 313] width 132 height 27
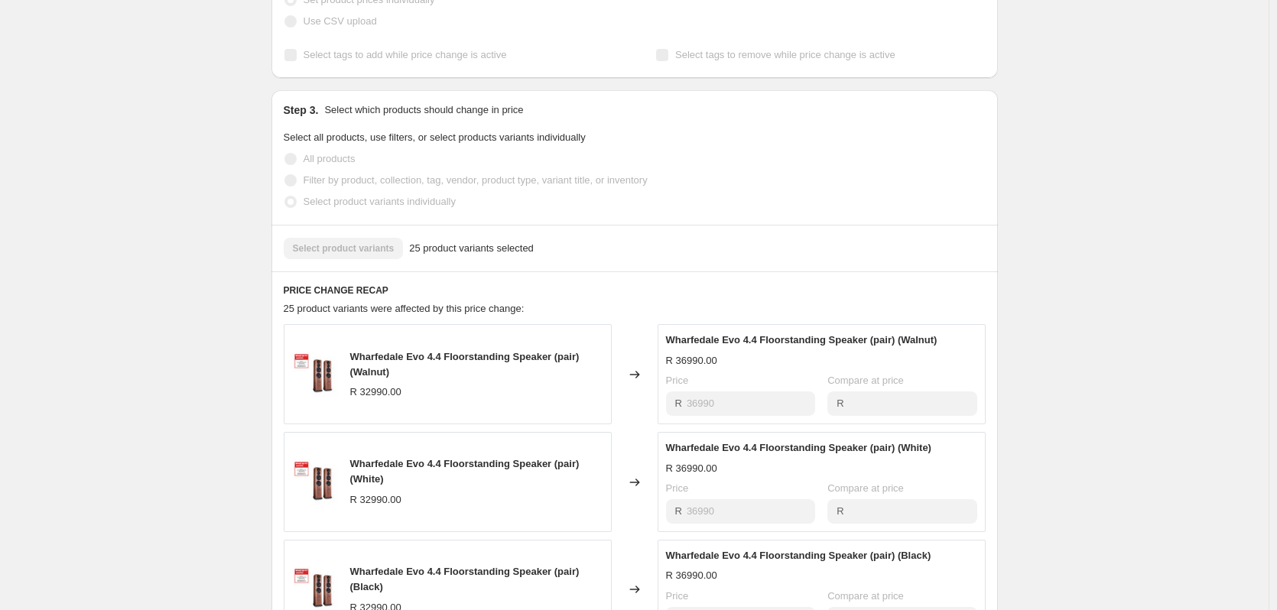
scroll to position [841, 0]
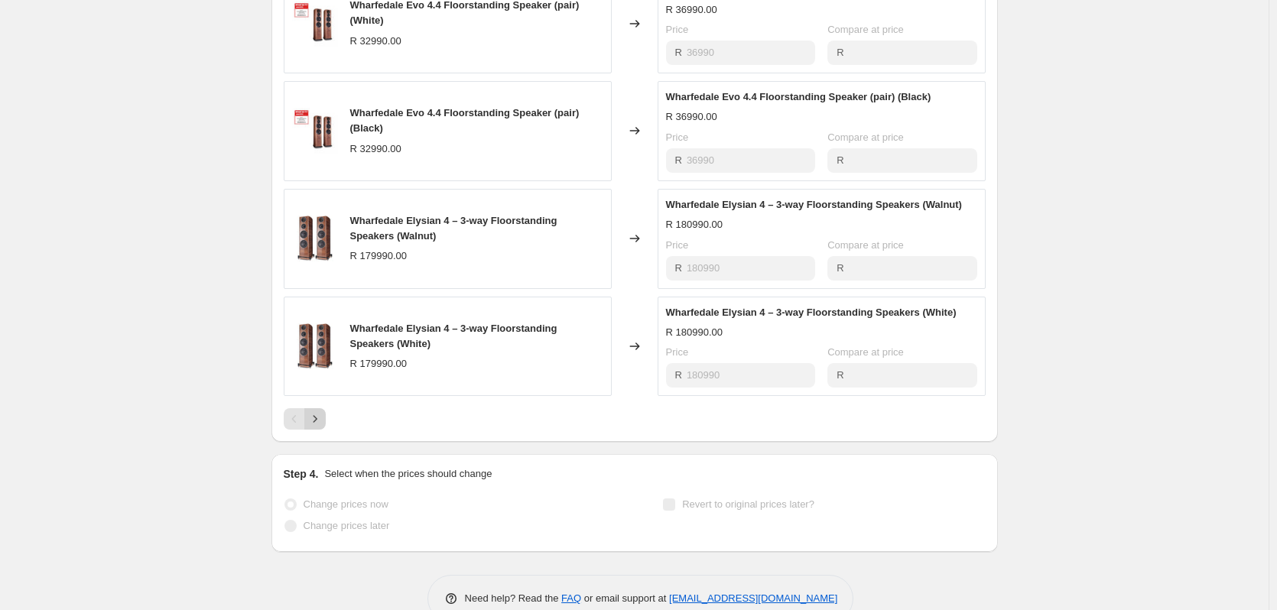
click at [321, 424] on icon "Next" at bounding box center [314, 418] width 15 height 15
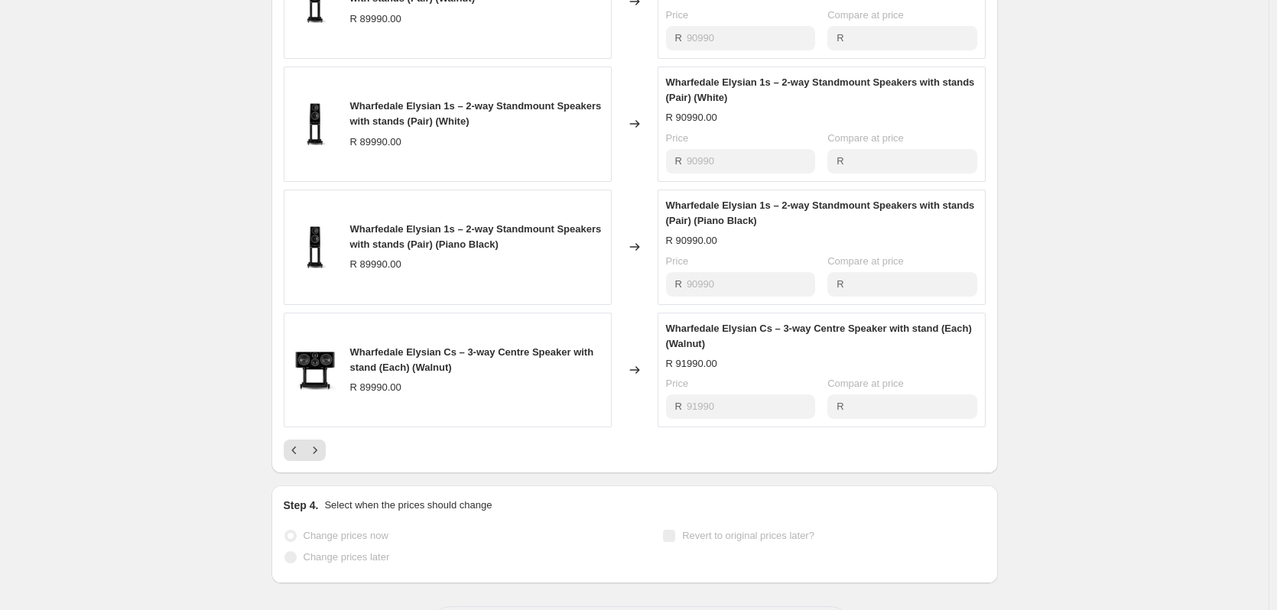
scroll to position [918, 0]
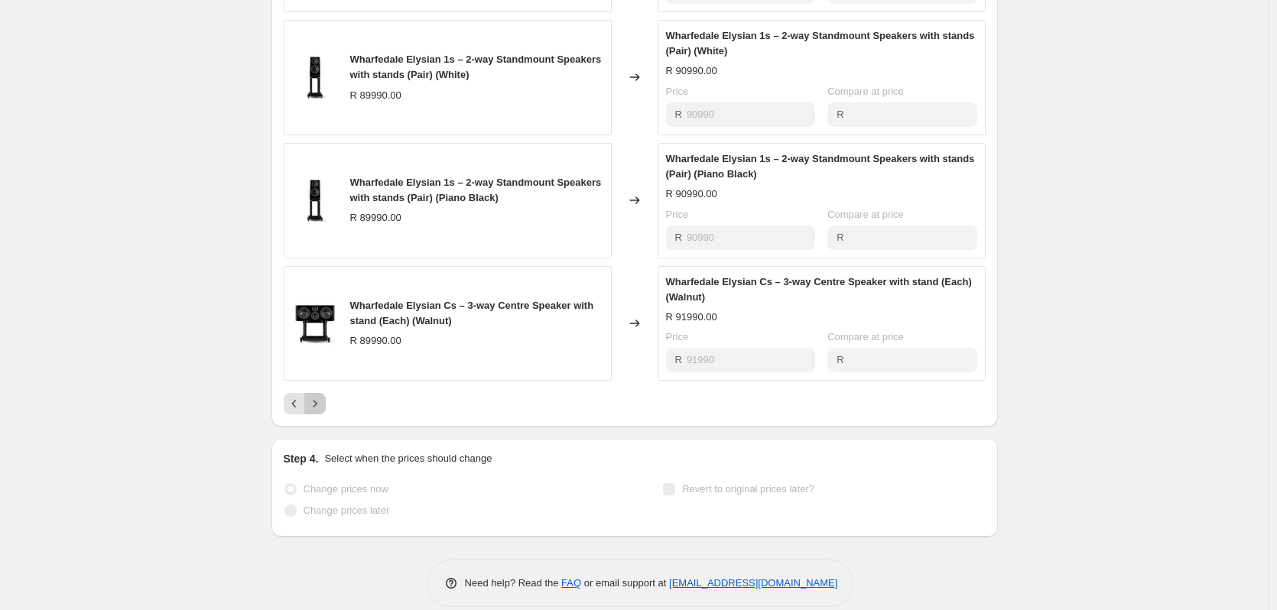
click at [311, 411] on icon "Next" at bounding box center [314, 403] width 15 height 15
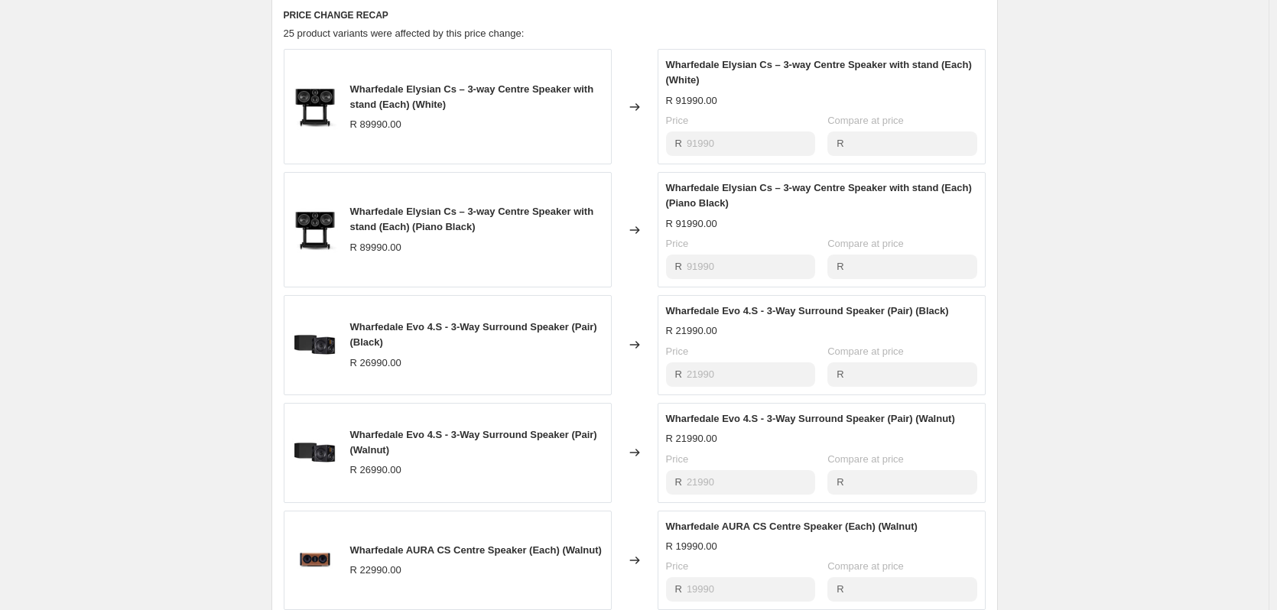
scroll to position [907, 0]
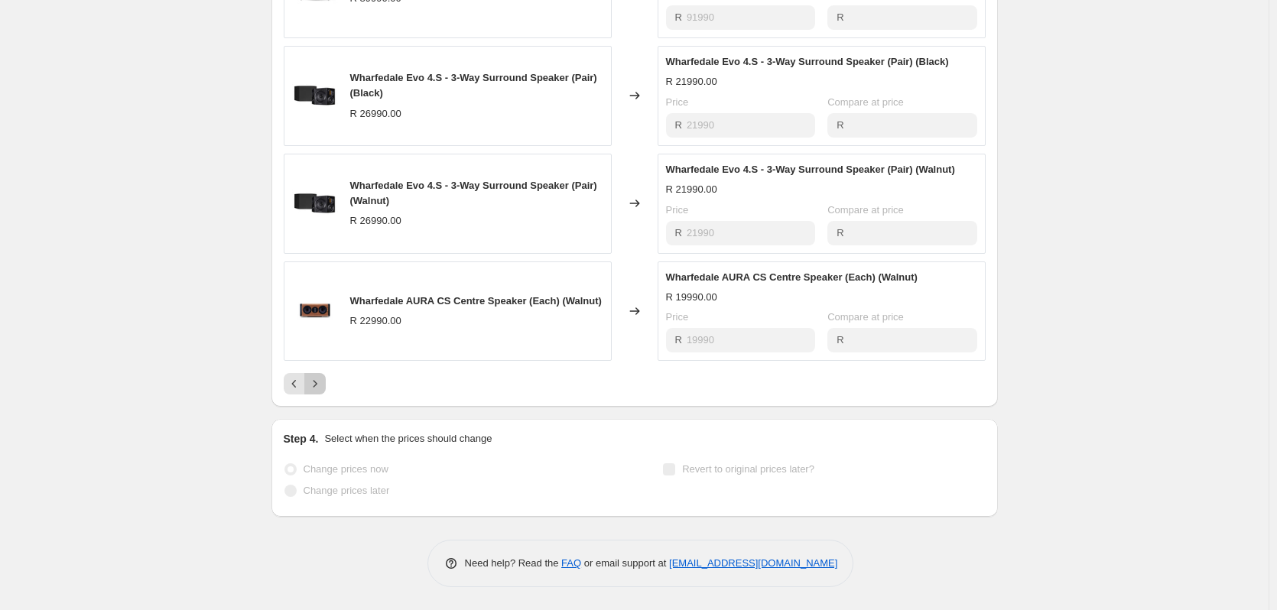
click at [326, 386] on button "Next" at bounding box center [314, 383] width 21 height 21
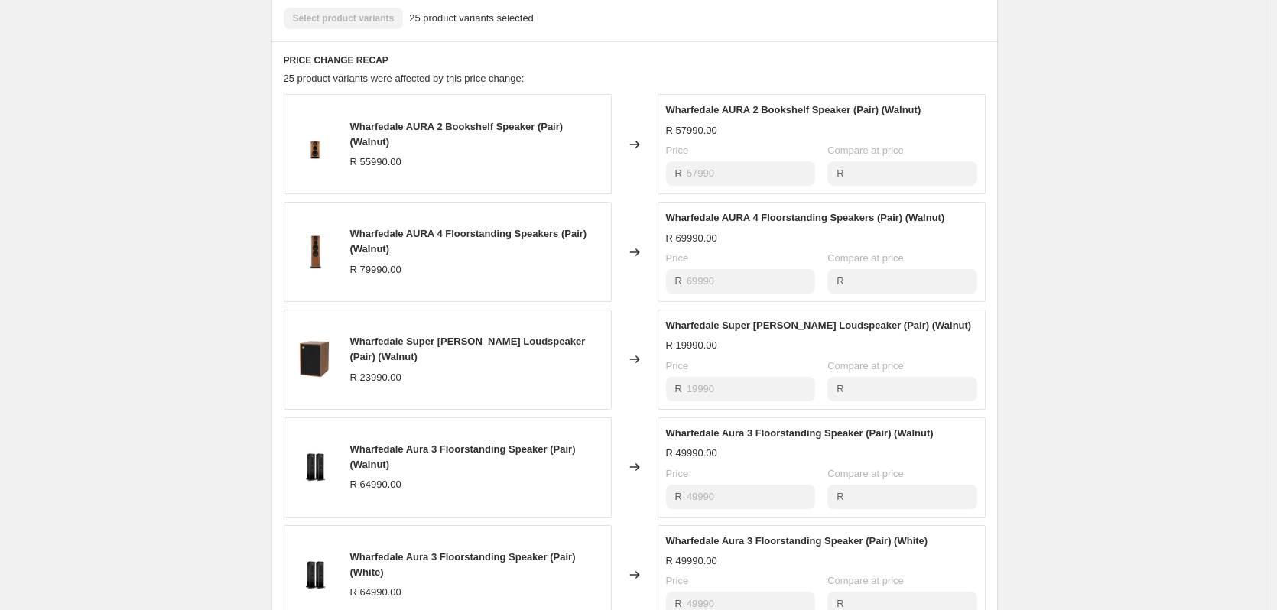
scroll to position [876, 0]
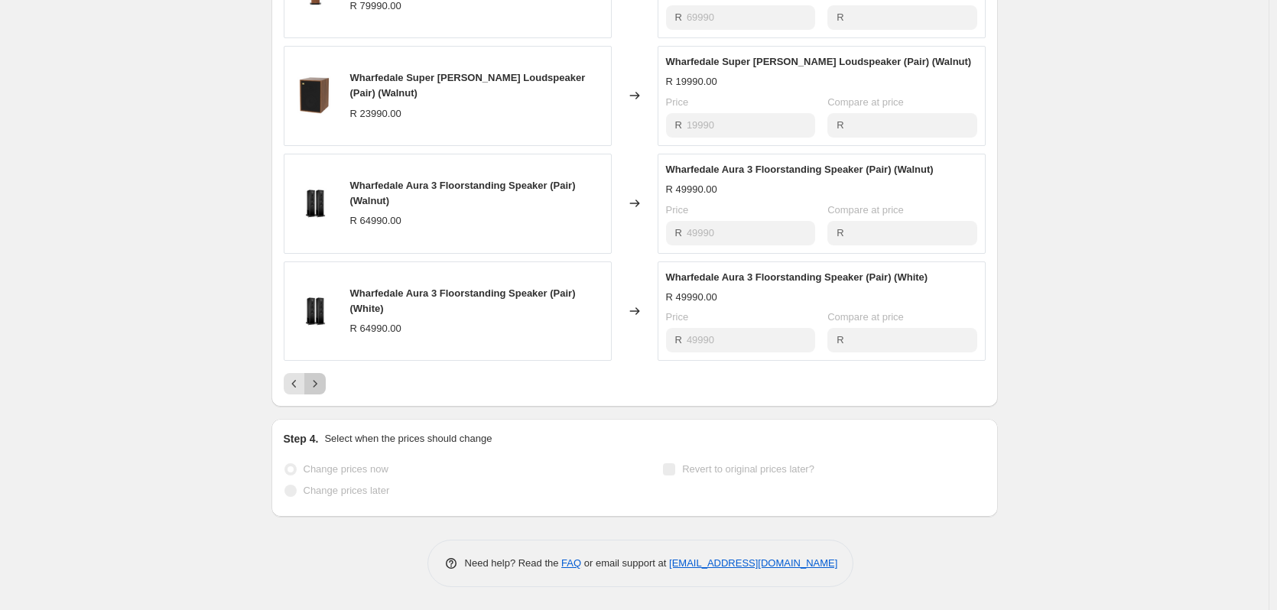
click at [319, 395] on button "Next" at bounding box center [314, 383] width 21 height 21
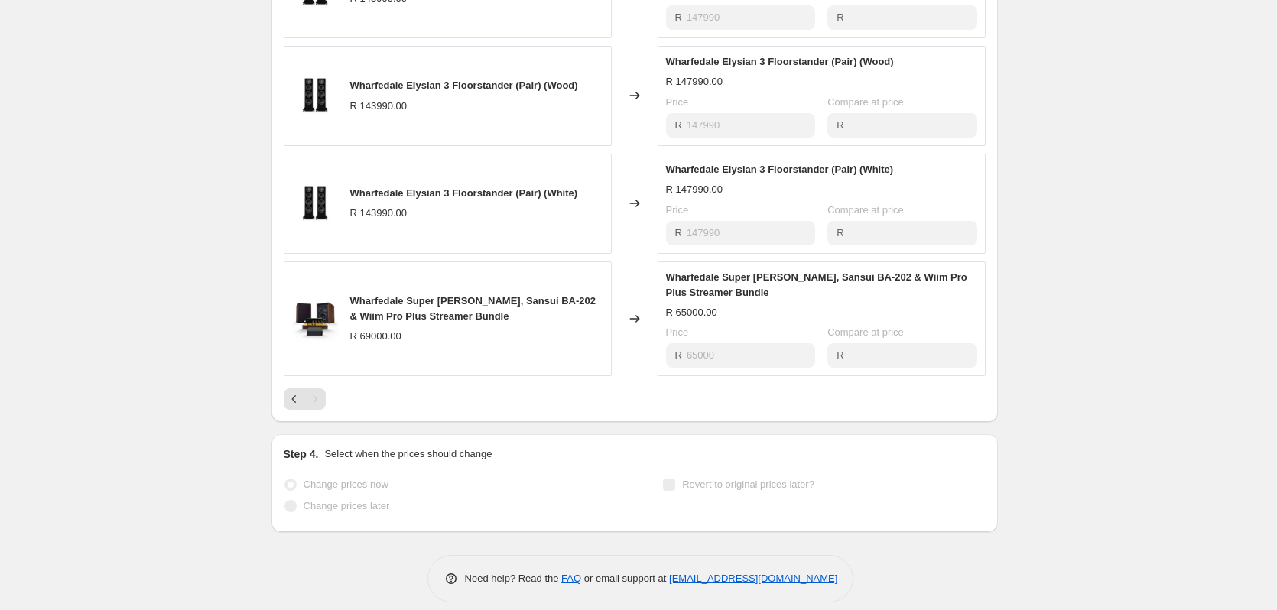
click at [325, 405] on div "Pagination" at bounding box center [314, 398] width 21 height 21
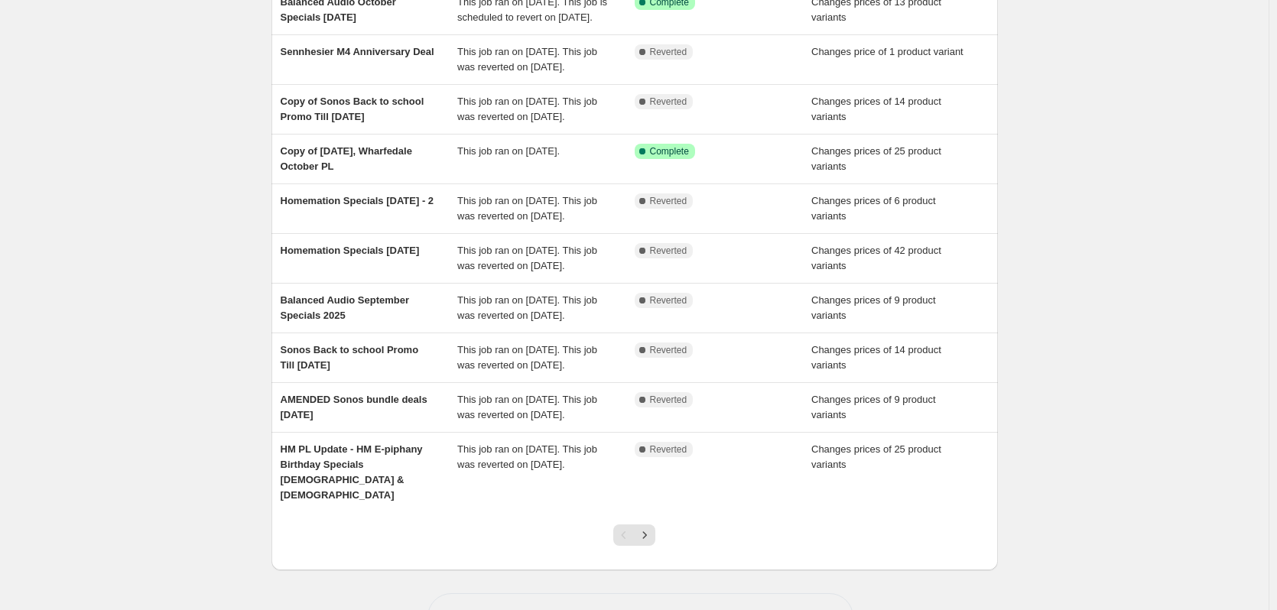
scroll to position [315, 0]
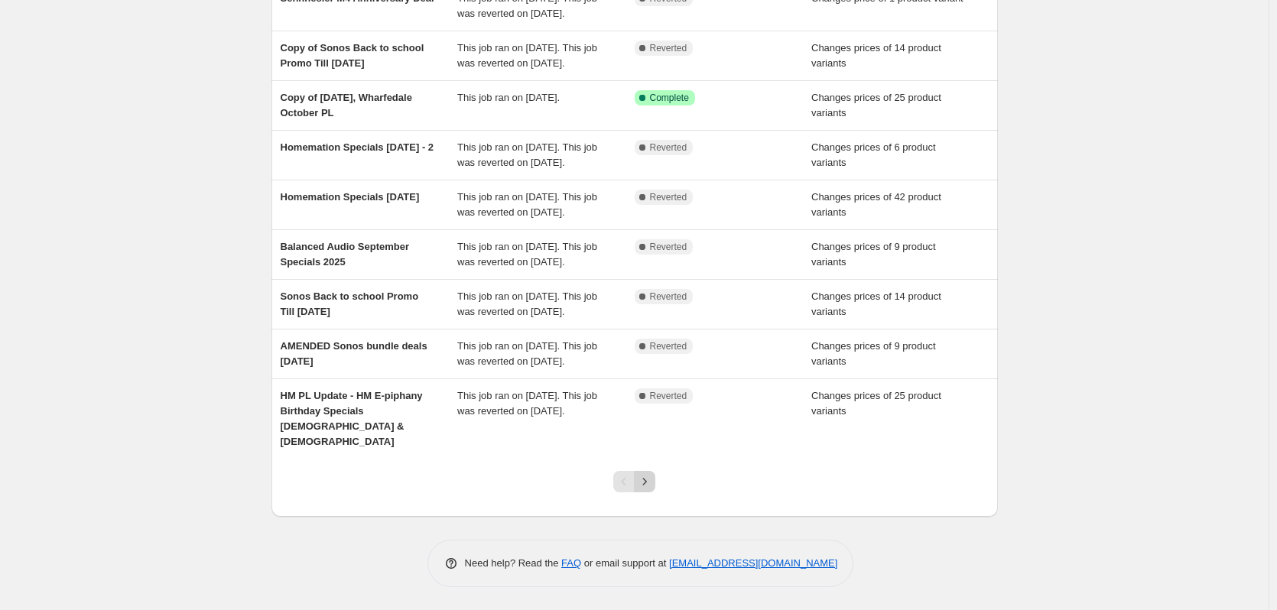
click at [652, 484] on icon "Next" at bounding box center [644, 481] width 15 height 15
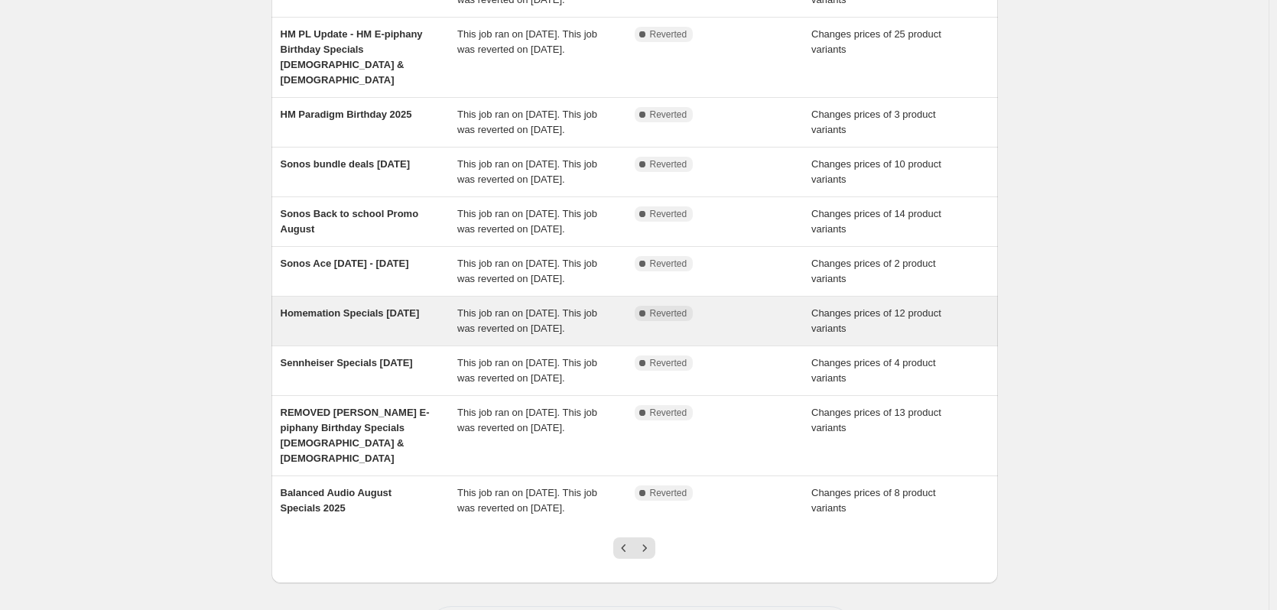
scroll to position [330, 0]
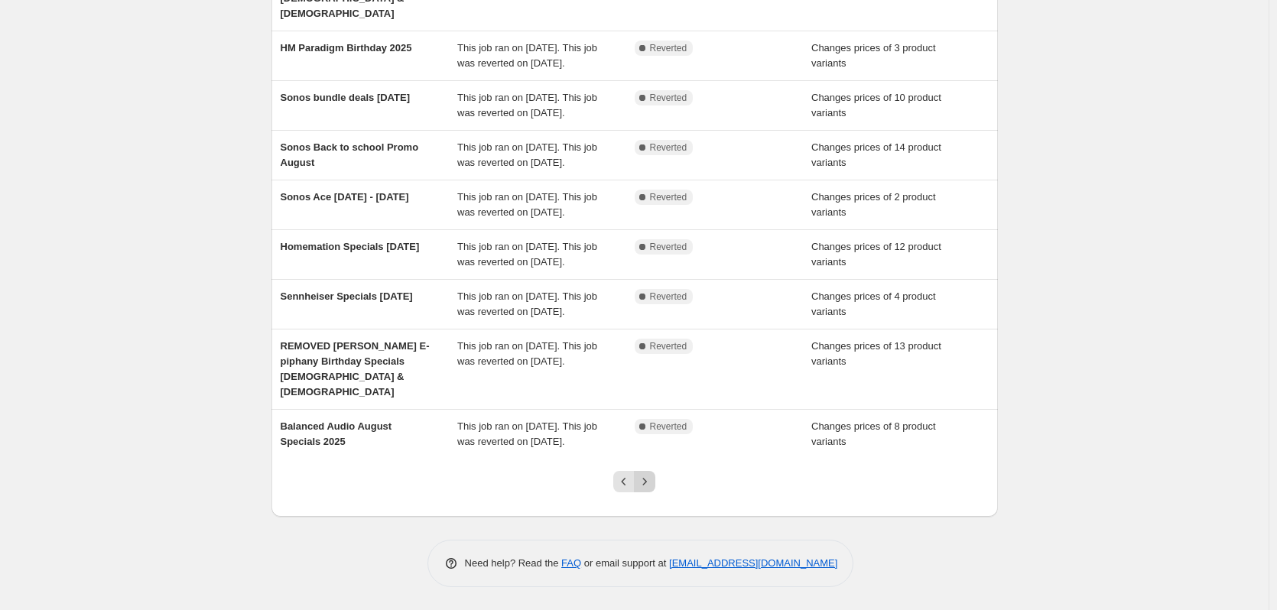
click at [652, 484] on icon "Next" at bounding box center [644, 481] width 15 height 15
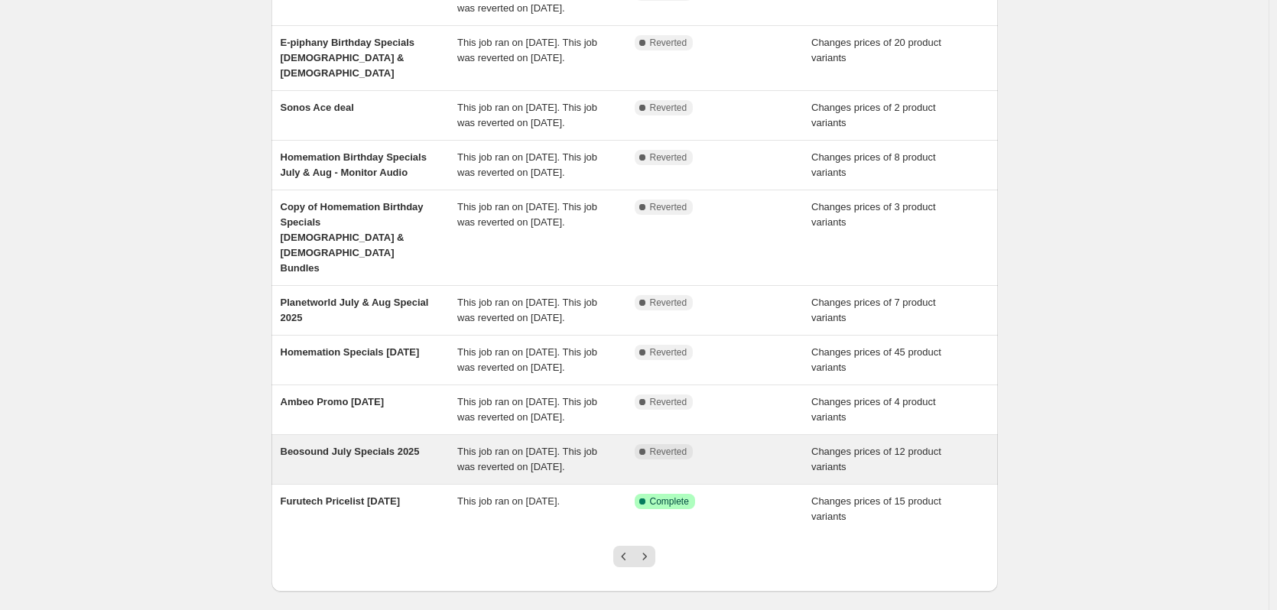
scroll to position [300, 0]
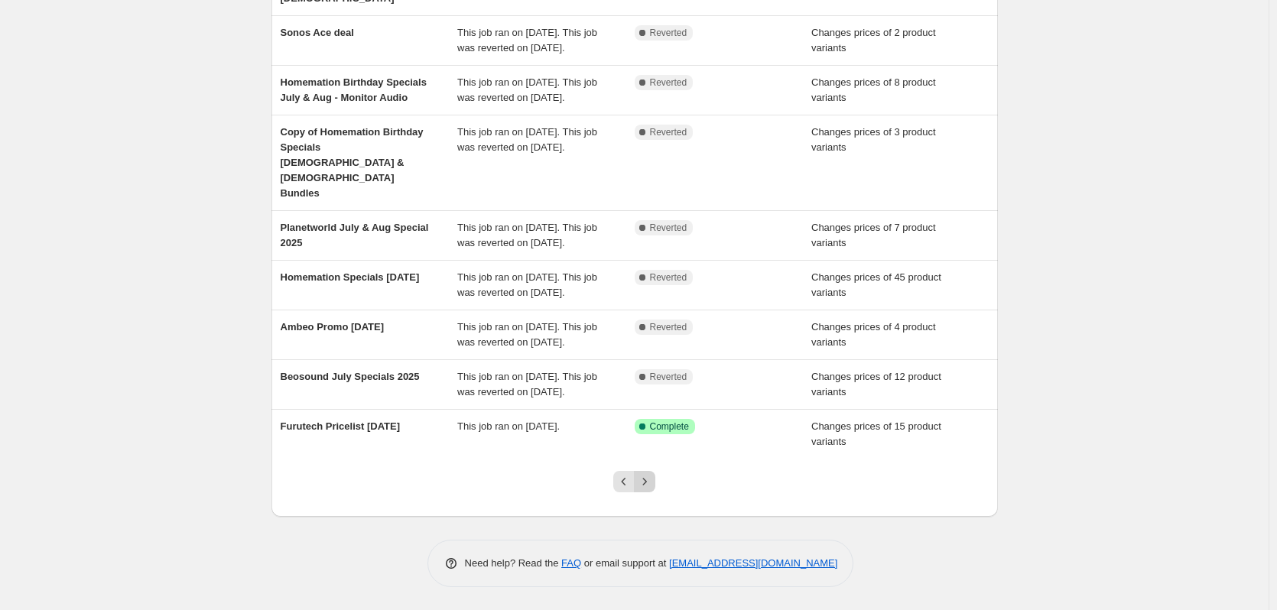
click at [652, 479] on icon "Next" at bounding box center [644, 481] width 15 height 15
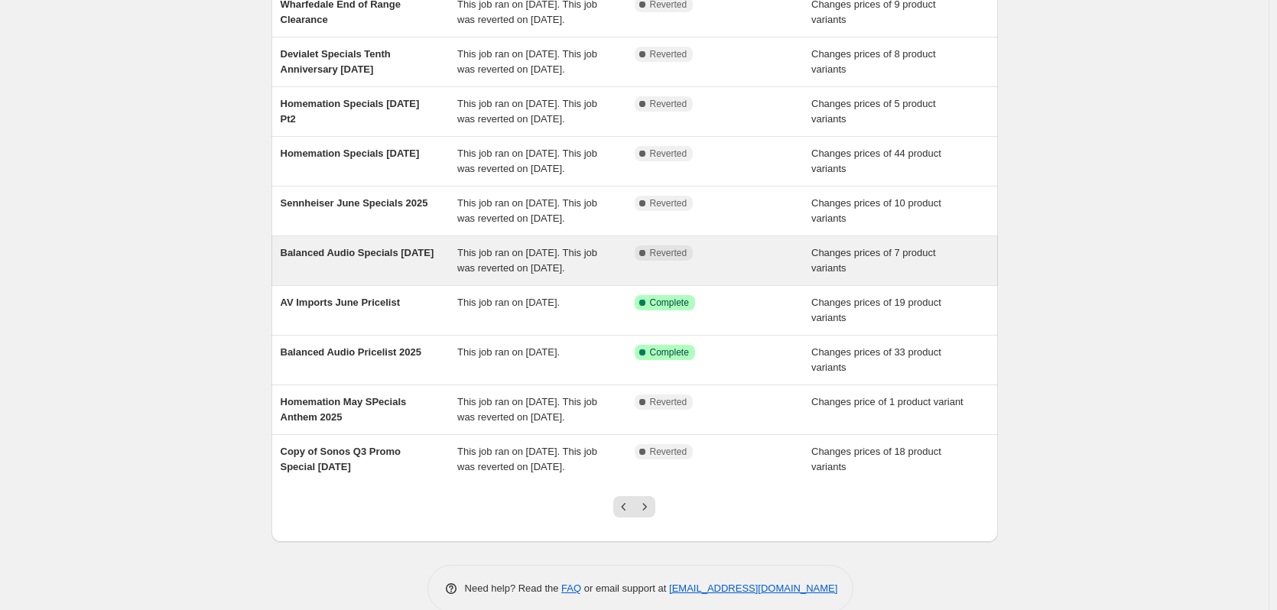
scroll to position [153, 0]
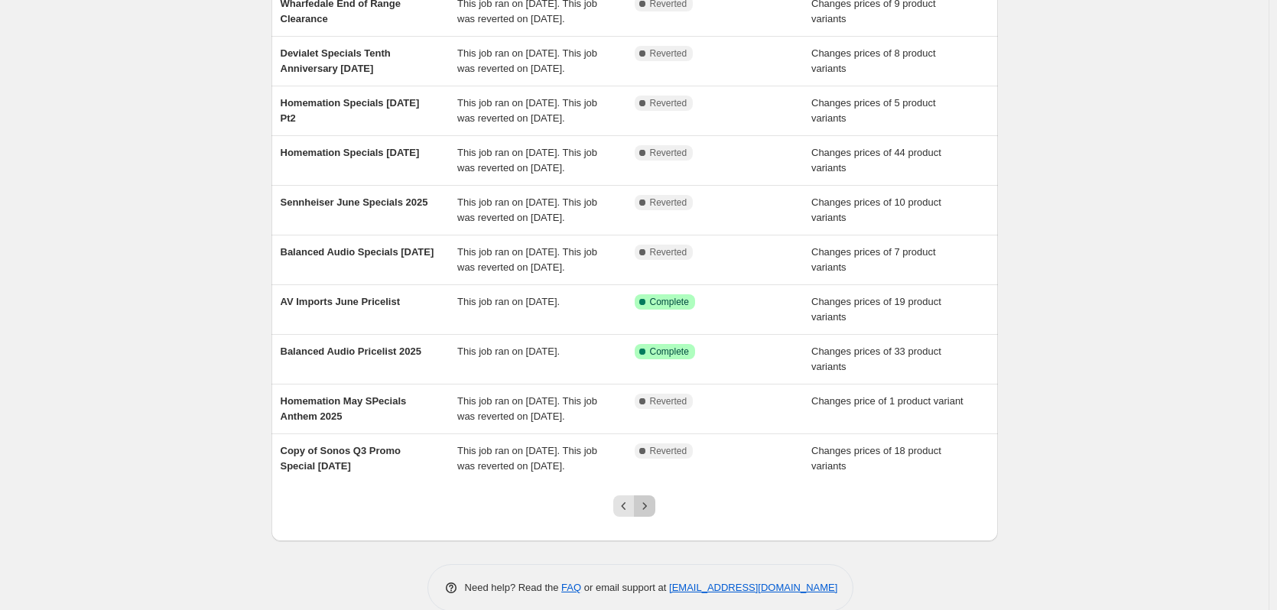
click at [645, 514] on icon "Next" at bounding box center [644, 506] width 15 height 15
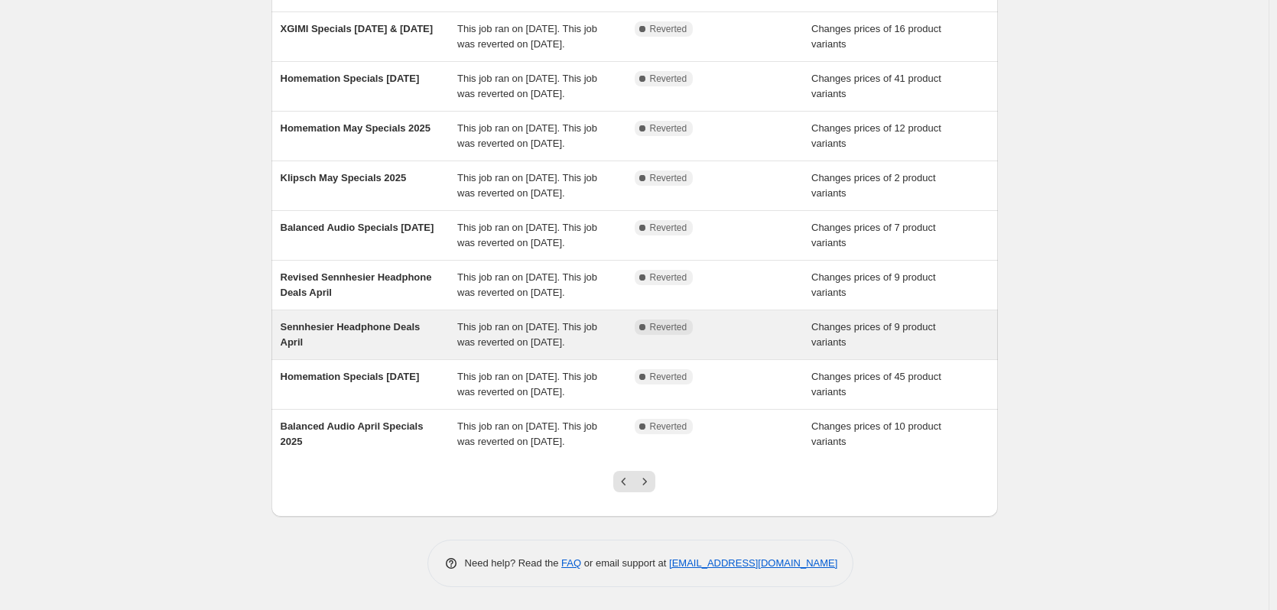
scroll to position [193, 0]
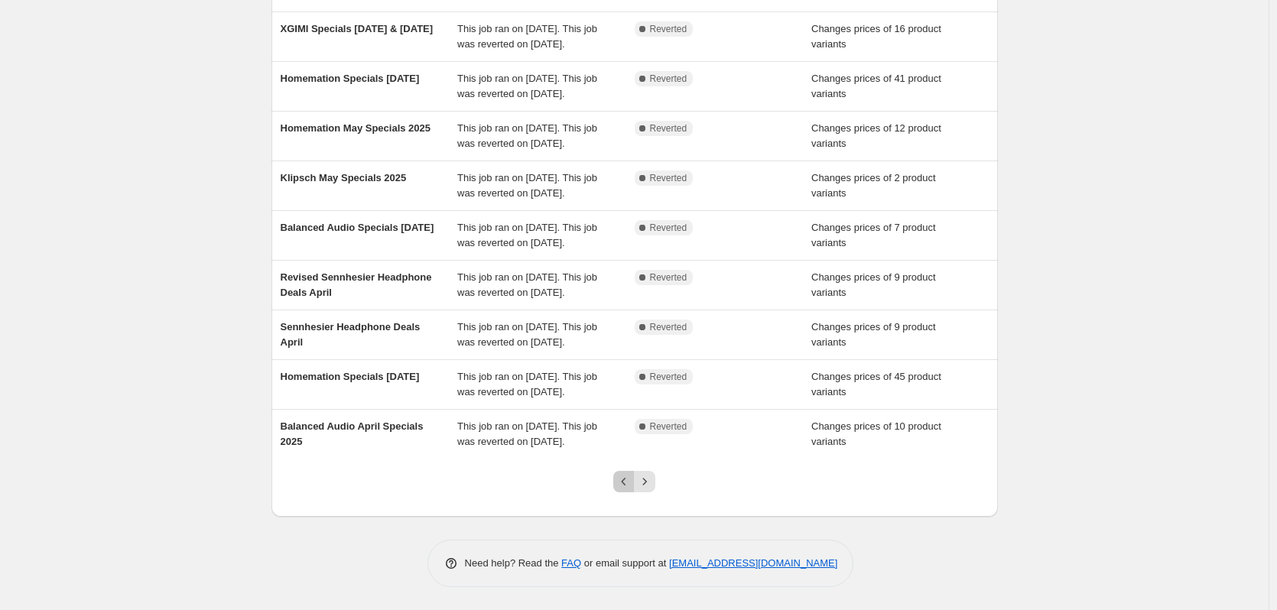
click at [630, 486] on icon "Previous" at bounding box center [623, 481] width 15 height 15
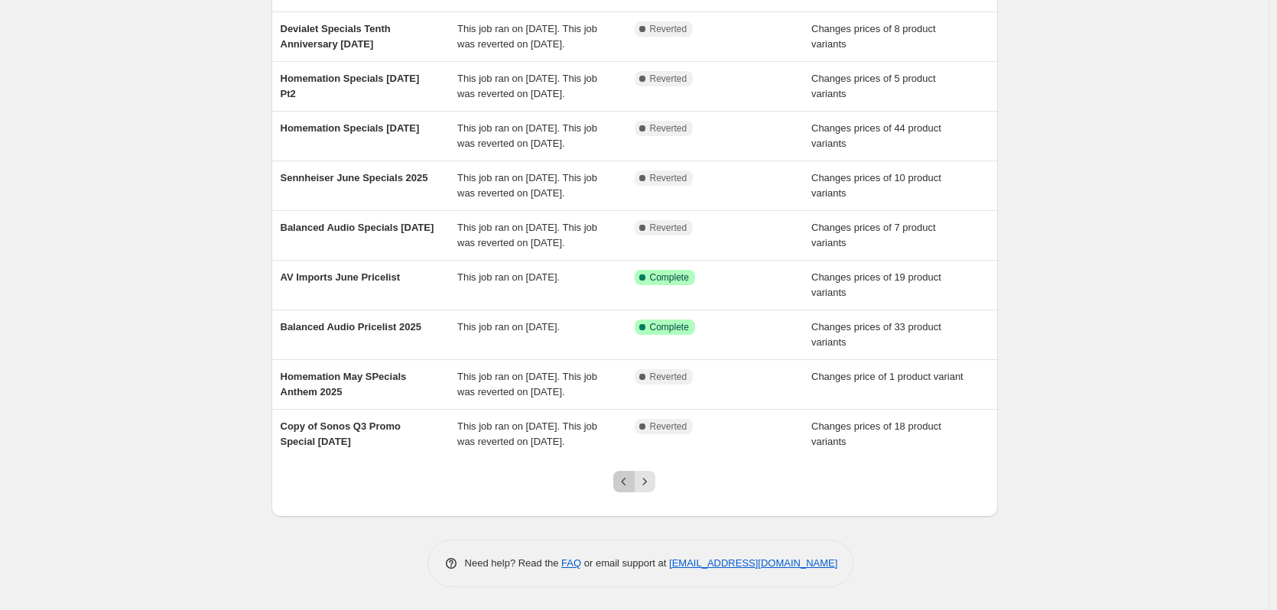
click at [625, 489] on button "Previous" at bounding box center [623, 481] width 21 height 21
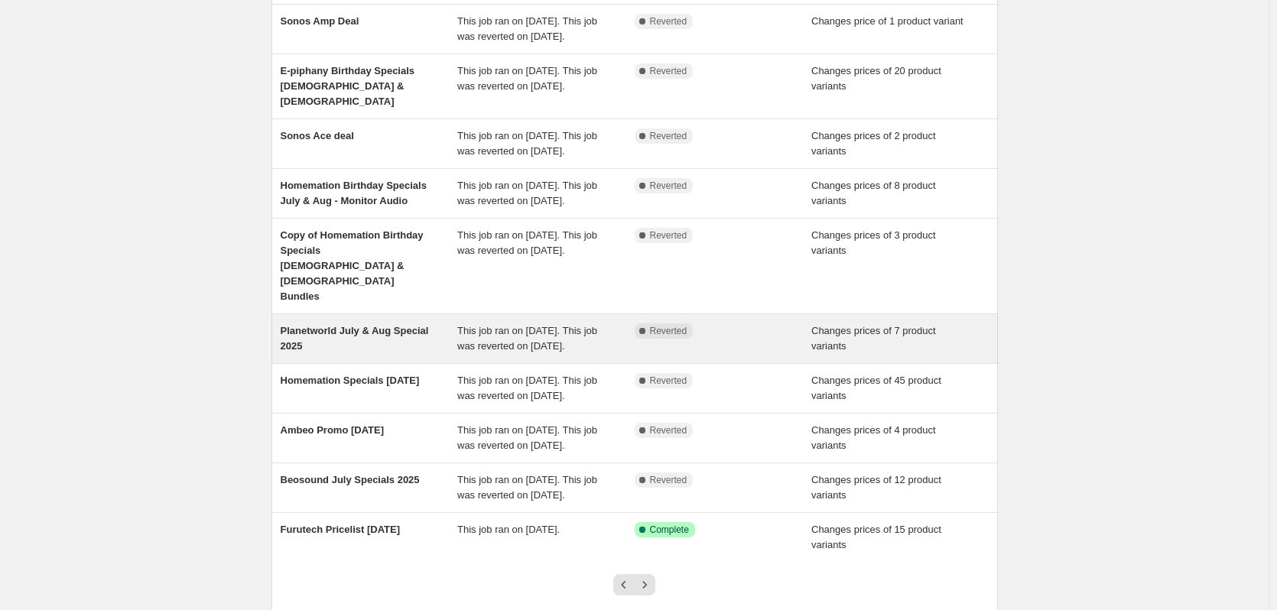
scroll to position [300, 0]
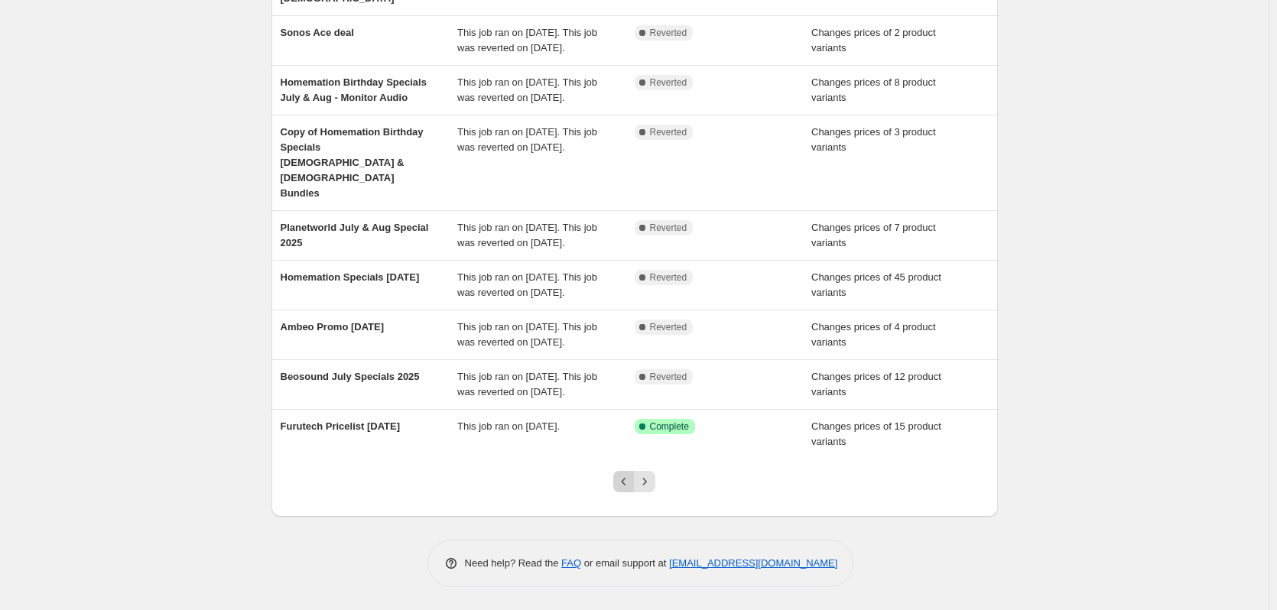
click at [626, 474] on button "Previous" at bounding box center [623, 481] width 21 height 21
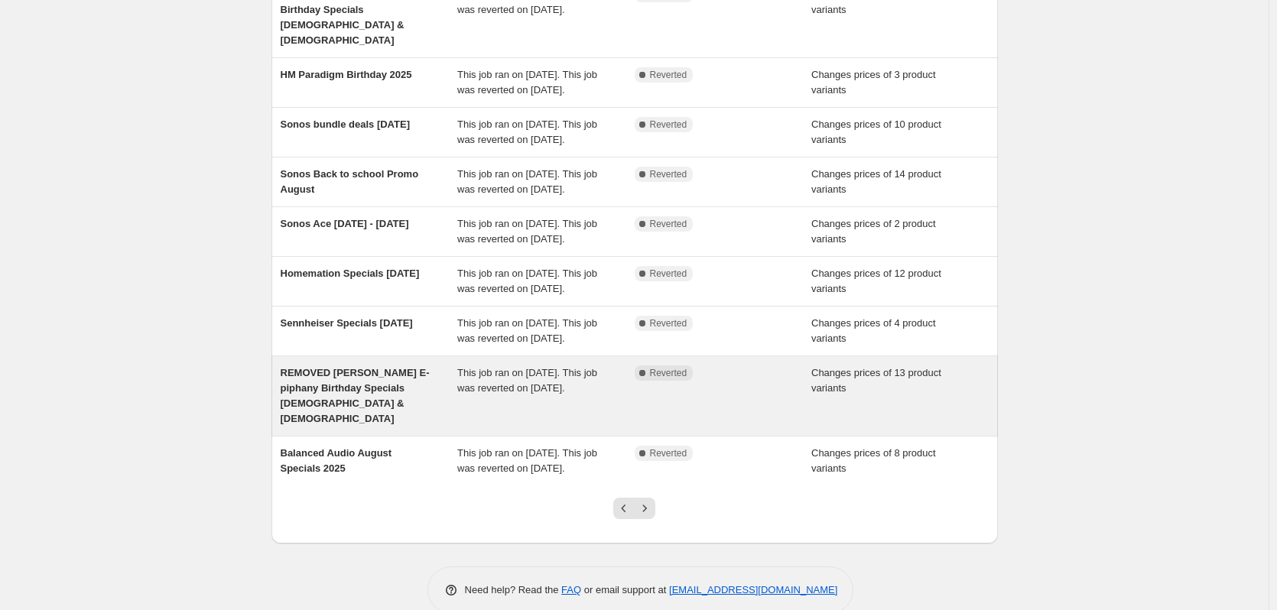
scroll to position [330, 0]
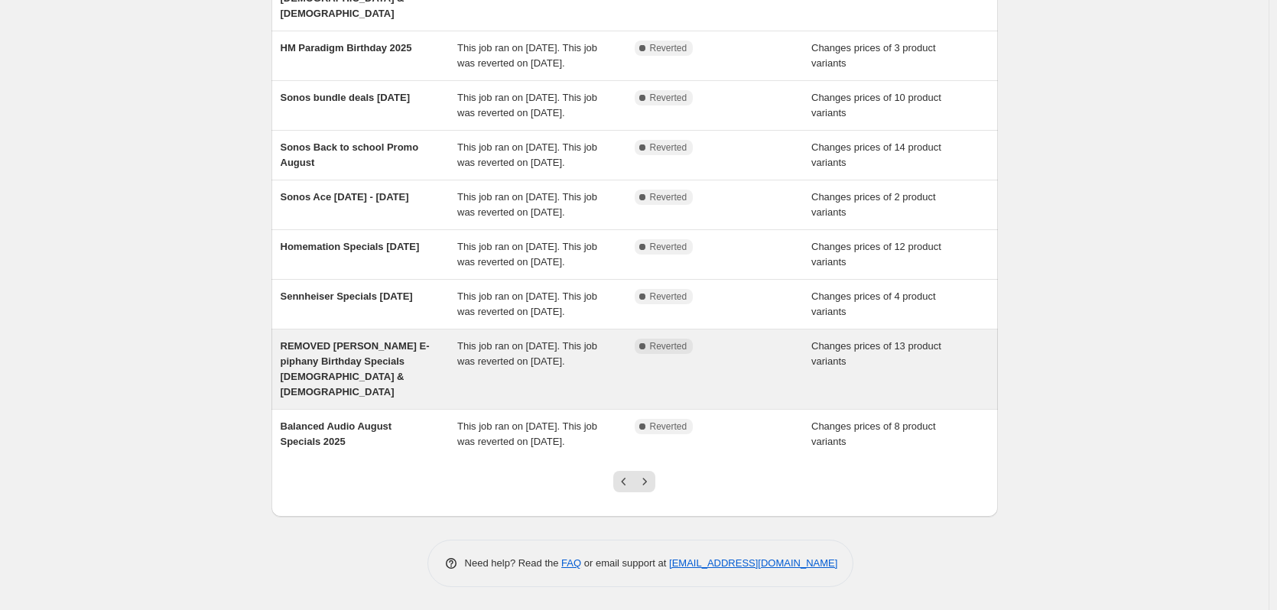
click at [627, 485] on icon "Previous" at bounding box center [623, 481] width 15 height 15
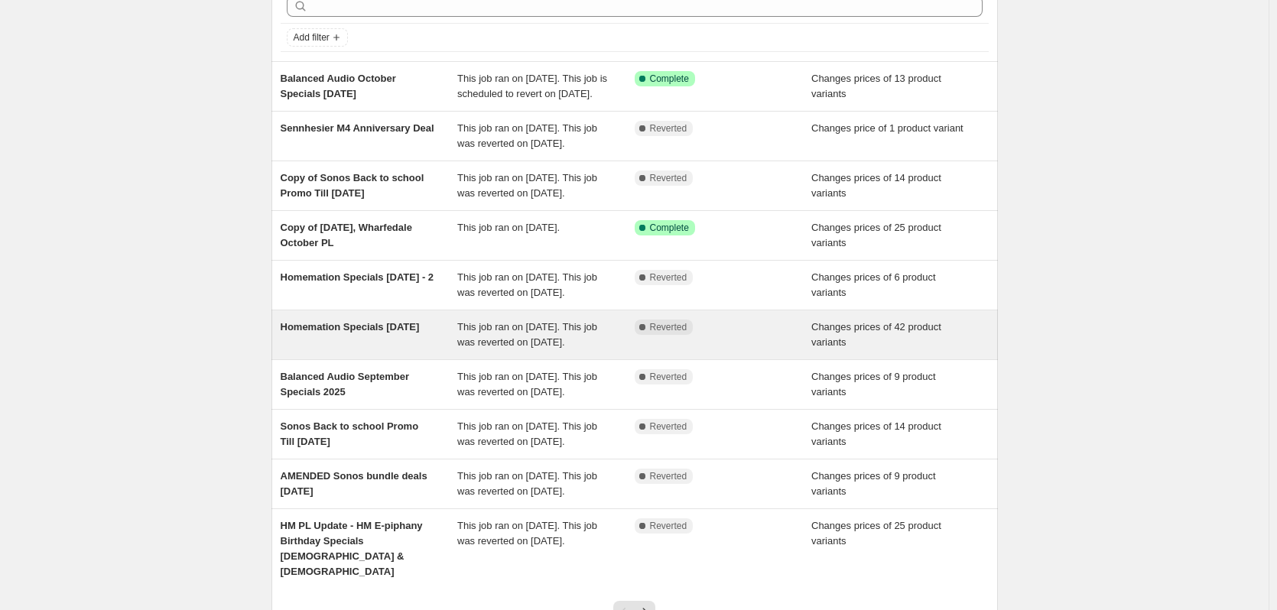
scroll to position [315, 0]
